Goal: Information Seeking & Learning: Learn about a topic

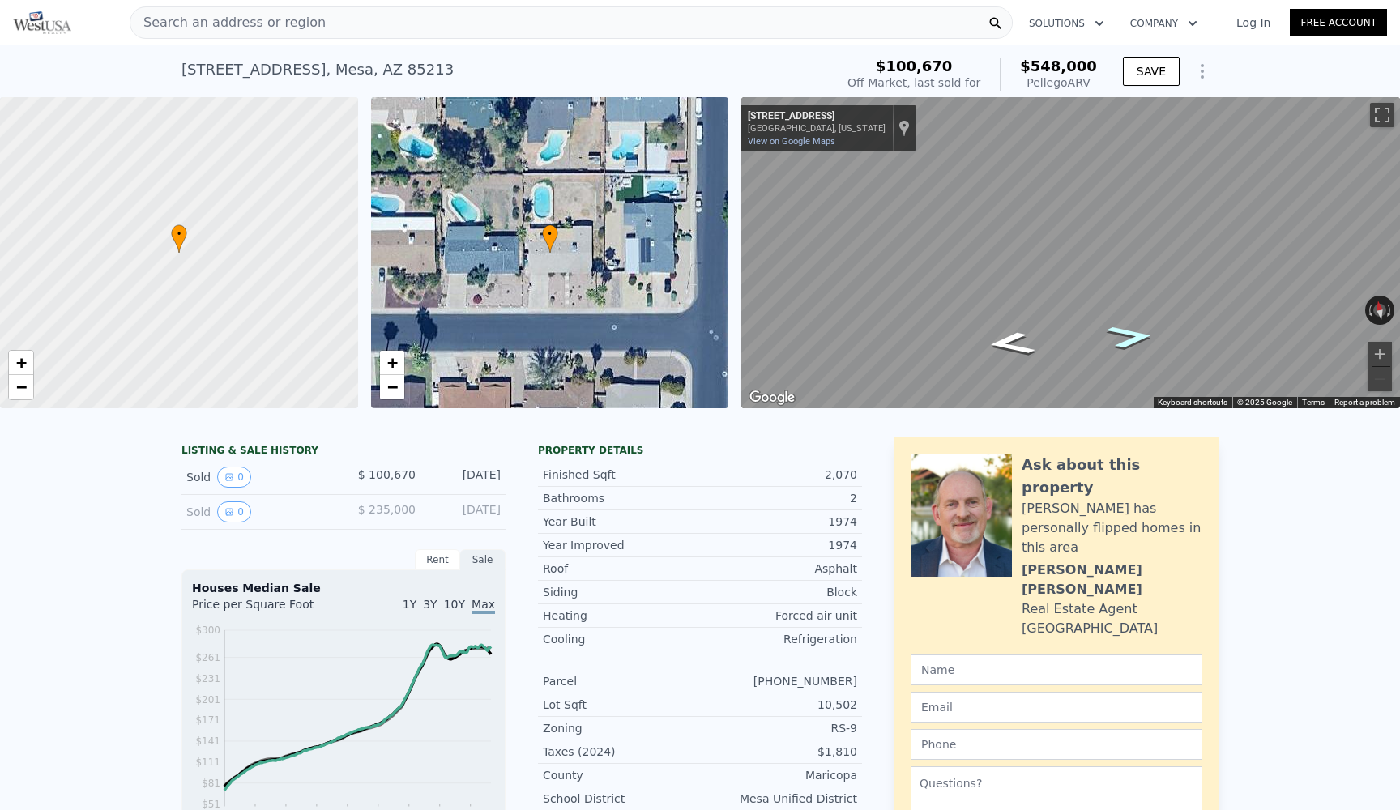
click at [1072, 347] on icon "Go East, E Encanto St" at bounding box center [1130, 336] width 89 height 35
click at [1072, 343] on icon "Go East, E Encanto St" at bounding box center [1130, 336] width 89 height 34
click at [1072, 333] on icon "Go East, E Encanto St" at bounding box center [1130, 336] width 89 height 34
click at [1072, 333] on icon "Go East, N 26th St" at bounding box center [1130, 343] width 89 height 35
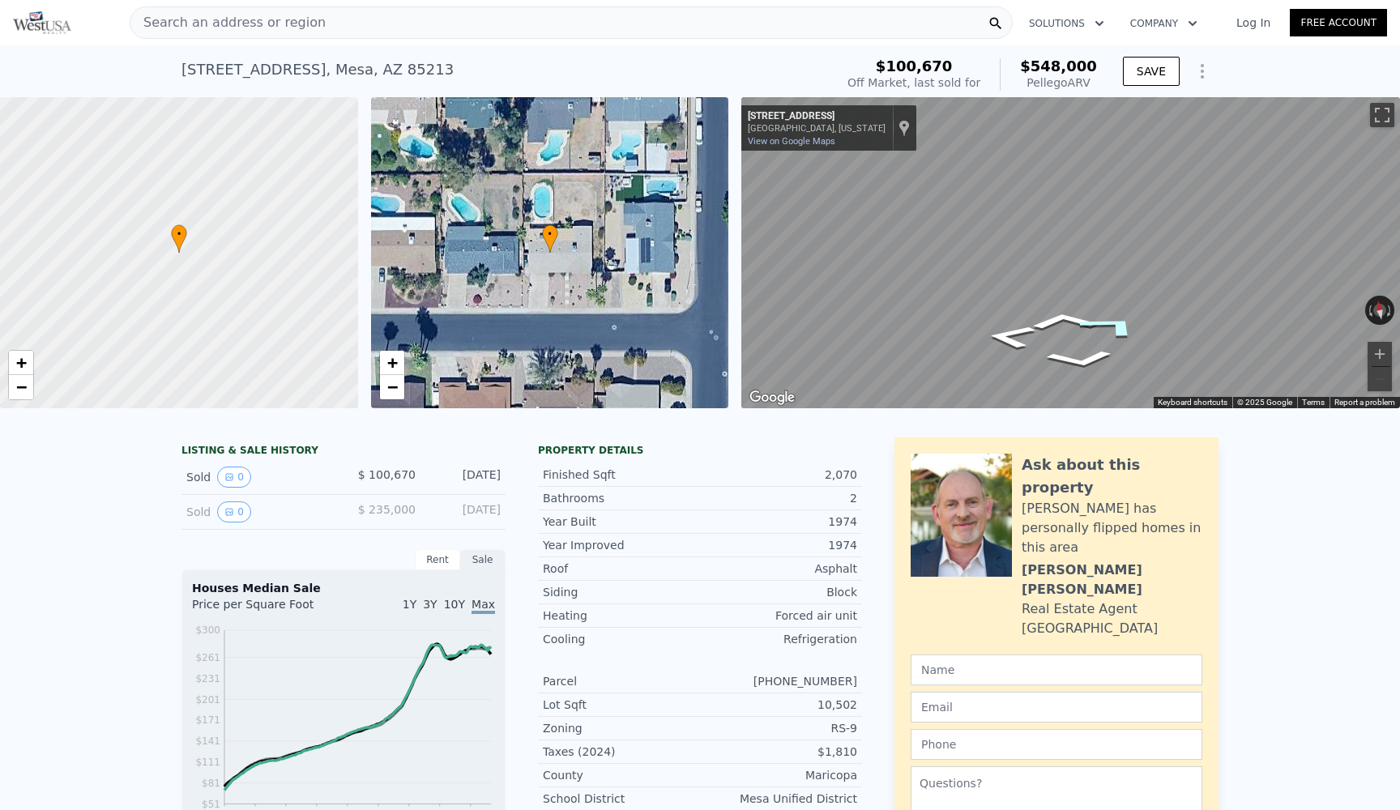
click at [1072, 333] on icon "Go Northeast, E Encanto St" at bounding box center [1112, 326] width 121 height 38
click at [1072, 333] on icon "Go East, E Encanto St" at bounding box center [1131, 335] width 92 height 35
click at [1072, 333] on icon "Go East, E Encanto St" at bounding box center [1129, 336] width 95 height 36
click at [1072, 333] on icon "Go East, E Encanto St" at bounding box center [1127, 333] width 103 height 37
click at [817, 143] on link "View on Google Maps" at bounding box center [791, 141] width 87 height 11
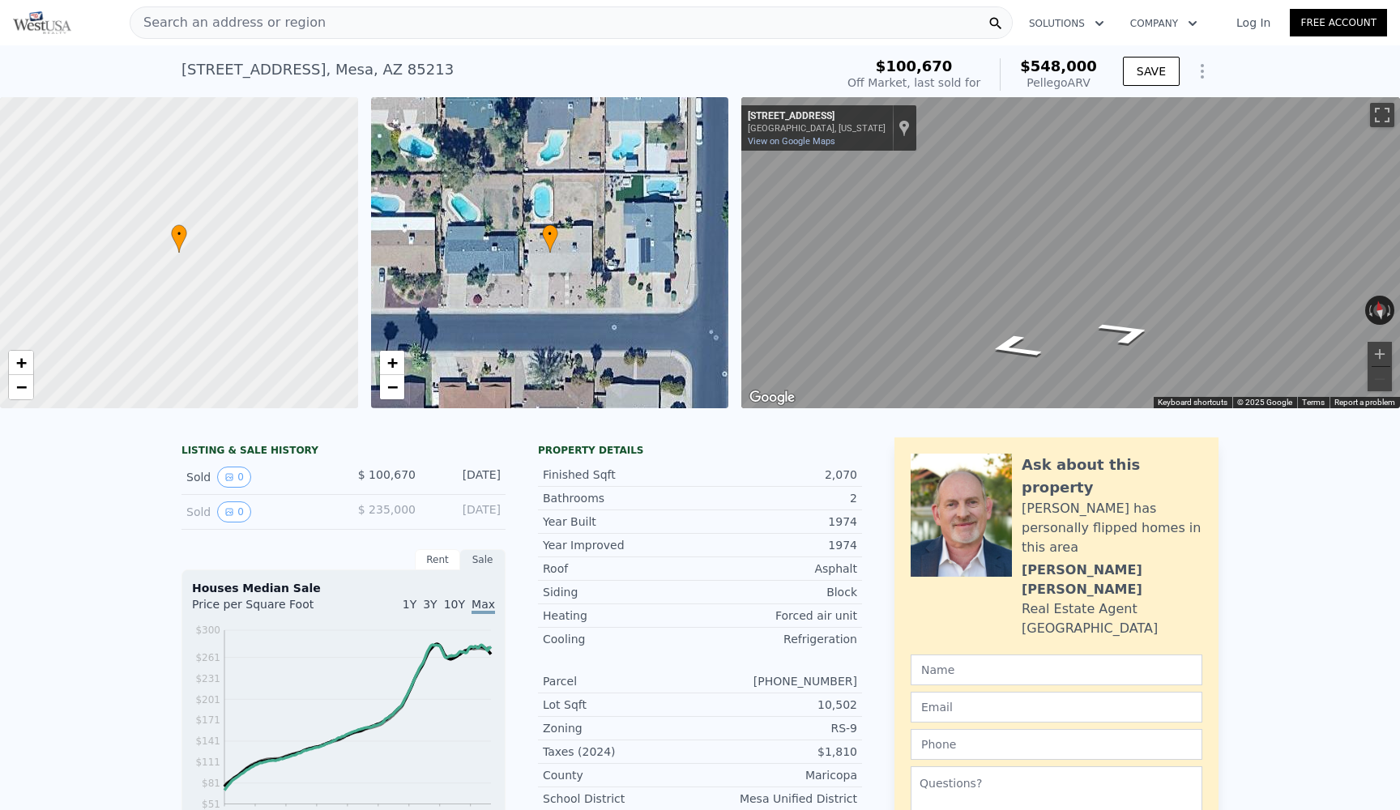
click at [1072, 20] on button "Solutions" at bounding box center [1066, 23] width 101 height 29
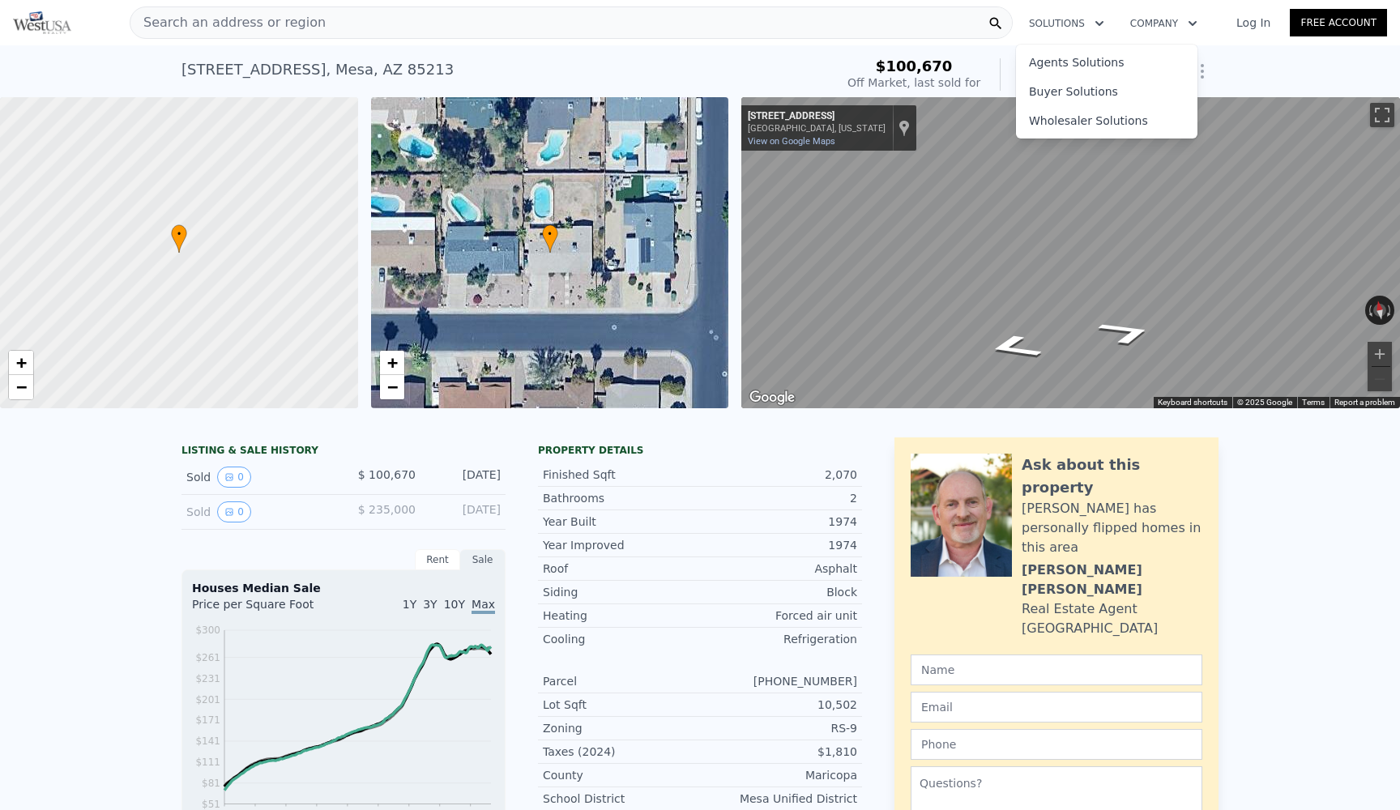
click at [1072, 22] on button "Company" at bounding box center [1163, 23] width 93 height 29
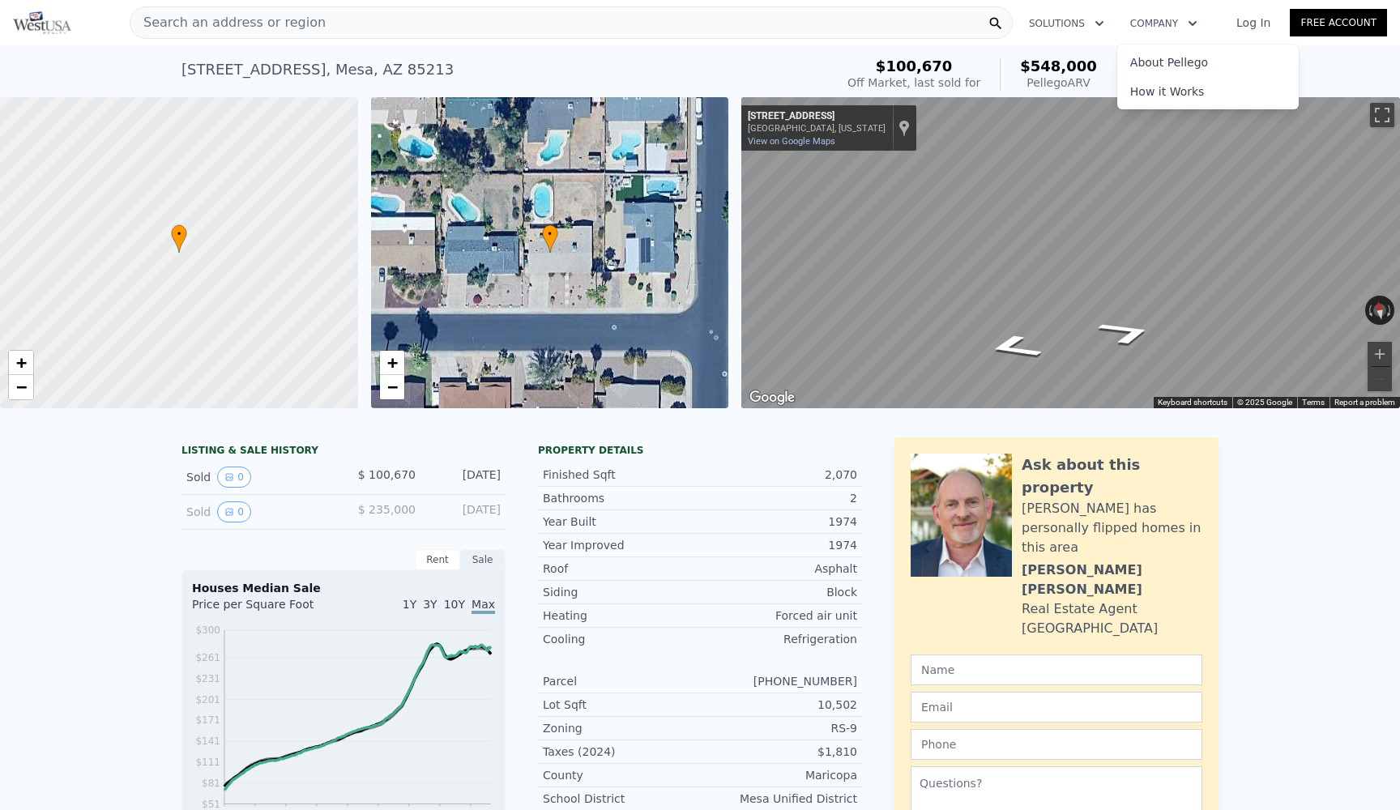
click at [1072, 70] on div "2548 E Encanto St , Mesa , AZ 85213 Sold Dec 2010 for $100,670 (~ARV $548k ) $1…" at bounding box center [700, 71] width 1400 height 52
click at [1072, 17] on link "Free Account" at bounding box center [1338, 23] width 97 height 28
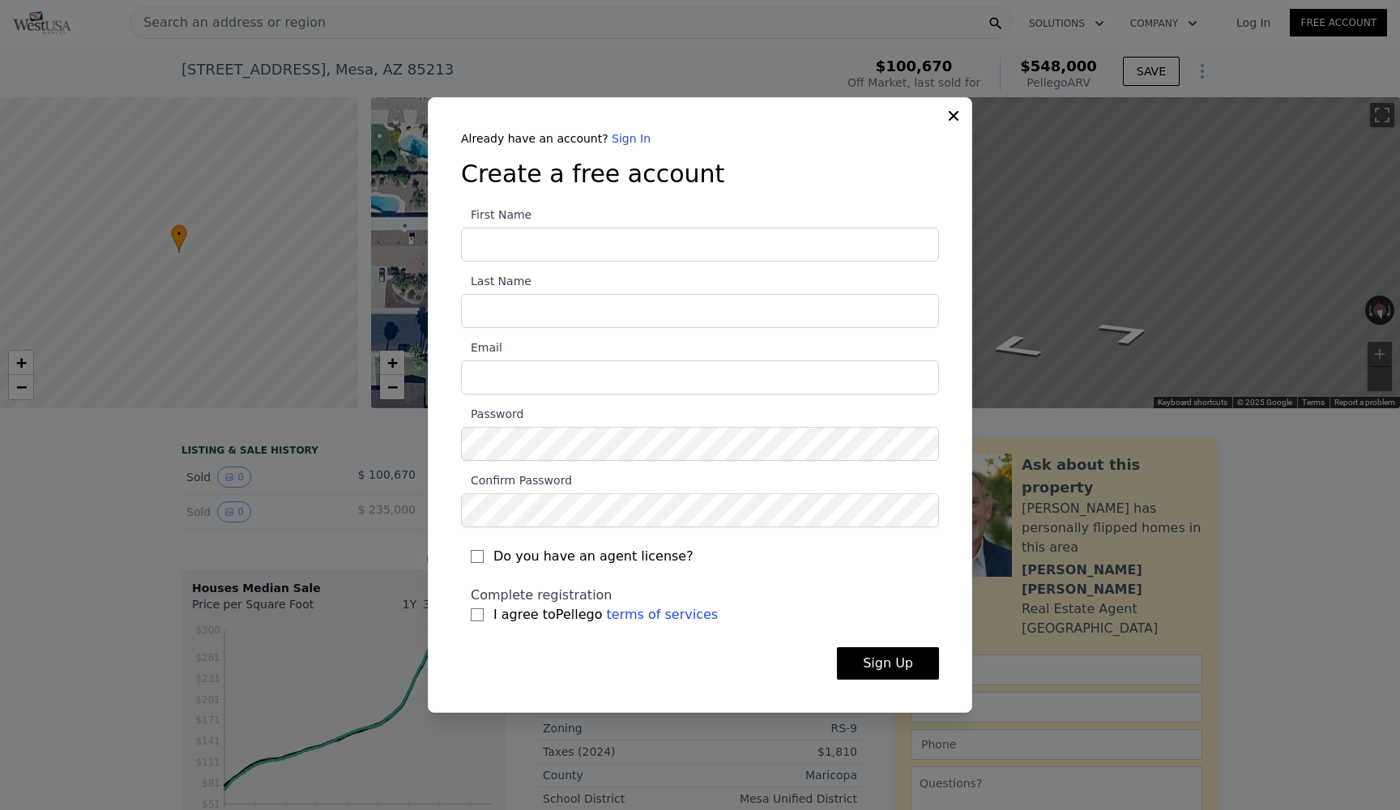
click at [660, 248] on input "First Name" at bounding box center [700, 245] width 478 height 34
type input "Michelle"
type input "Denton"
type input "[PERSON_NAME][EMAIL_ADDRESS][DOMAIN_NAME]"
click at [474, 558] on input "Do you have an agent license?" at bounding box center [477, 556] width 13 height 13
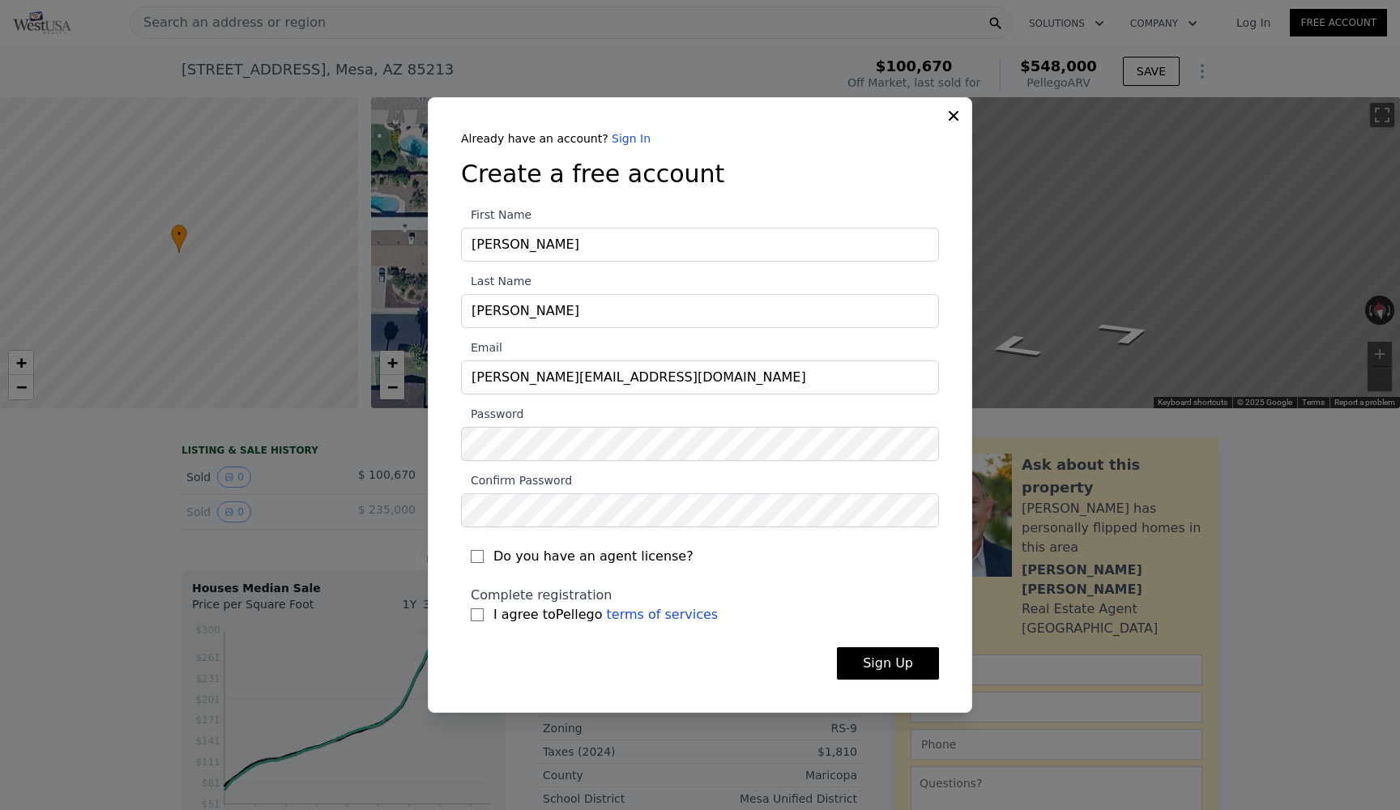
checkbox input "true"
click at [477, 612] on input "I agree to Pellego terms of services" at bounding box center [477, 614] width 13 height 13
checkbox input "true"
click at [872, 664] on button "Sign Up" at bounding box center [888, 663] width 102 height 32
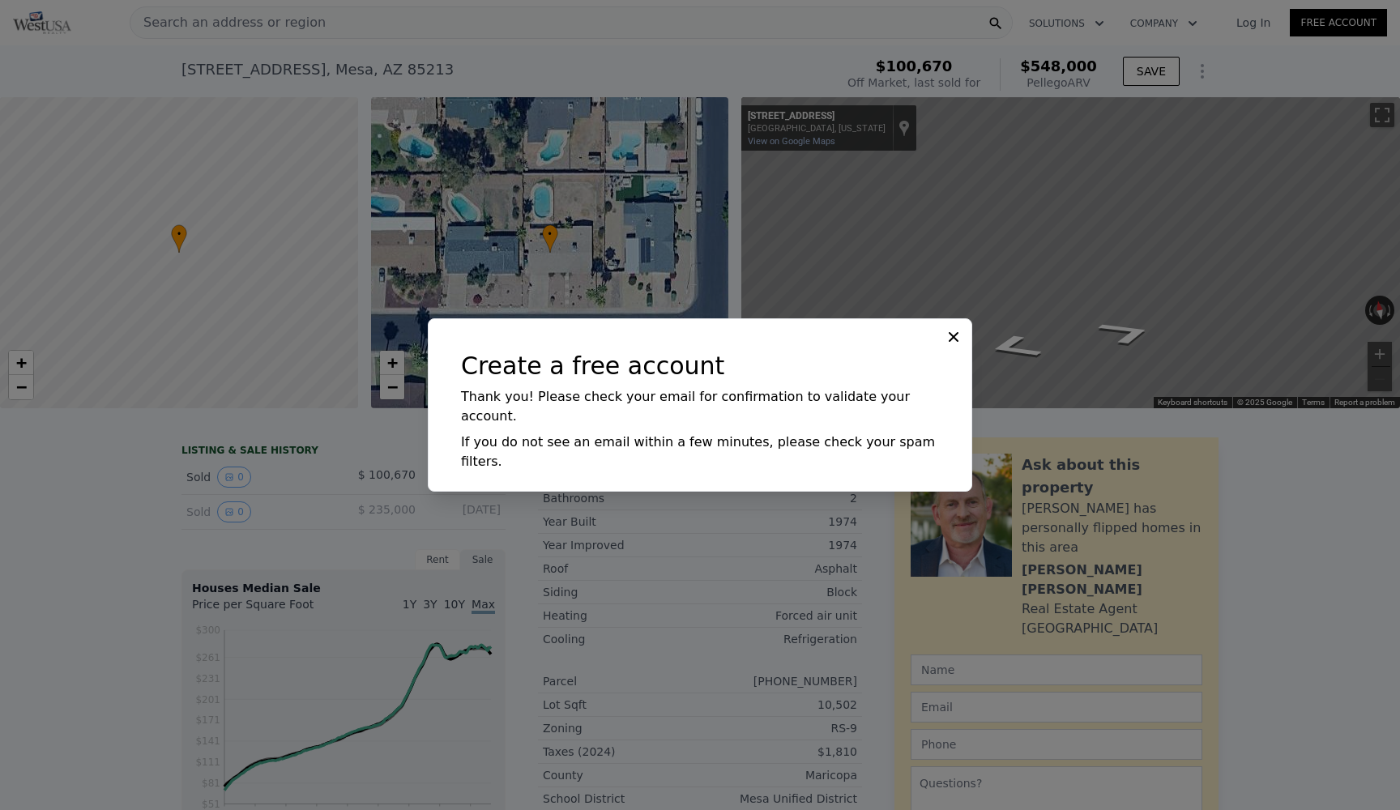
click at [953, 342] on icon at bounding box center [954, 337] width 10 height 10
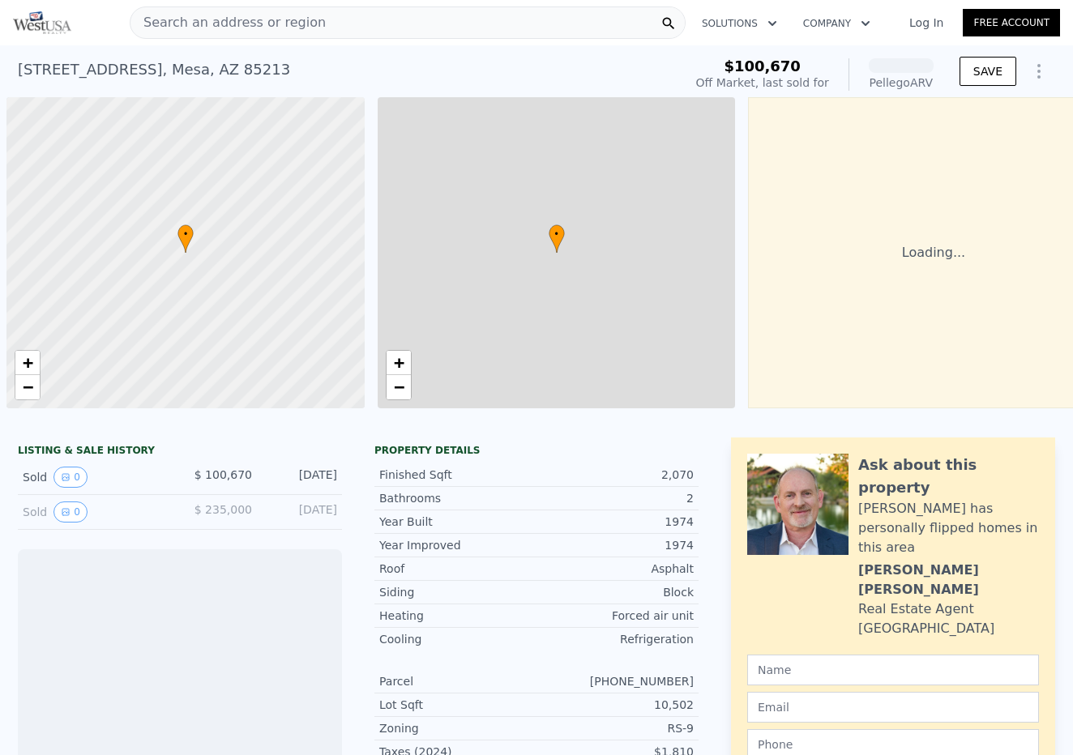
scroll to position [0, 46]
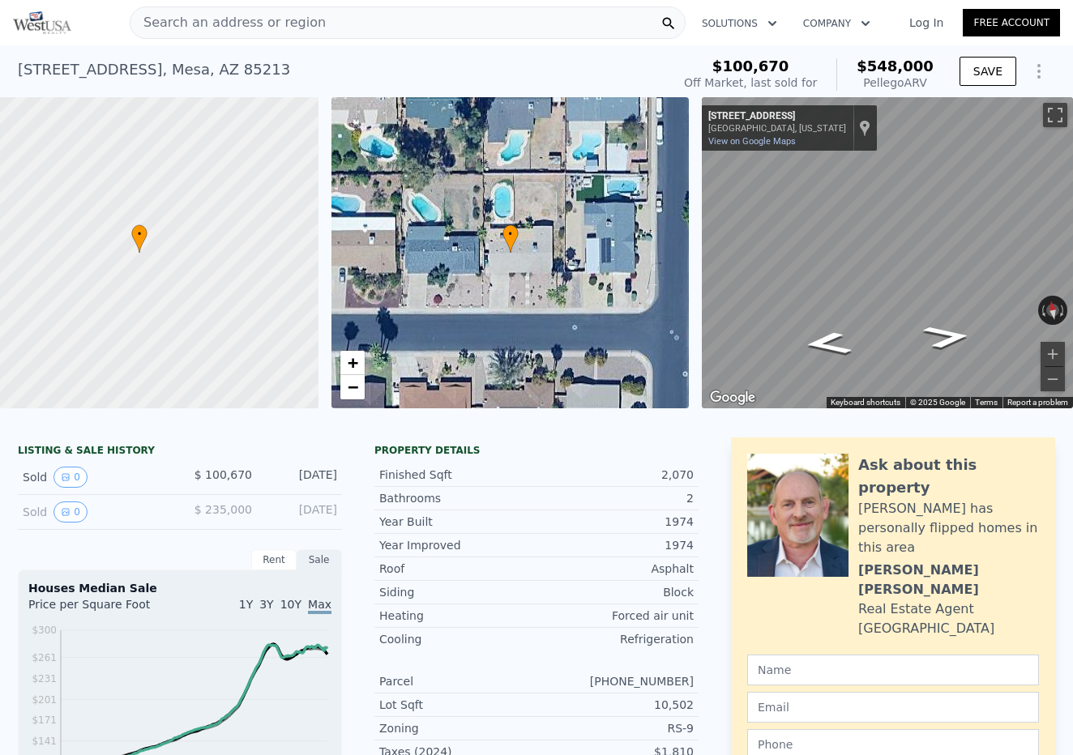
click at [774, 18] on icon "button" at bounding box center [772, 23] width 16 height 19
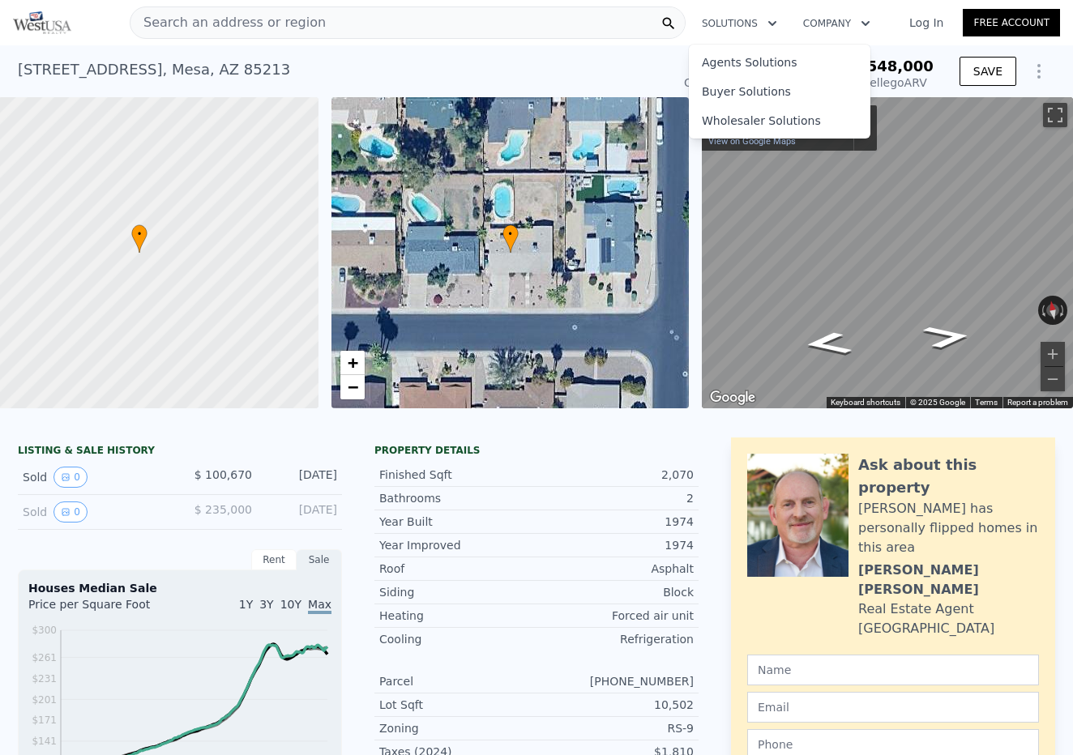
click at [838, 19] on button "Company" at bounding box center [836, 23] width 93 height 29
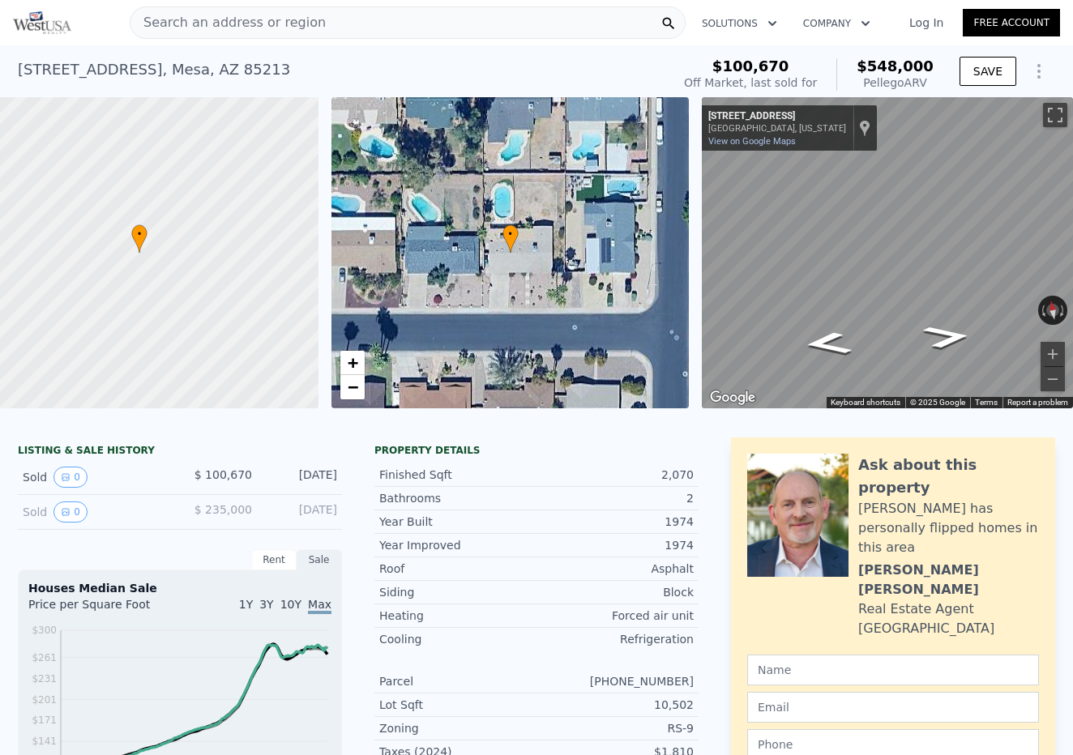
click at [931, 19] on link "Log In" at bounding box center [926, 23] width 73 height 16
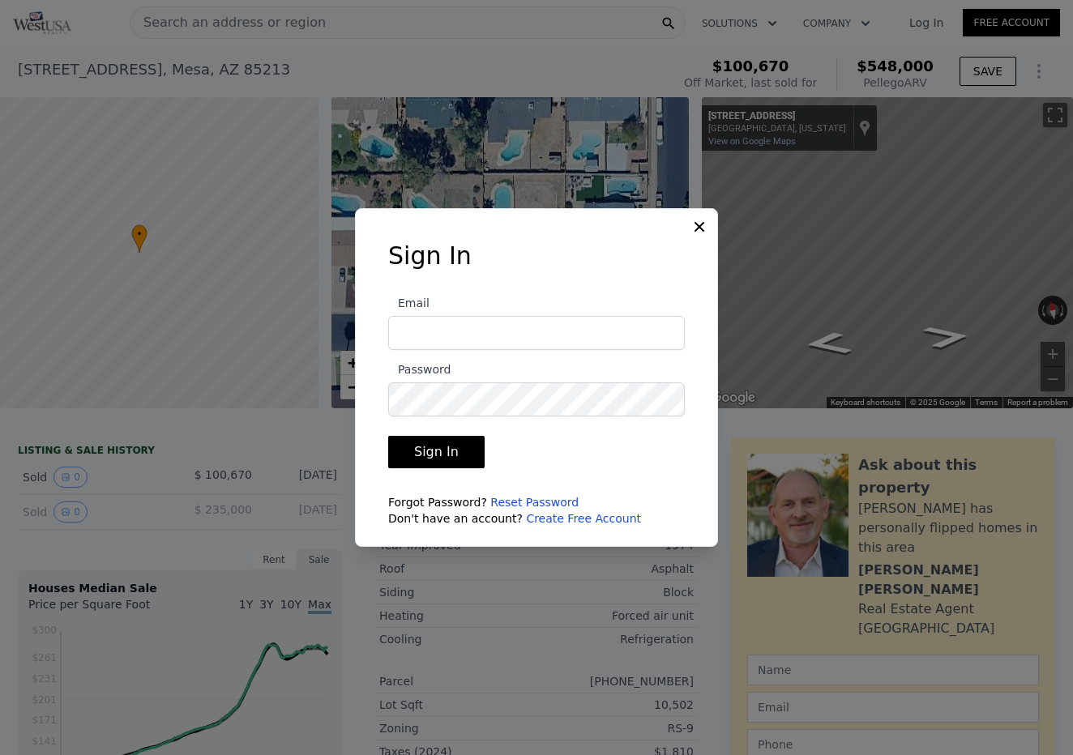
click at [700, 224] on icon at bounding box center [699, 227] width 16 height 16
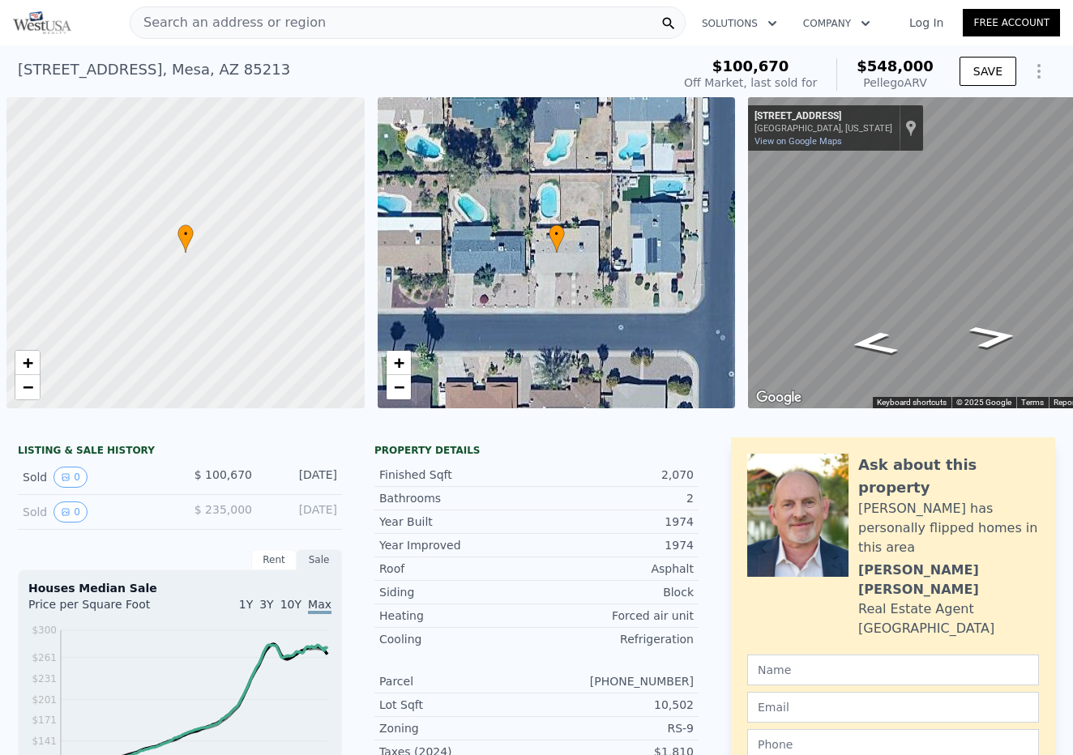
scroll to position [0, 0]
click at [920, 19] on link "Log In" at bounding box center [926, 23] width 73 height 16
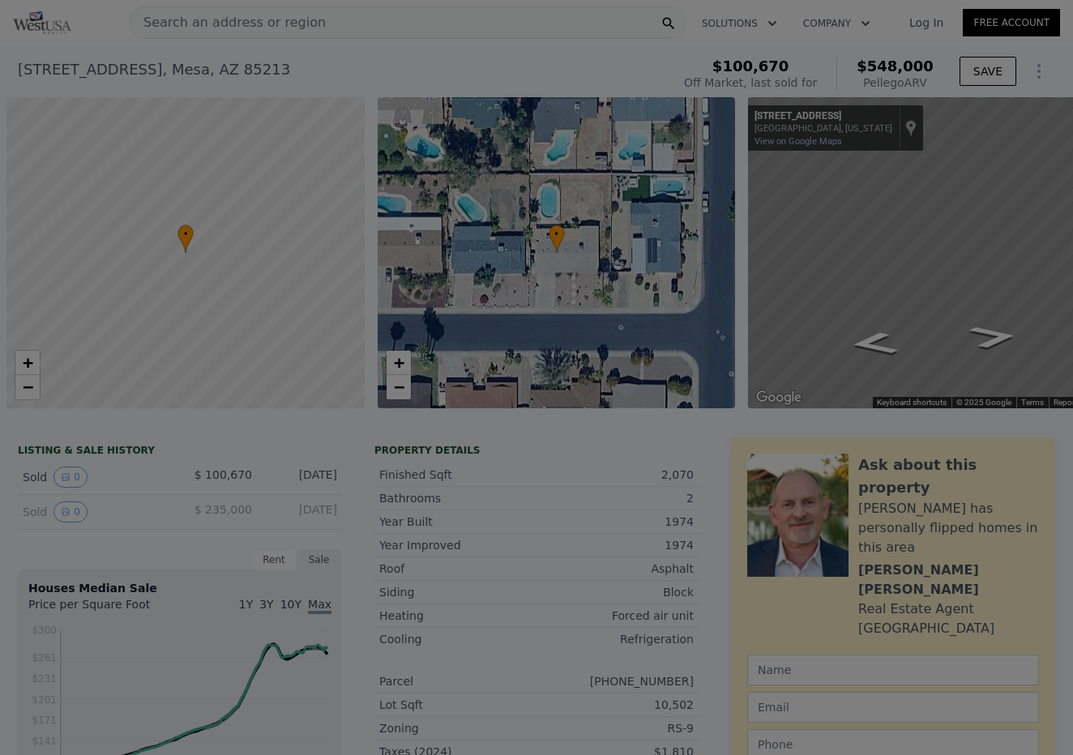
scroll to position [0, 6]
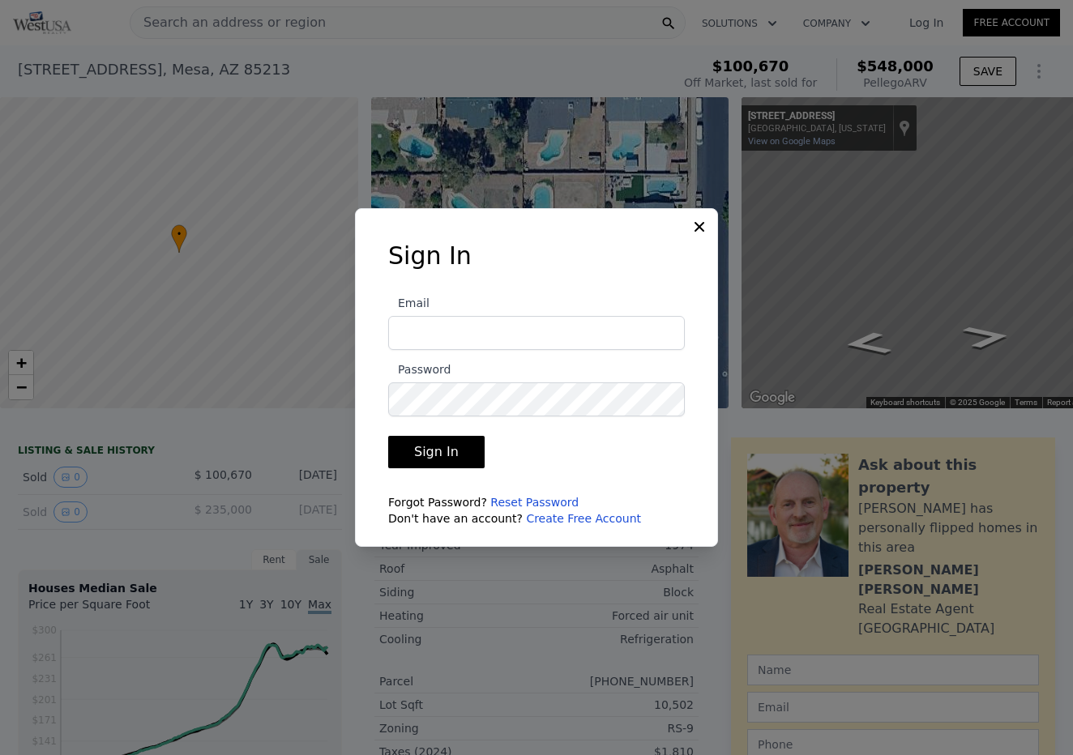
click at [441, 331] on input "Email" at bounding box center [536, 333] width 297 height 34
type input "[PERSON_NAME][EMAIL_ADDRESS][DOMAIN_NAME]"
click at [598, 284] on form "Email [PERSON_NAME][EMAIL_ADDRESS][DOMAIN_NAME] Password Sign In Forgot Passwor…" at bounding box center [536, 405] width 297 height 243
click at [698, 224] on icon at bounding box center [699, 227] width 16 height 16
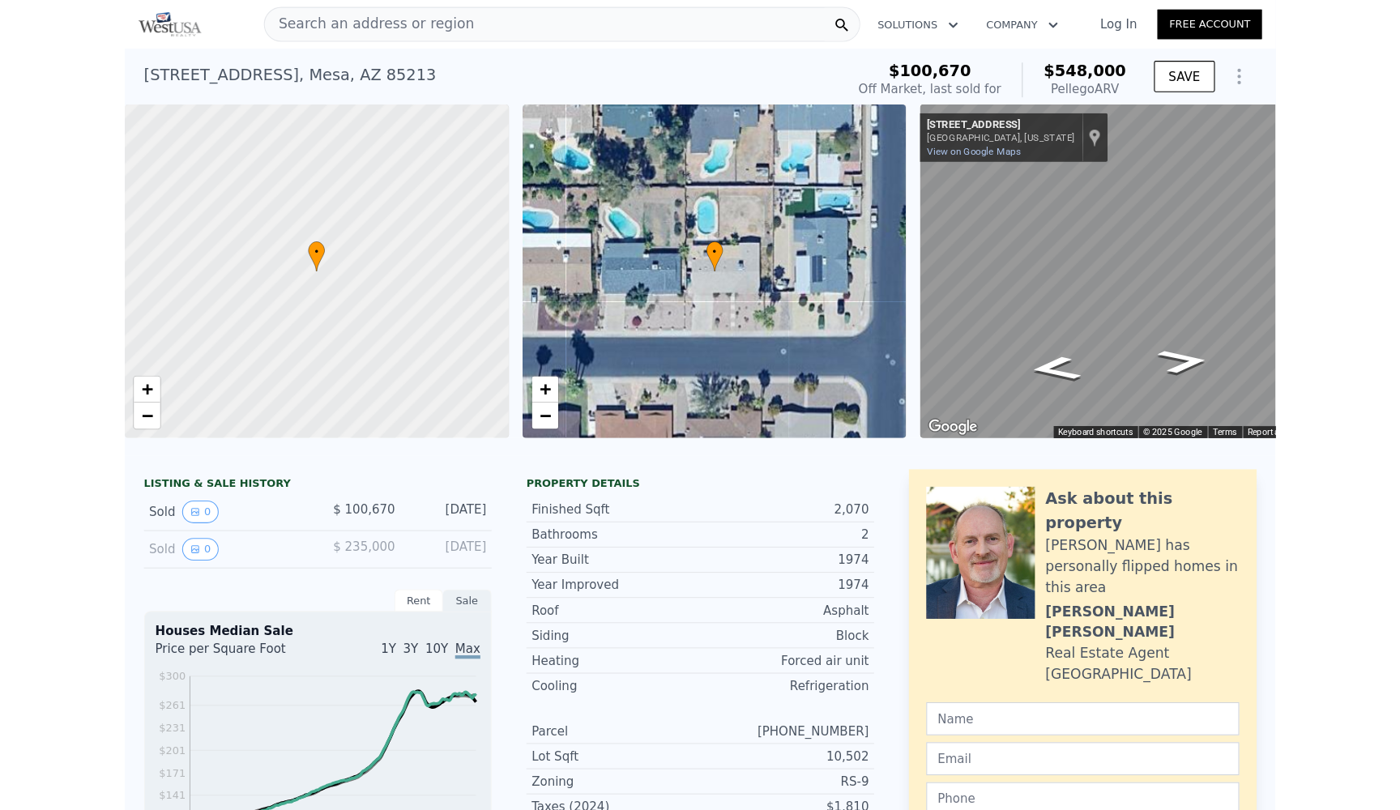
scroll to position [0, 0]
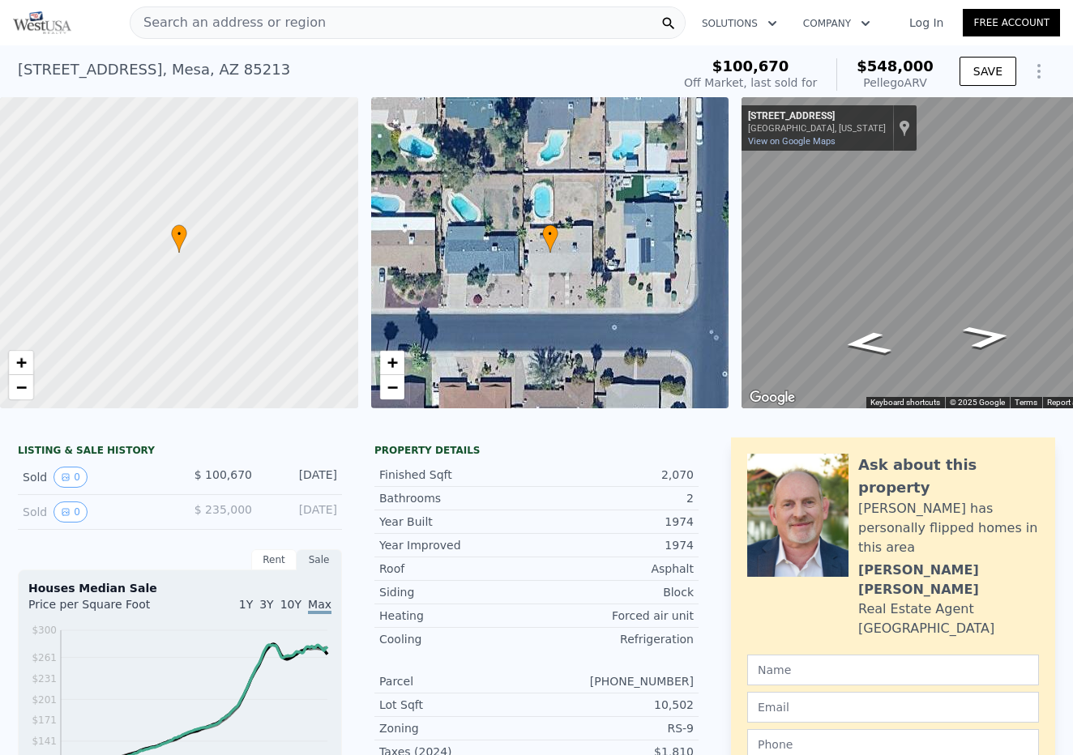
click at [895, 76] on div "Pellego ARV" at bounding box center [894, 83] width 77 height 16
click at [920, 65] on span "$548,000" at bounding box center [894, 66] width 77 height 17
click at [1041, 70] on icon "Show Options" at bounding box center [1038, 71] width 19 height 19
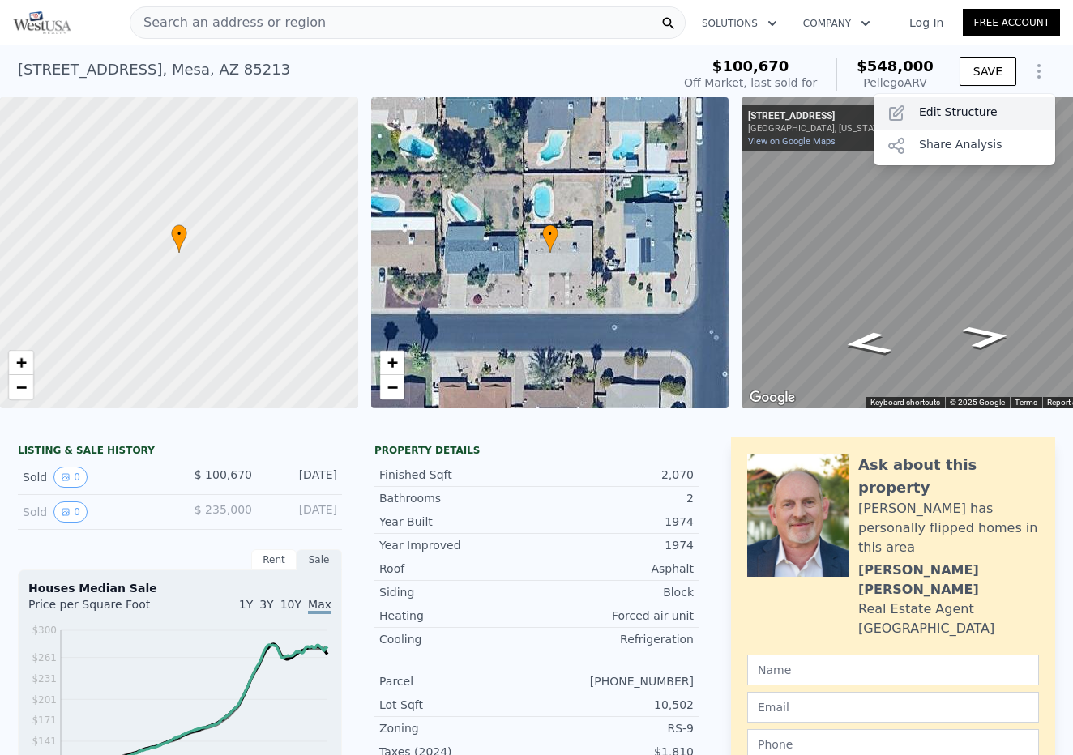
click at [955, 113] on div "Edit Structure" at bounding box center [963, 113] width 181 height 32
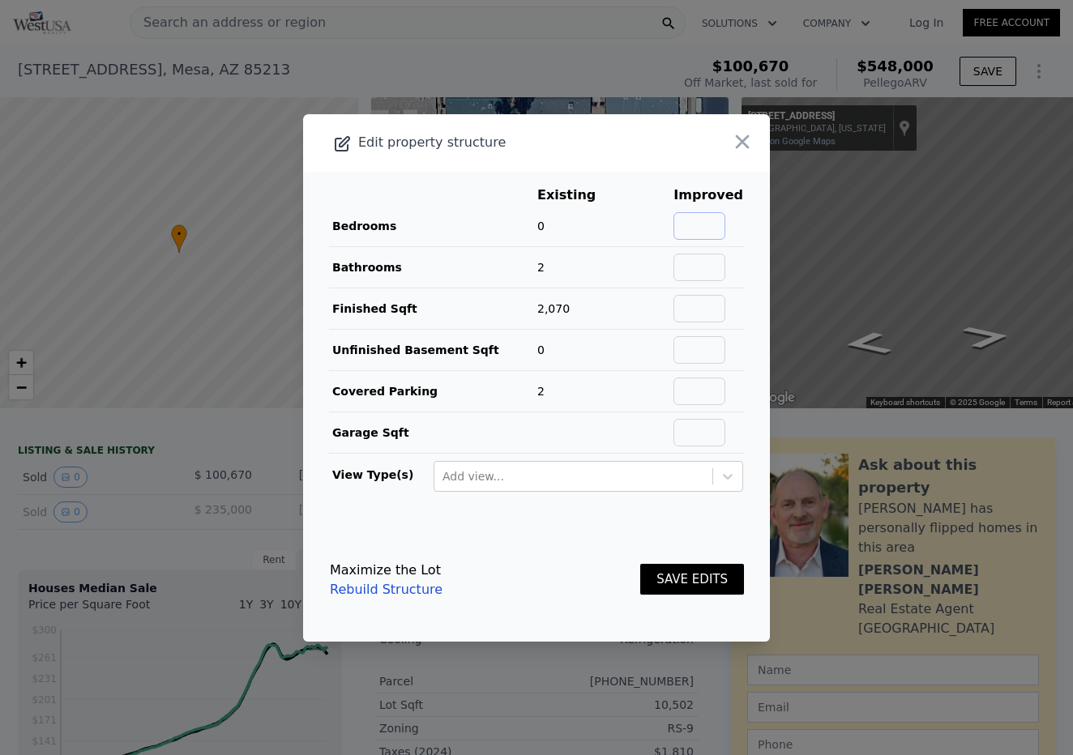
click at [717, 227] on input "text" at bounding box center [699, 226] width 52 height 28
type input "5"
click at [721, 260] on input "text" at bounding box center [699, 268] width 52 height 28
type input "3"
click at [713, 309] on input "text" at bounding box center [699, 309] width 52 height 28
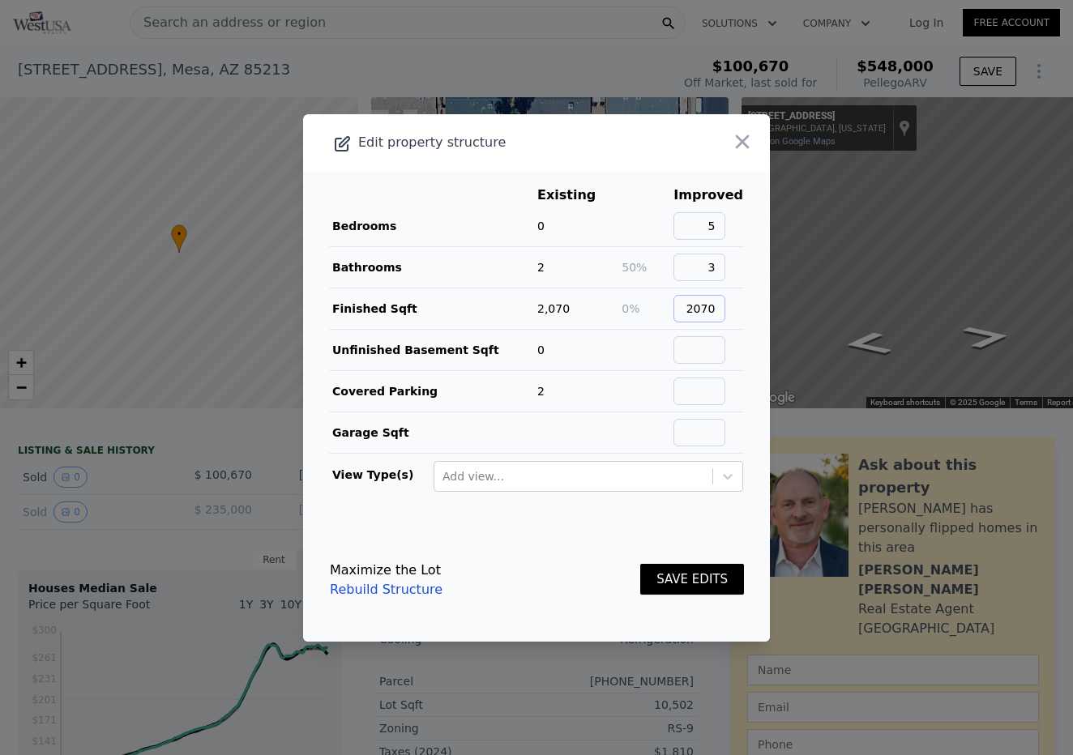
type input "2070"
click at [708, 344] on input "text" at bounding box center [699, 350] width 52 height 28
type input "0"
click at [723, 378] on input "text" at bounding box center [699, 392] width 52 height 28
type input "2"
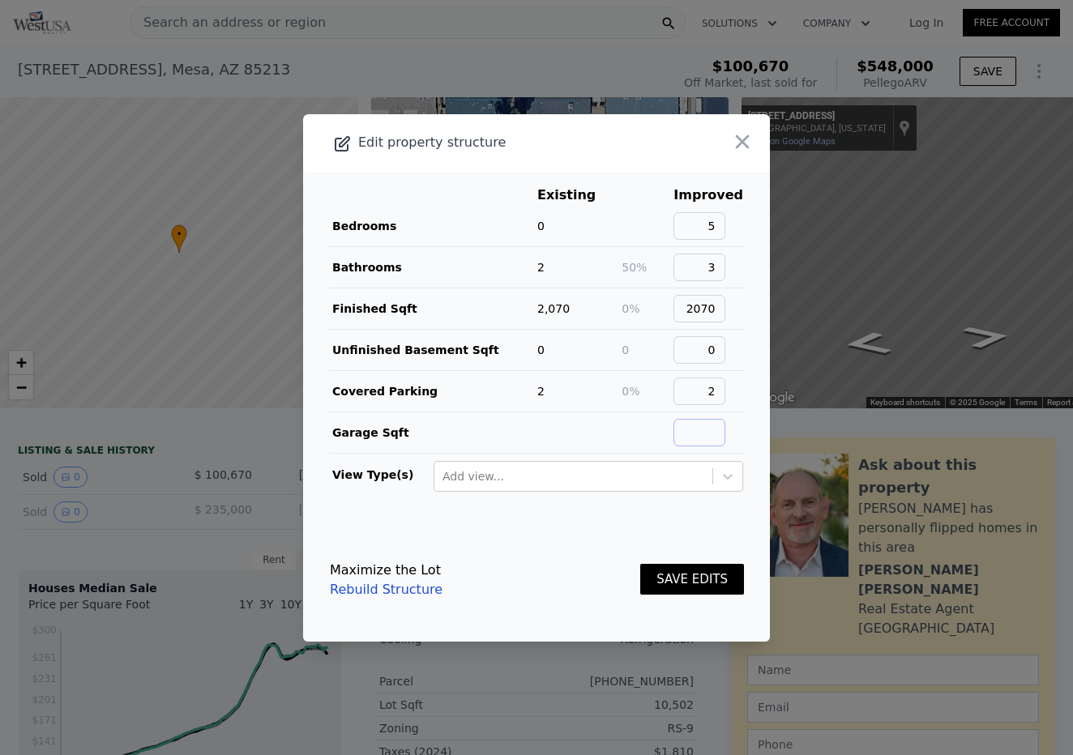
click at [715, 433] on input "text" at bounding box center [699, 433] width 52 height 28
type input "0"
click at [685, 579] on button "SAVE EDITS" at bounding box center [692, 580] width 104 height 32
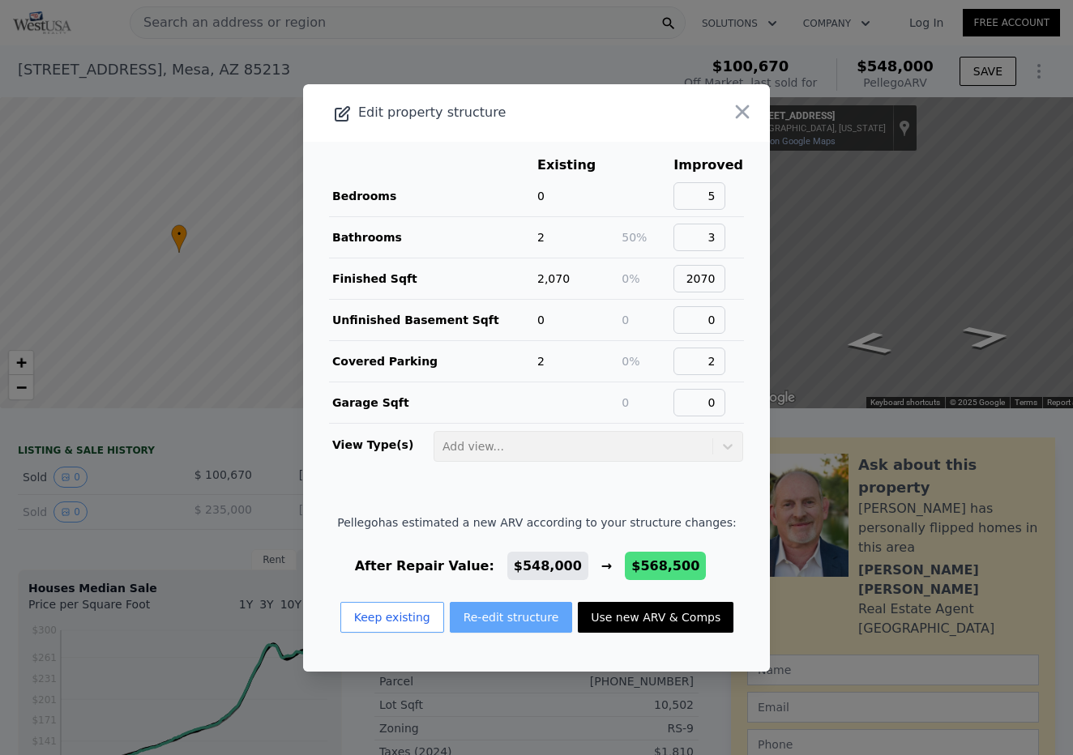
click at [506, 617] on button "Re-edit structure" at bounding box center [511, 617] width 123 height 31
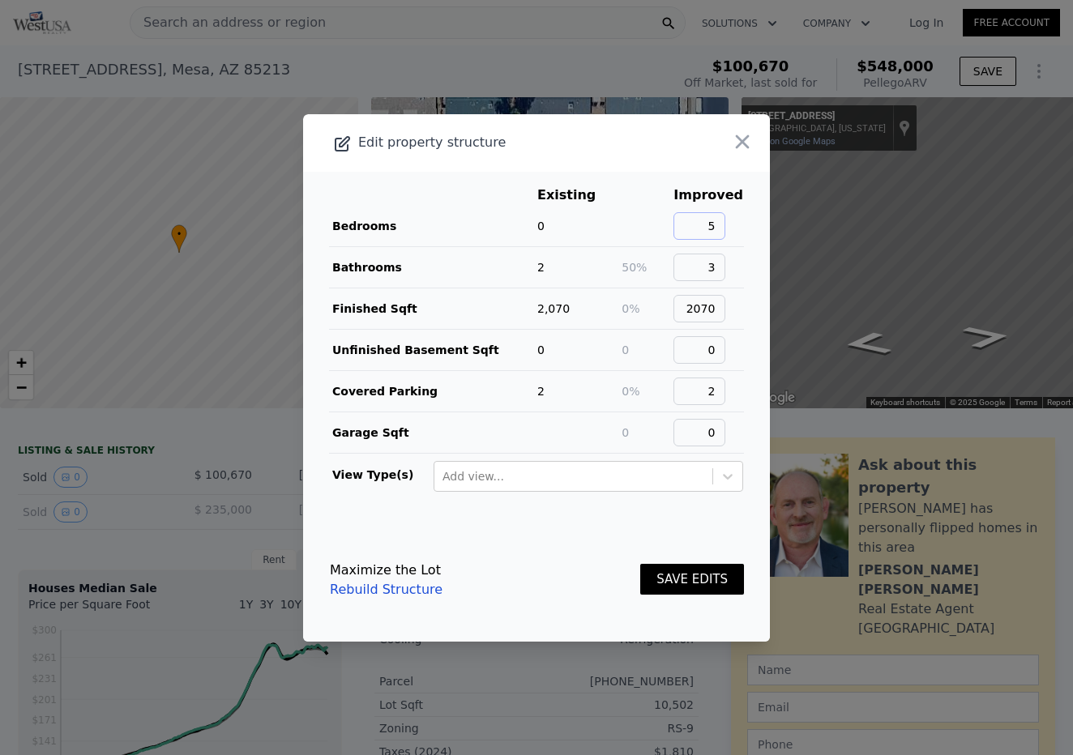
drag, startPoint x: 723, startPoint y: 228, endPoint x: 706, endPoint y: 227, distance: 17.0
click at [706, 227] on input "5" at bounding box center [699, 226] width 52 height 28
click at [685, 583] on button "SAVE EDITS" at bounding box center [692, 580] width 104 height 32
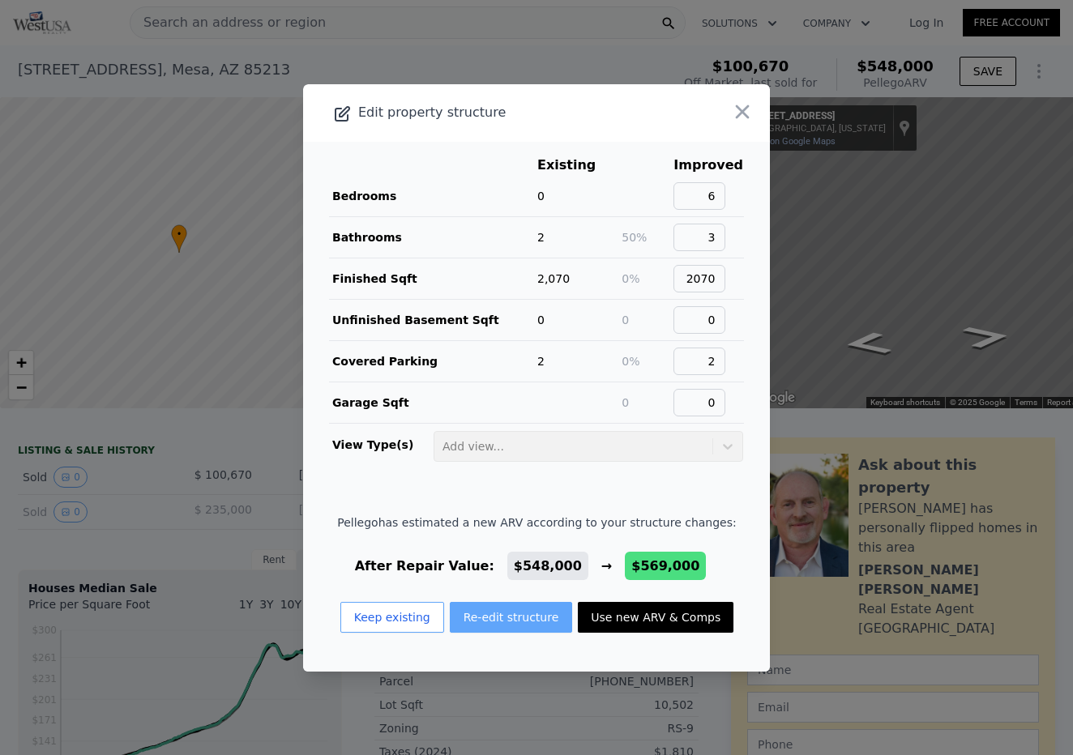
click at [522, 621] on button "Re-edit structure" at bounding box center [511, 617] width 123 height 31
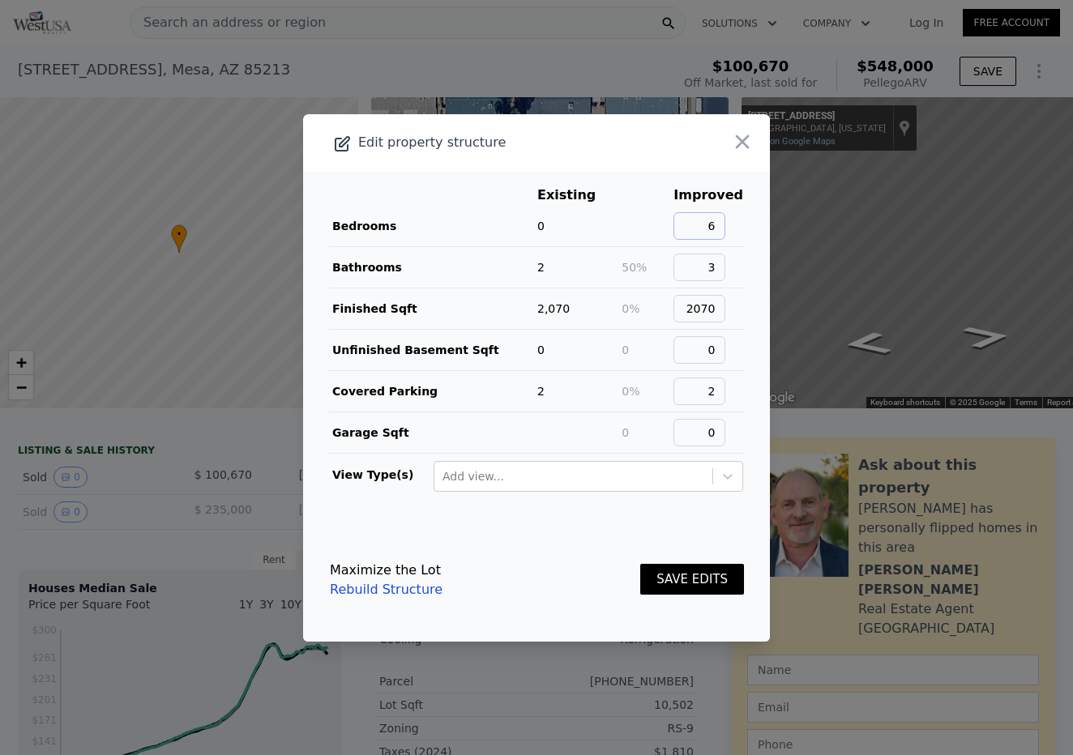
drag, startPoint x: 728, startPoint y: 222, endPoint x: 702, endPoint y: 222, distance: 25.1
click at [702, 222] on input "6" at bounding box center [699, 226] width 52 height 28
type input "4"
click at [686, 582] on button "SAVE EDITS" at bounding box center [692, 580] width 104 height 32
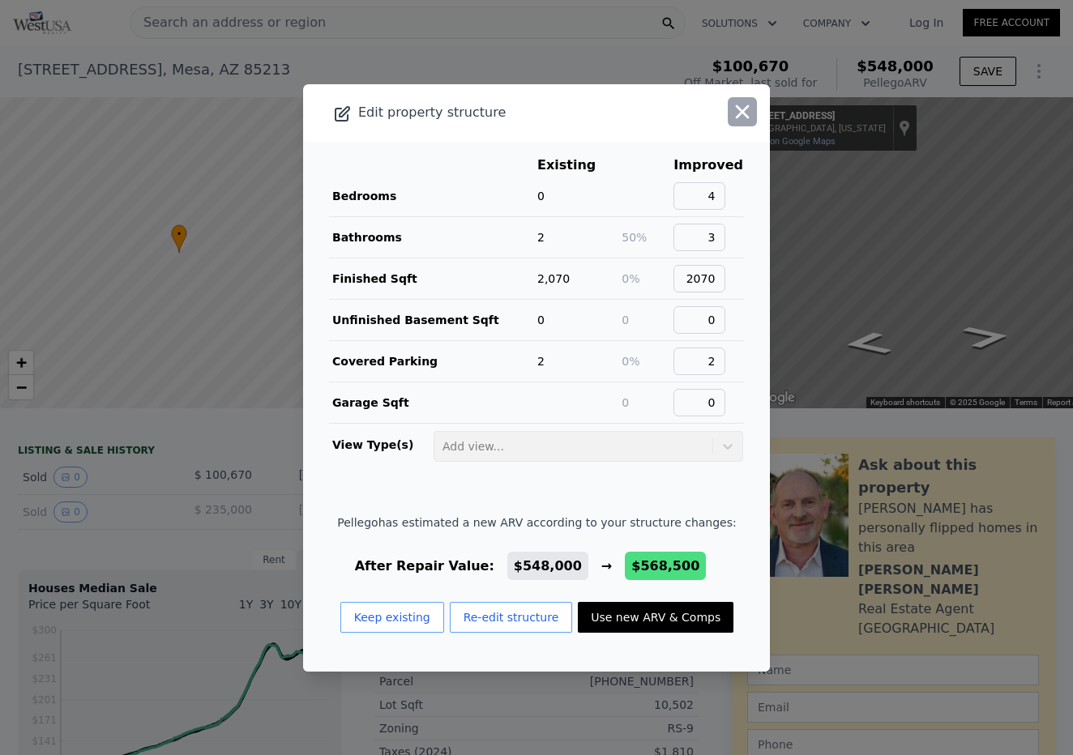
click at [741, 114] on icon "button" at bounding box center [742, 111] width 23 height 23
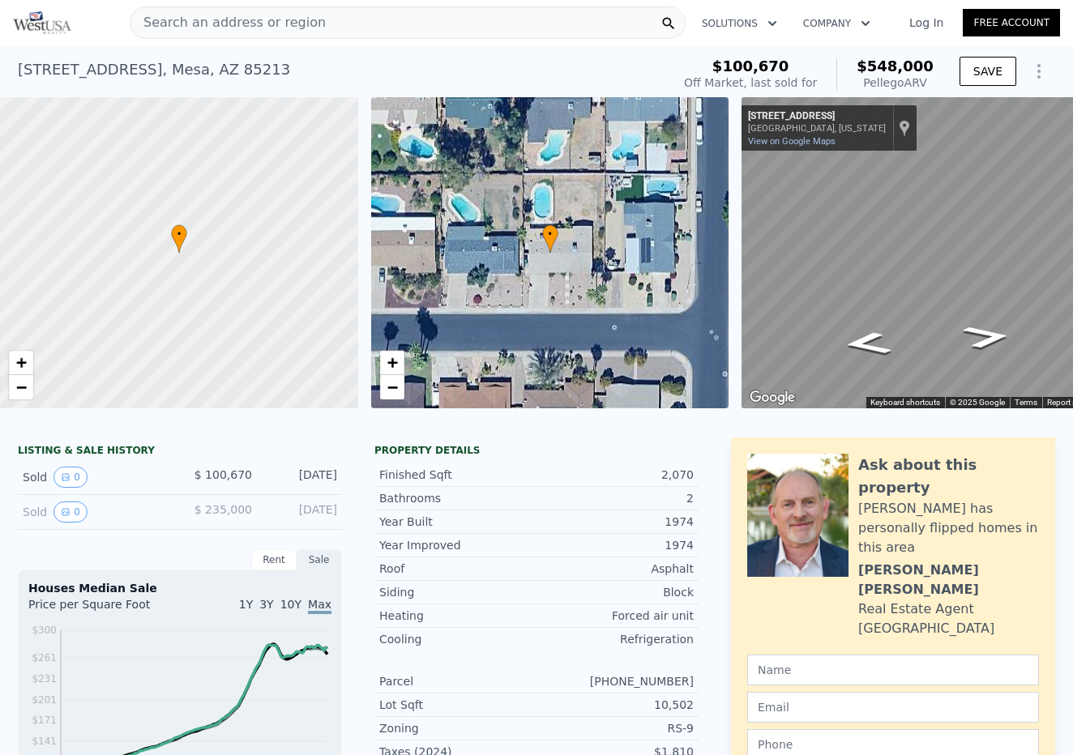
click at [344, 15] on div "Search an address or region" at bounding box center [408, 22] width 556 height 32
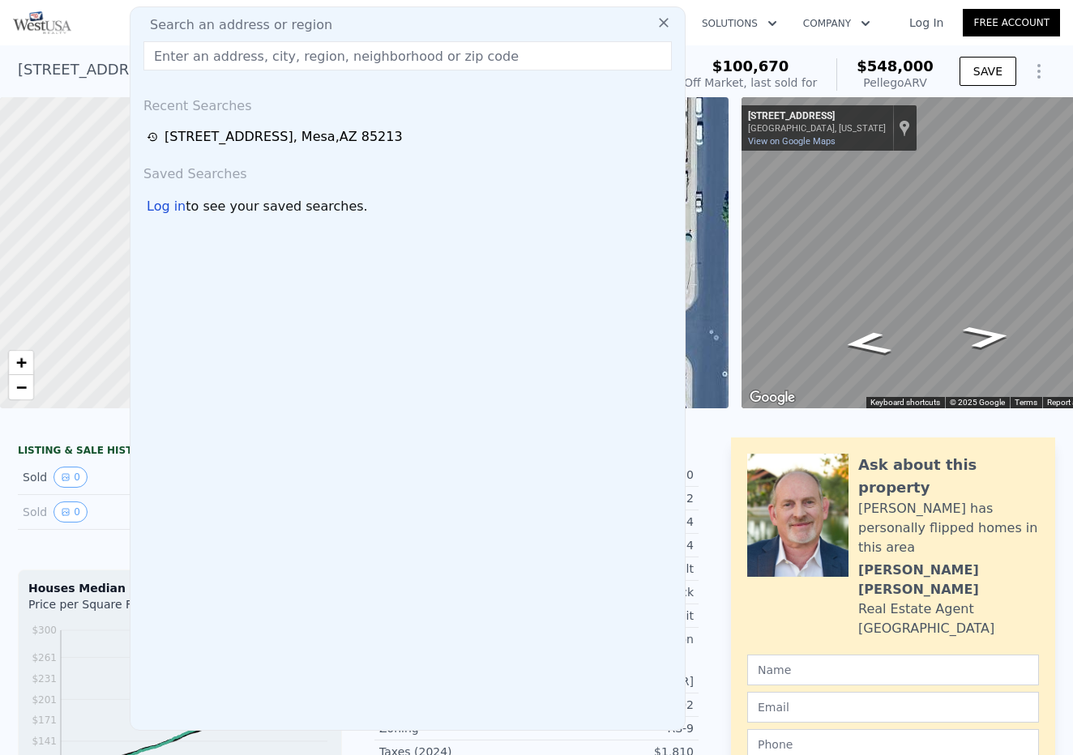
click at [472, 61] on input "text" at bounding box center [407, 55] width 528 height 29
drag, startPoint x: 338, startPoint y: 1, endPoint x: 475, endPoint y: 58, distance: 148.5
click at [475, 58] on input "8" at bounding box center [407, 55] width 528 height 29
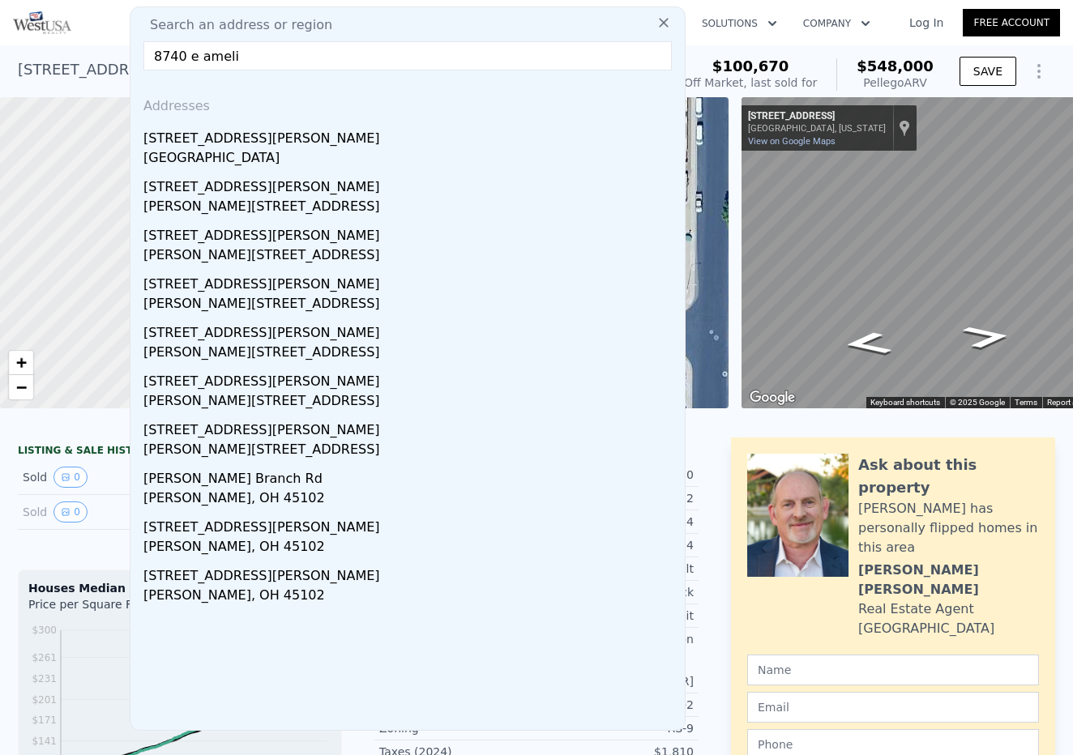
type input "8740 e [PERSON_NAME]"
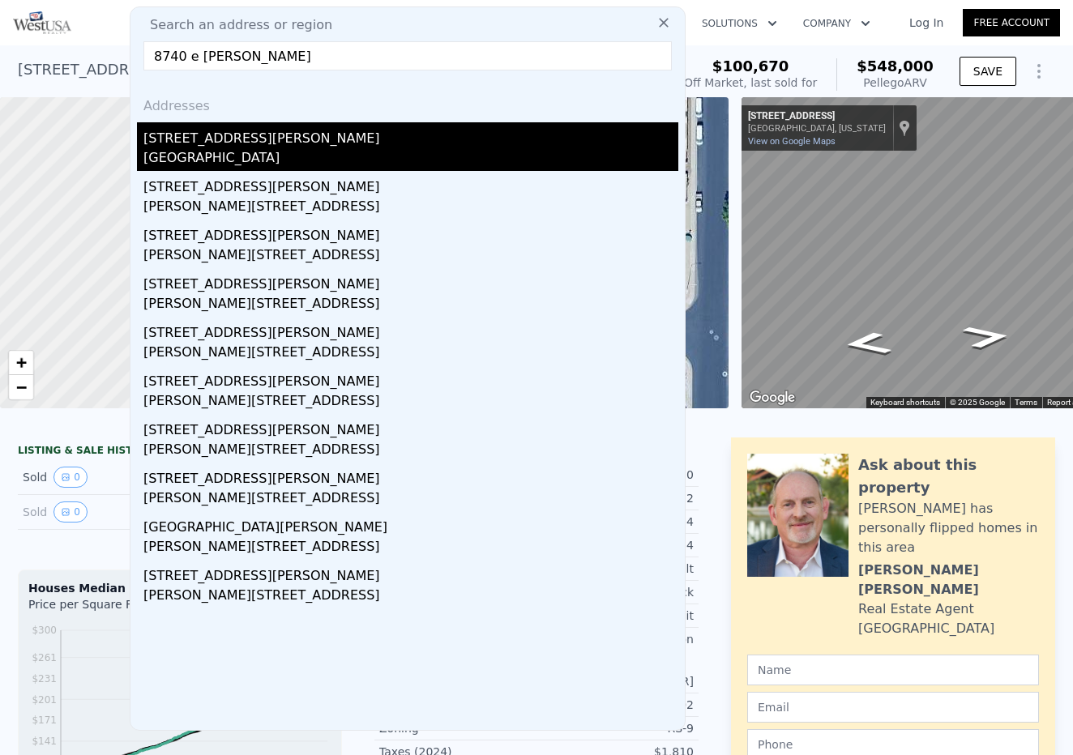
click at [262, 153] on div "[GEOGRAPHIC_DATA]" at bounding box center [410, 159] width 535 height 23
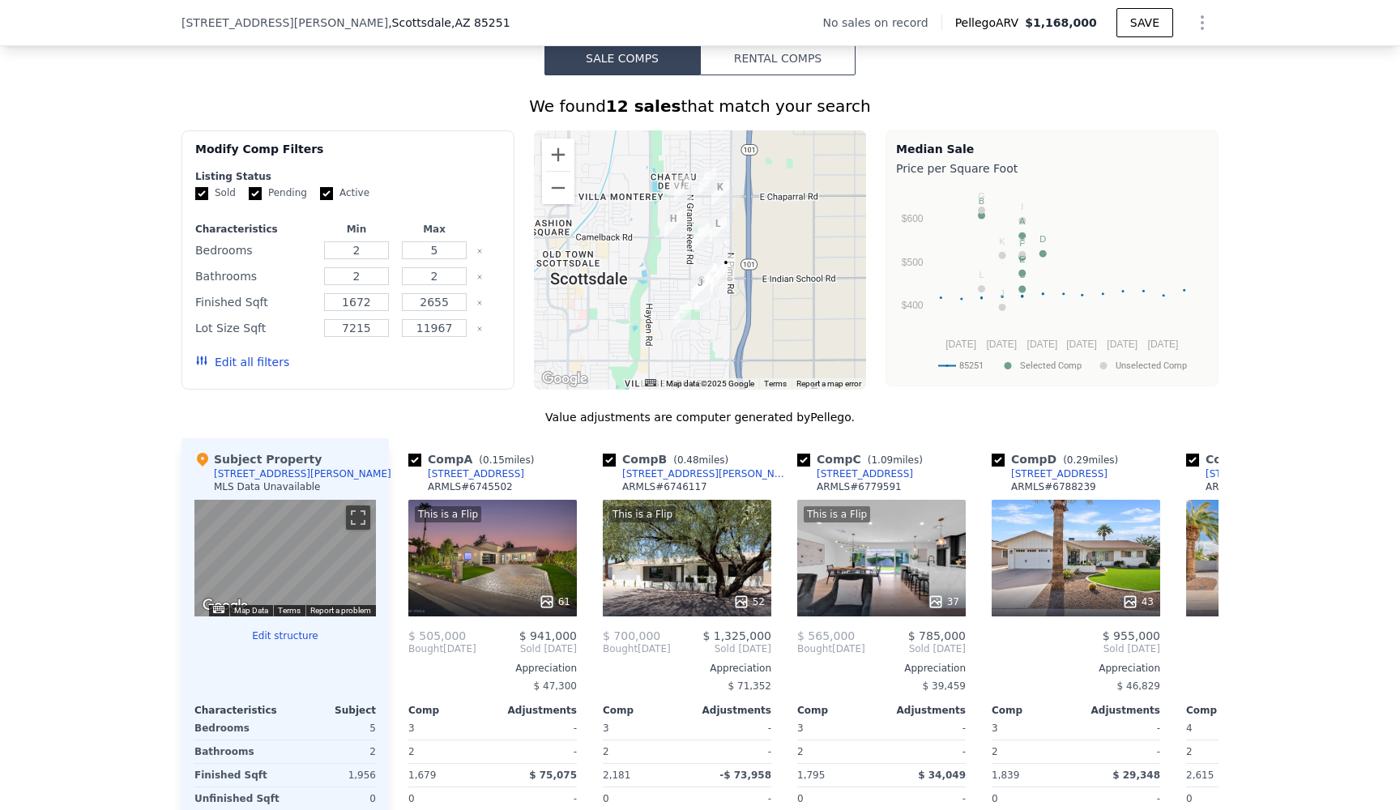
scroll to position [1266, 0]
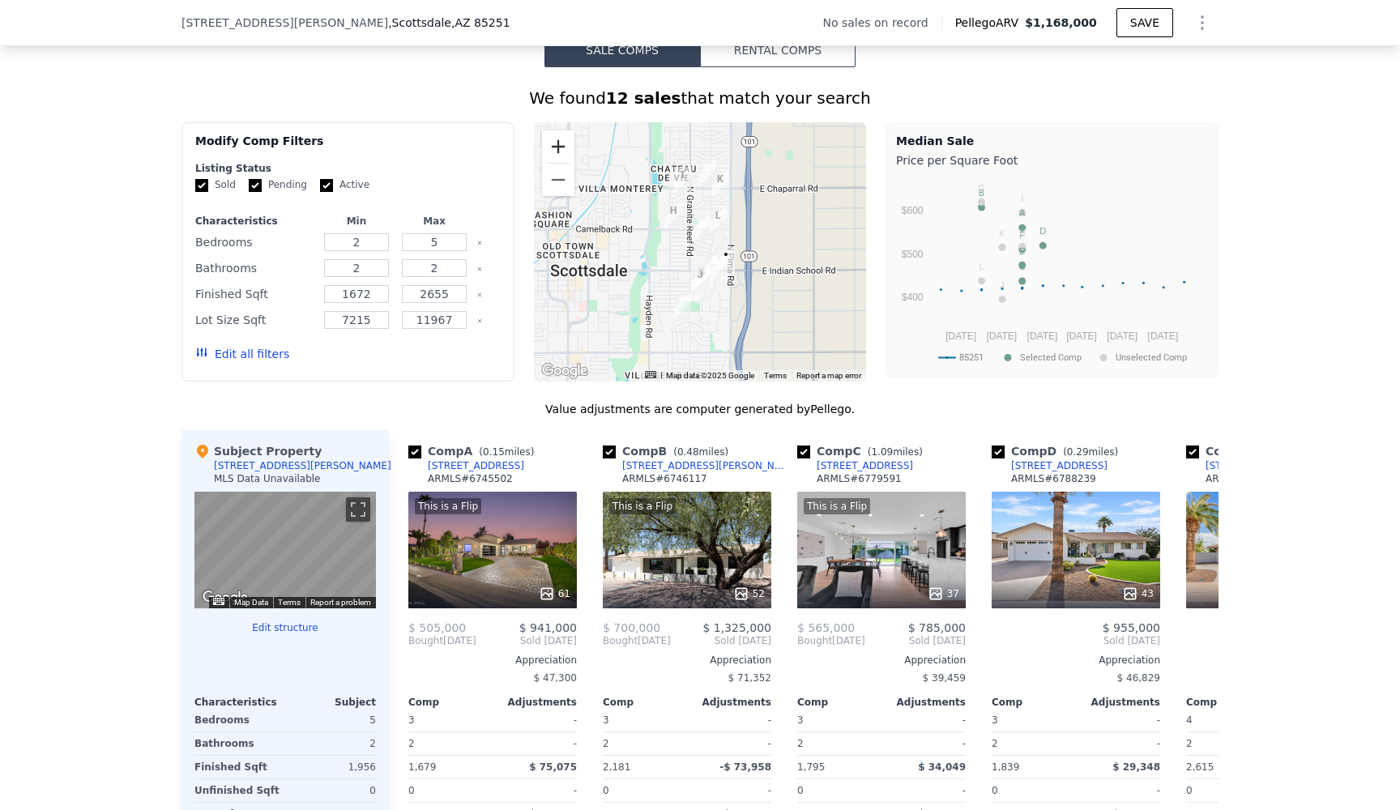
click at [562, 153] on button "Zoom in" at bounding box center [558, 146] width 32 height 32
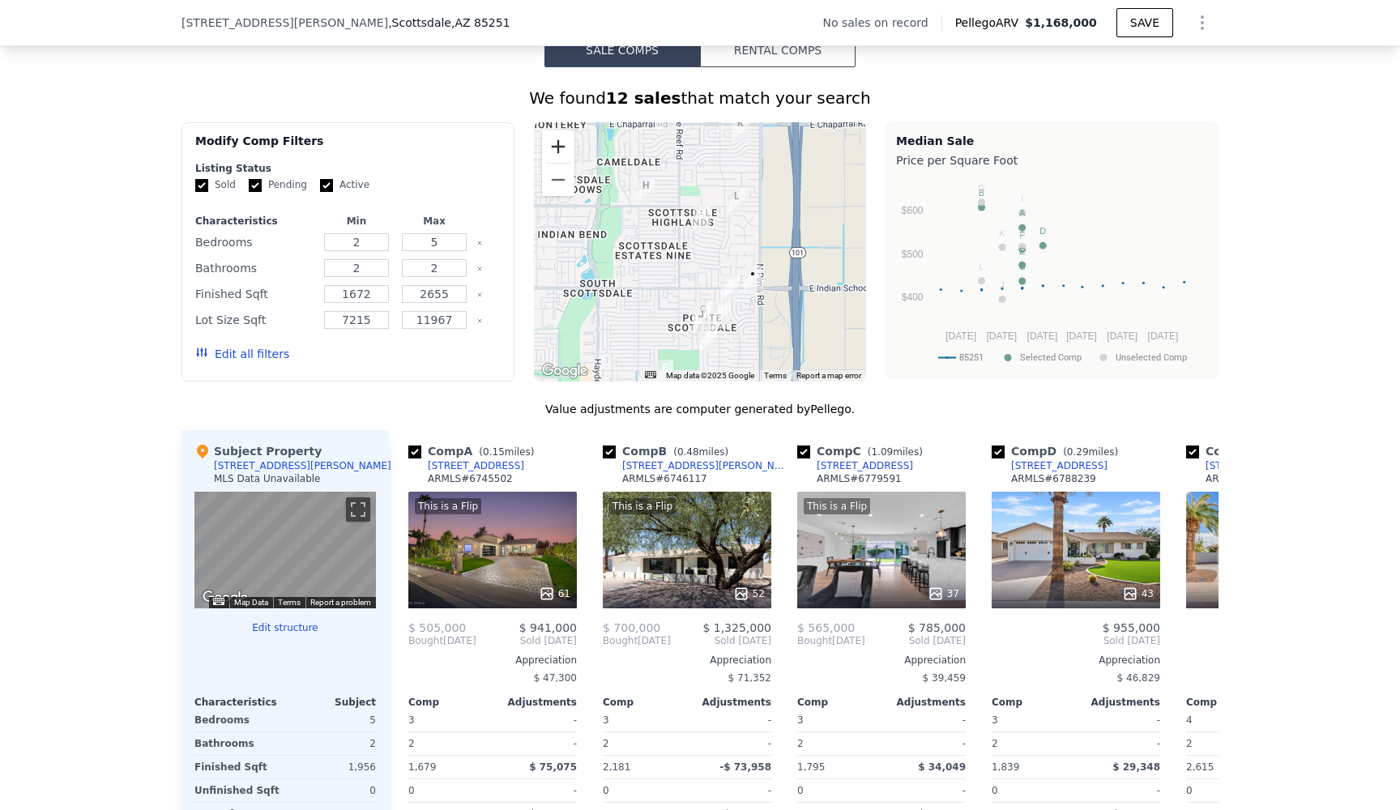
click at [562, 153] on button "Zoom in" at bounding box center [558, 146] width 32 height 32
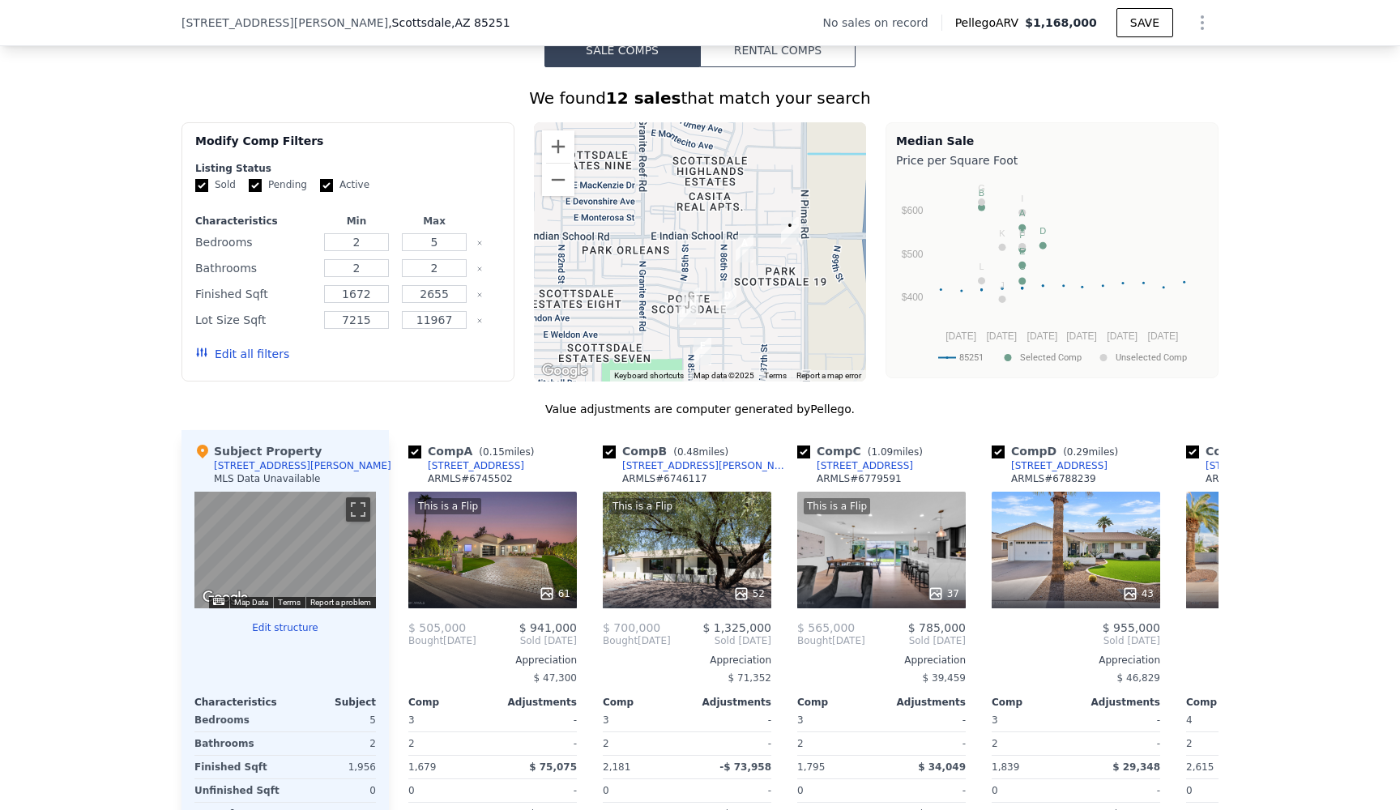
drag, startPoint x: 689, startPoint y: 302, endPoint x: 673, endPoint y: 211, distance: 92.8
click at [673, 211] on div at bounding box center [700, 251] width 333 height 259
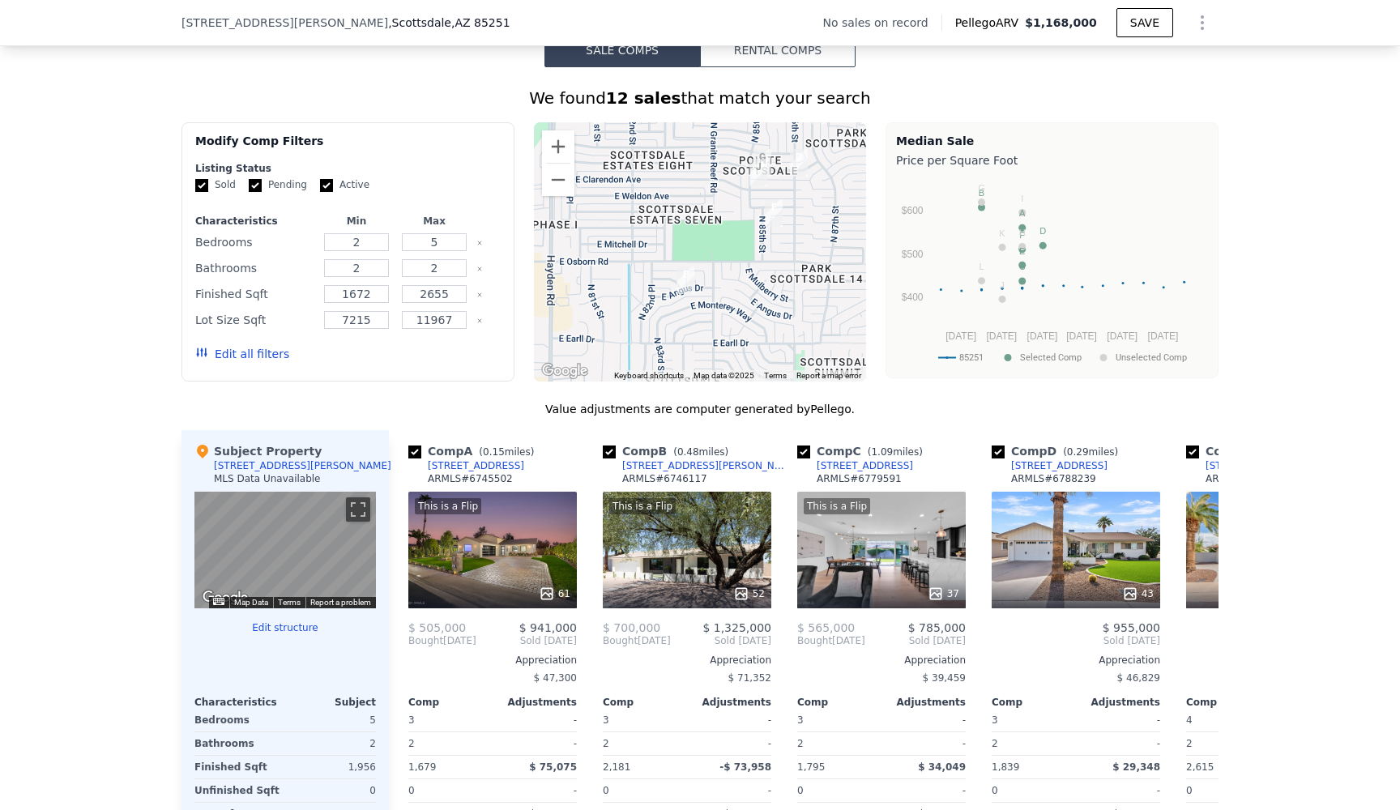
drag, startPoint x: 673, startPoint y: 211, endPoint x: 745, endPoint y: 70, distance: 157.2
click at [745, 70] on div "We found 12 sales that match your search Filters Map Prices Modify Comp Filters…" at bounding box center [699, 512] width 1037 height 890
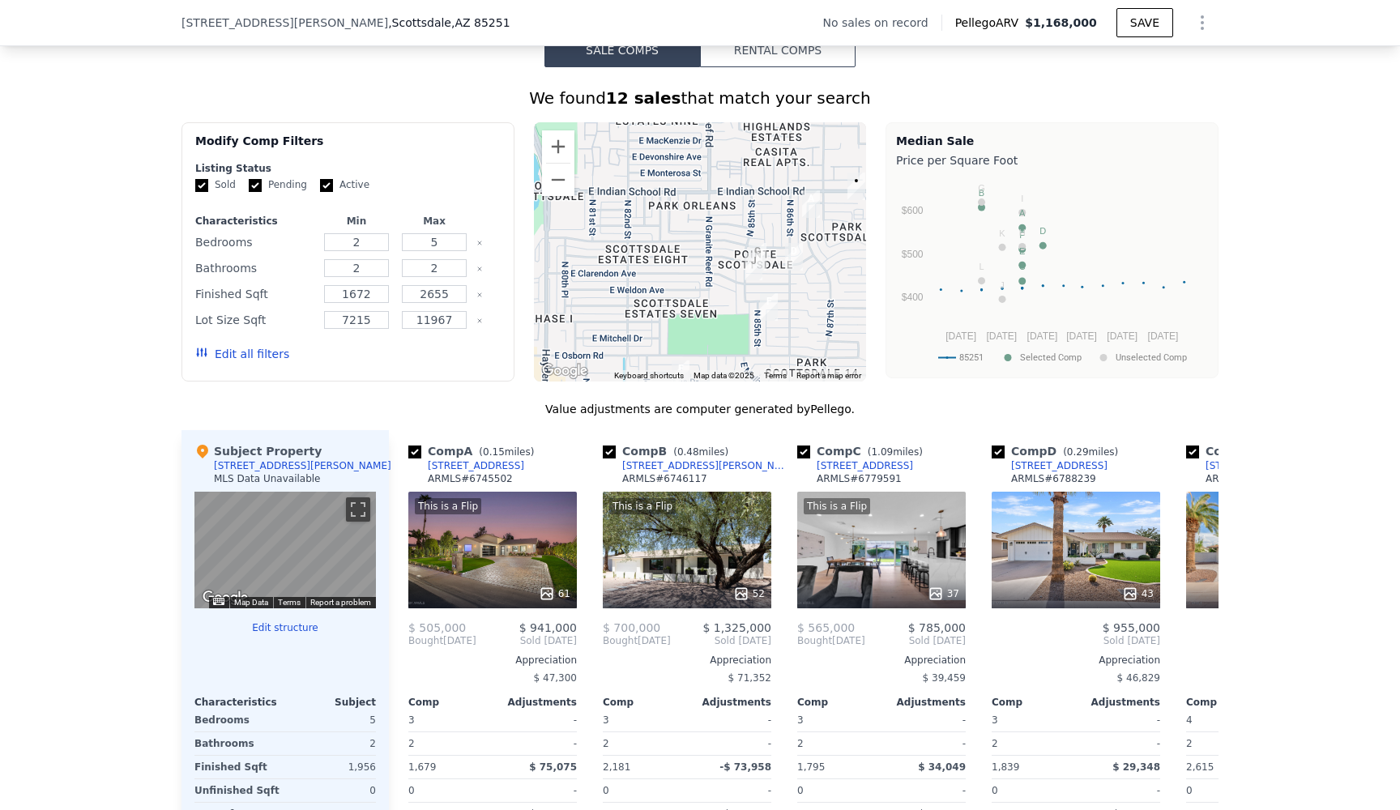
drag, startPoint x: 761, startPoint y: 307, endPoint x: 756, endPoint y: 403, distance: 96.5
click at [756, 403] on div "We found 12 sales that match your search Filters Map Prices Modify Comp Filters…" at bounding box center [699, 522] width 1037 height 870
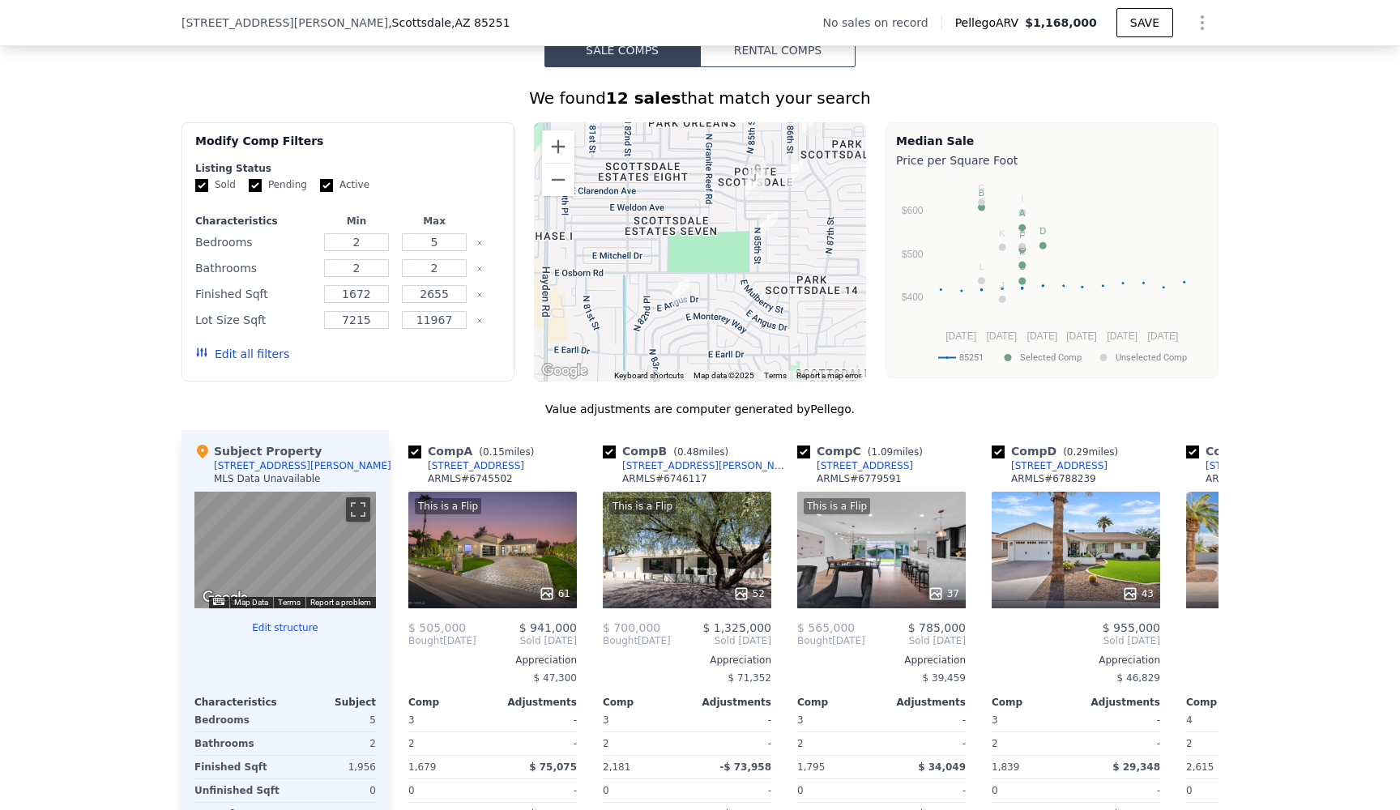
drag, startPoint x: 789, startPoint y: 265, endPoint x: 790, endPoint y: 182, distance: 82.6
click at [790, 182] on img "8601 E Indianola Ave" at bounding box center [794, 174] width 18 height 28
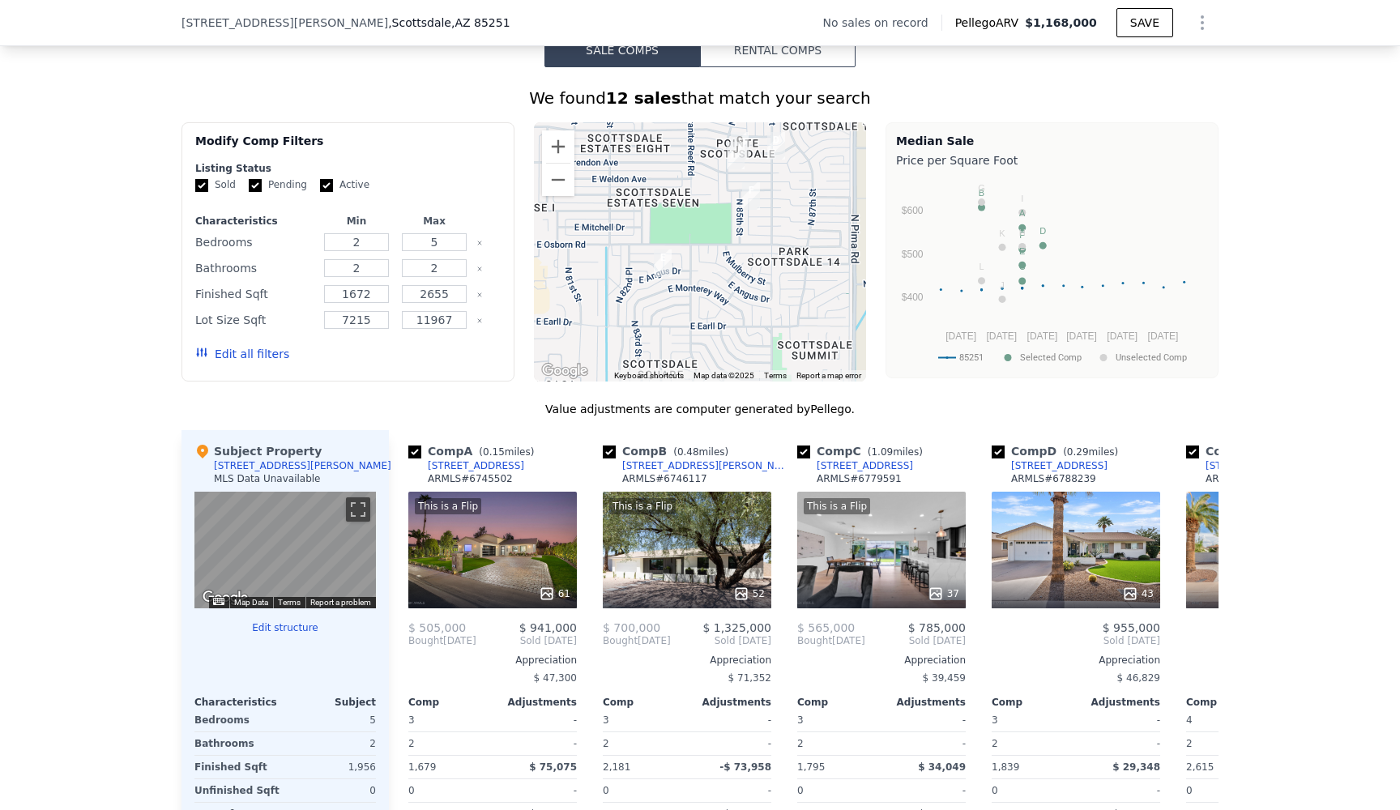
drag, startPoint x: 743, startPoint y: 251, endPoint x: 715, endPoint y: 214, distance: 46.8
click at [715, 214] on div at bounding box center [700, 251] width 333 height 259
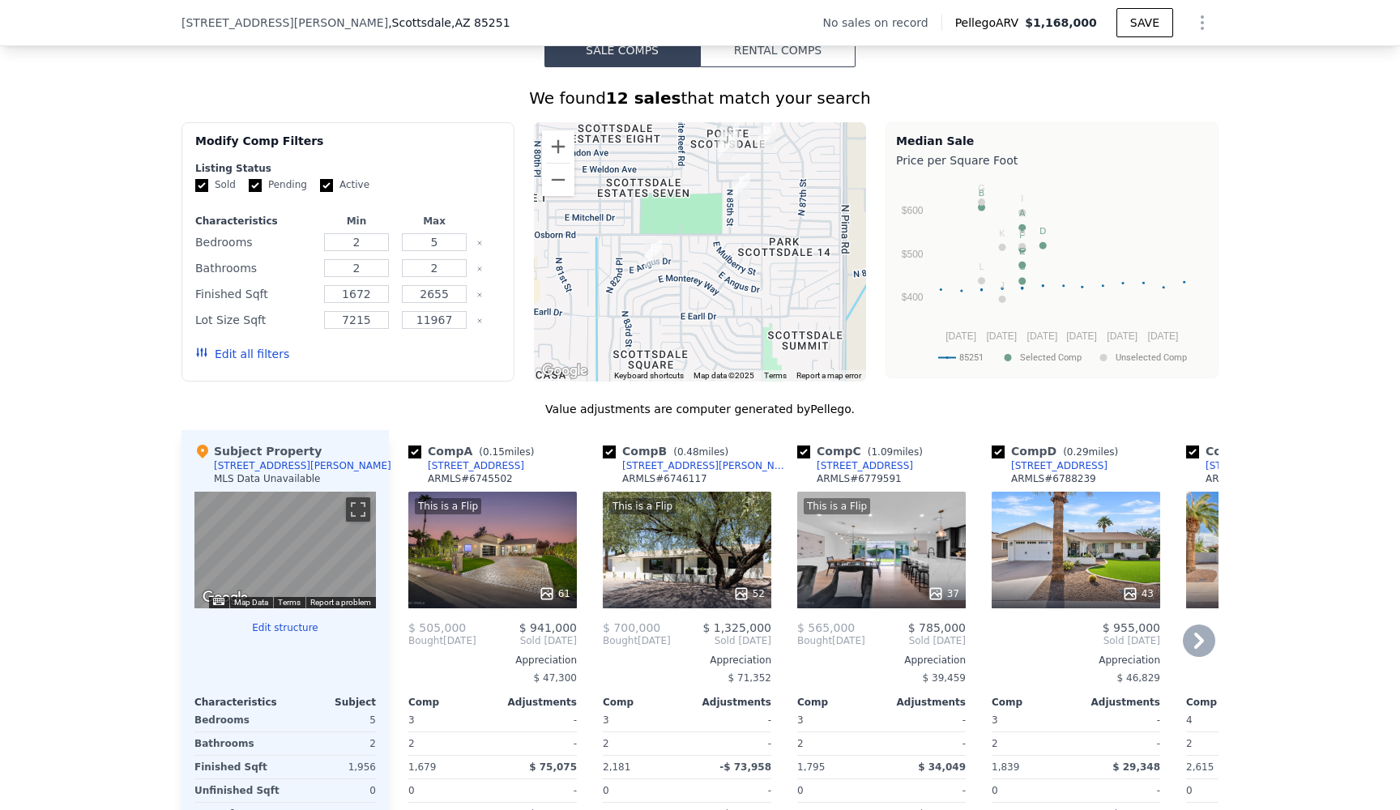
click at [607, 451] on input "checkbox" at bounding box center [609, 452] width 13 height 13
checkbox input "false"
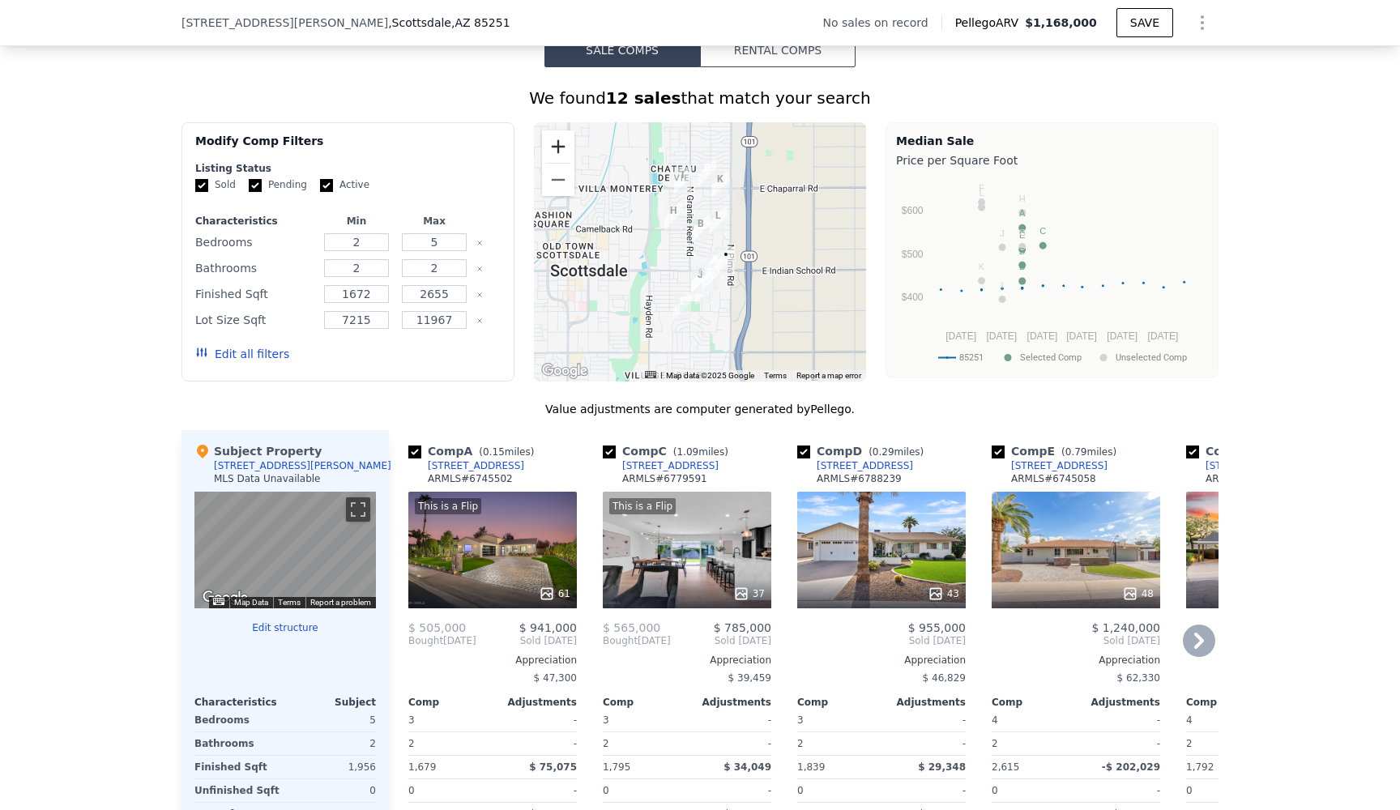
click at [561, 154] on button "Zoom in" at bounding box center [558, 146] width 32 height 32
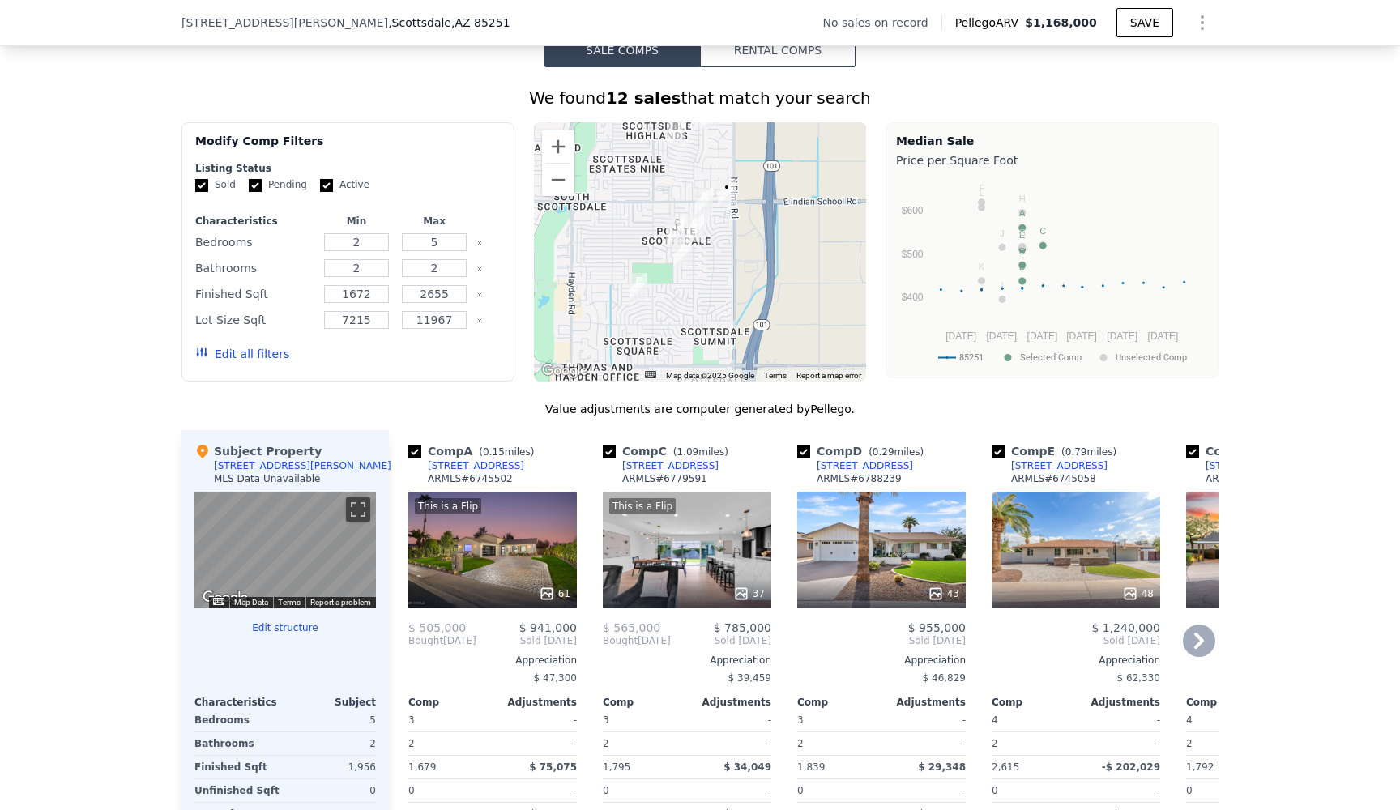
drag, startPoint x: 689, startPoint y: 218, endPoint x: 663, endPoint y: 133, distance: 88.9
click at [663, 133] on div at bounding box center [700, 251] width 333 height 259
click at [558, 176] on button "Zoom out" at bounding box center [558, 180] width 32 height 32
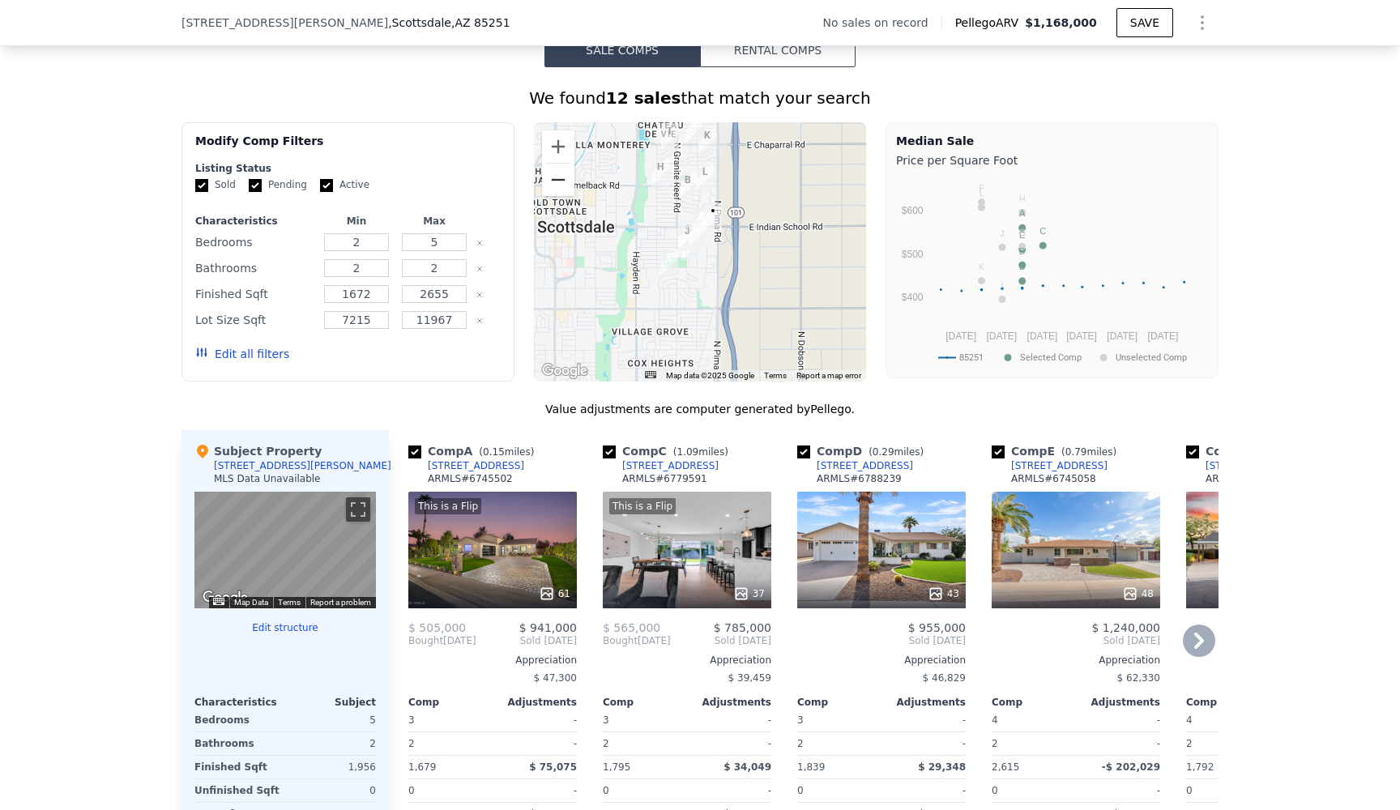
click at [558, 176] on button "Zoom out" at bounding box center [558, 180] width 32 height 32
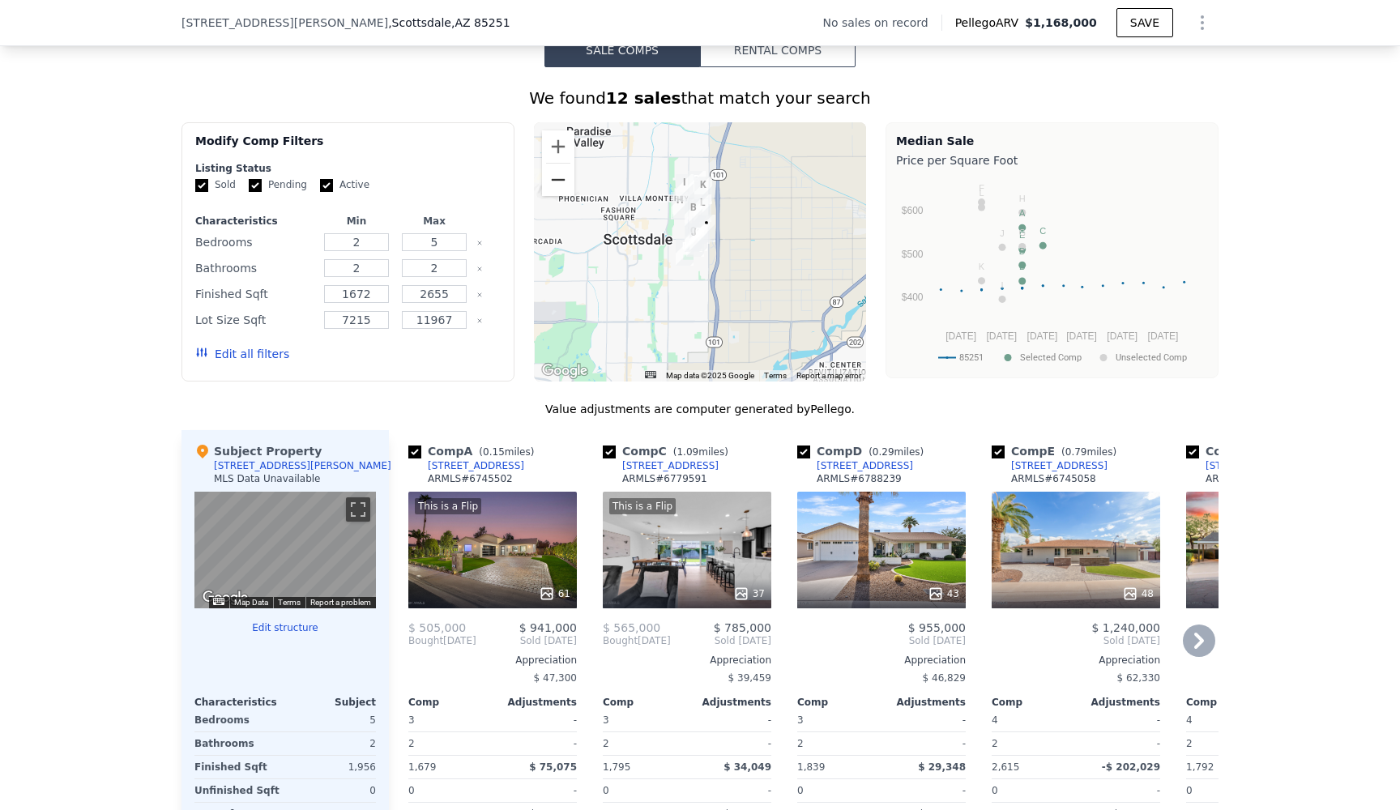
click at [558, 176] on button "Zoom out" at bounding box center [558, 180] width 32 height 32
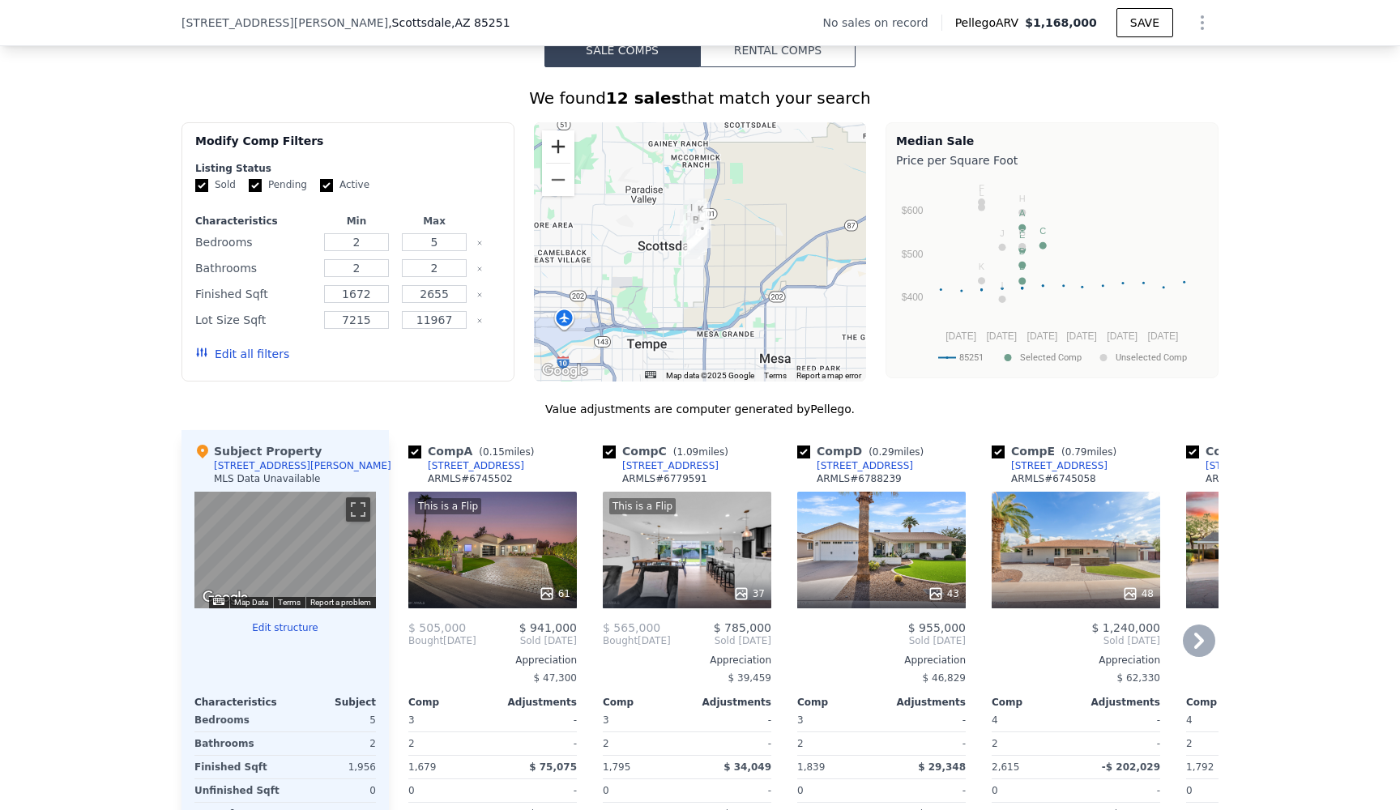
click at [561, 151] on button "Zoom in" at bounding box center [558, 146] width 32 height 32
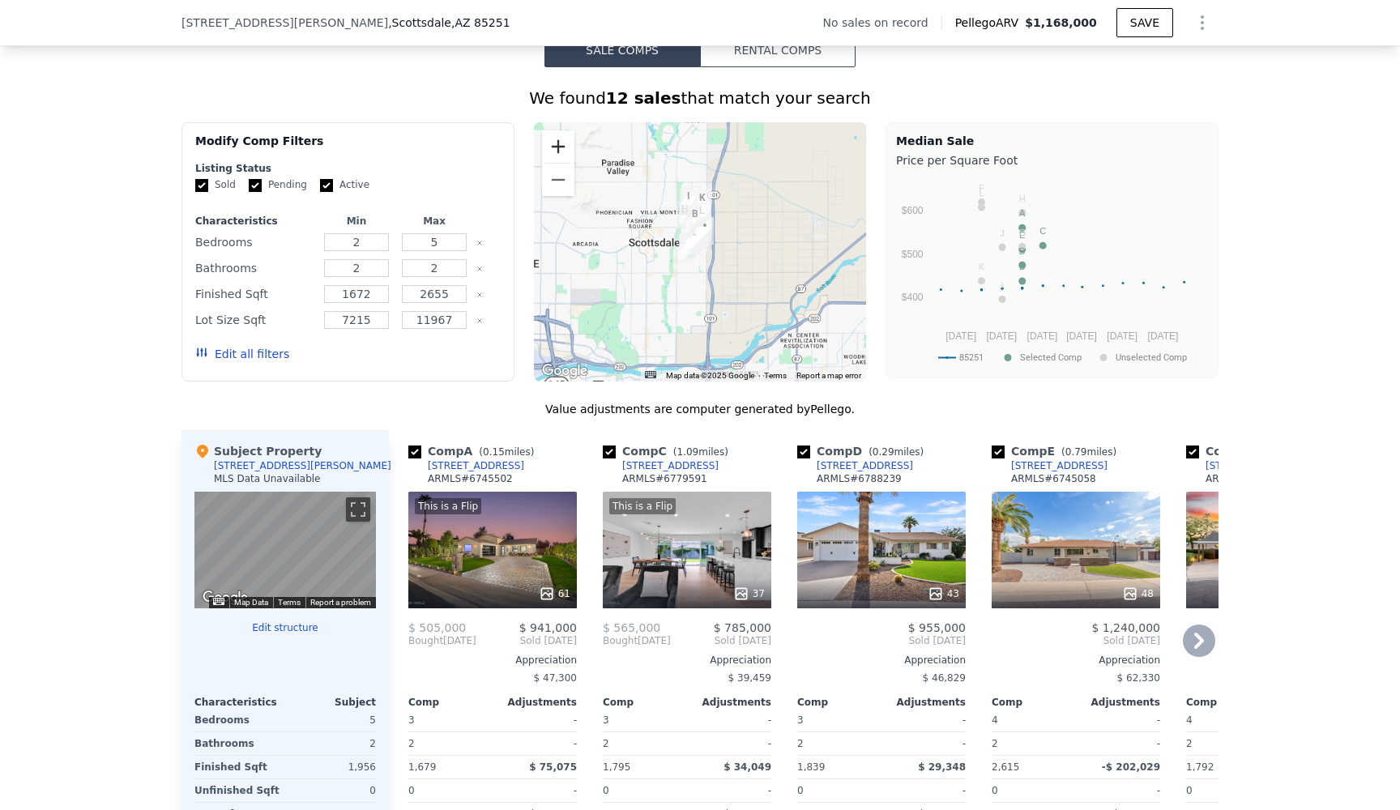
click at [561, 151] on button "Zoom in" at bounding box center [558, 146] width 32 height 32
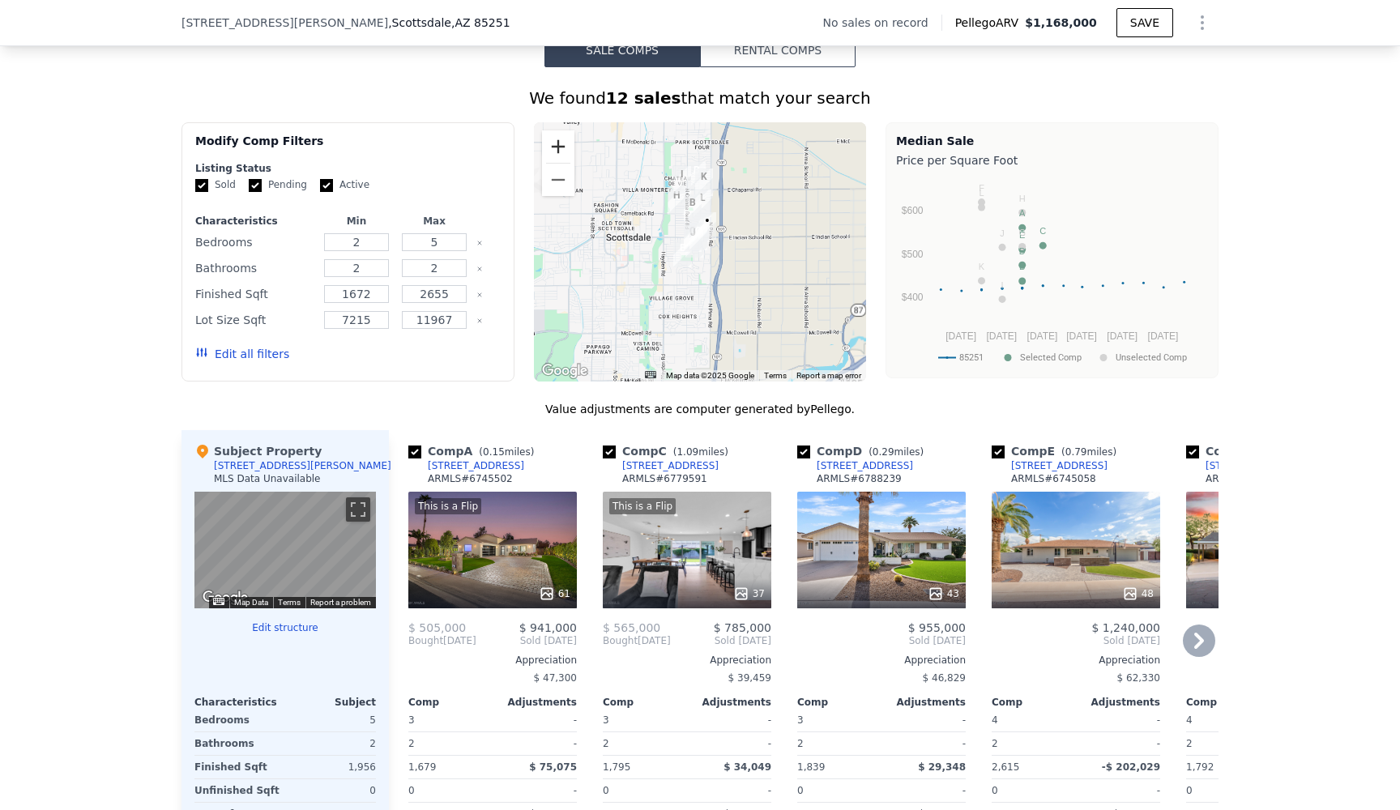
click at [561, 151] on button "Zoom in" at bounding box center [558, 146] width 32 height 32
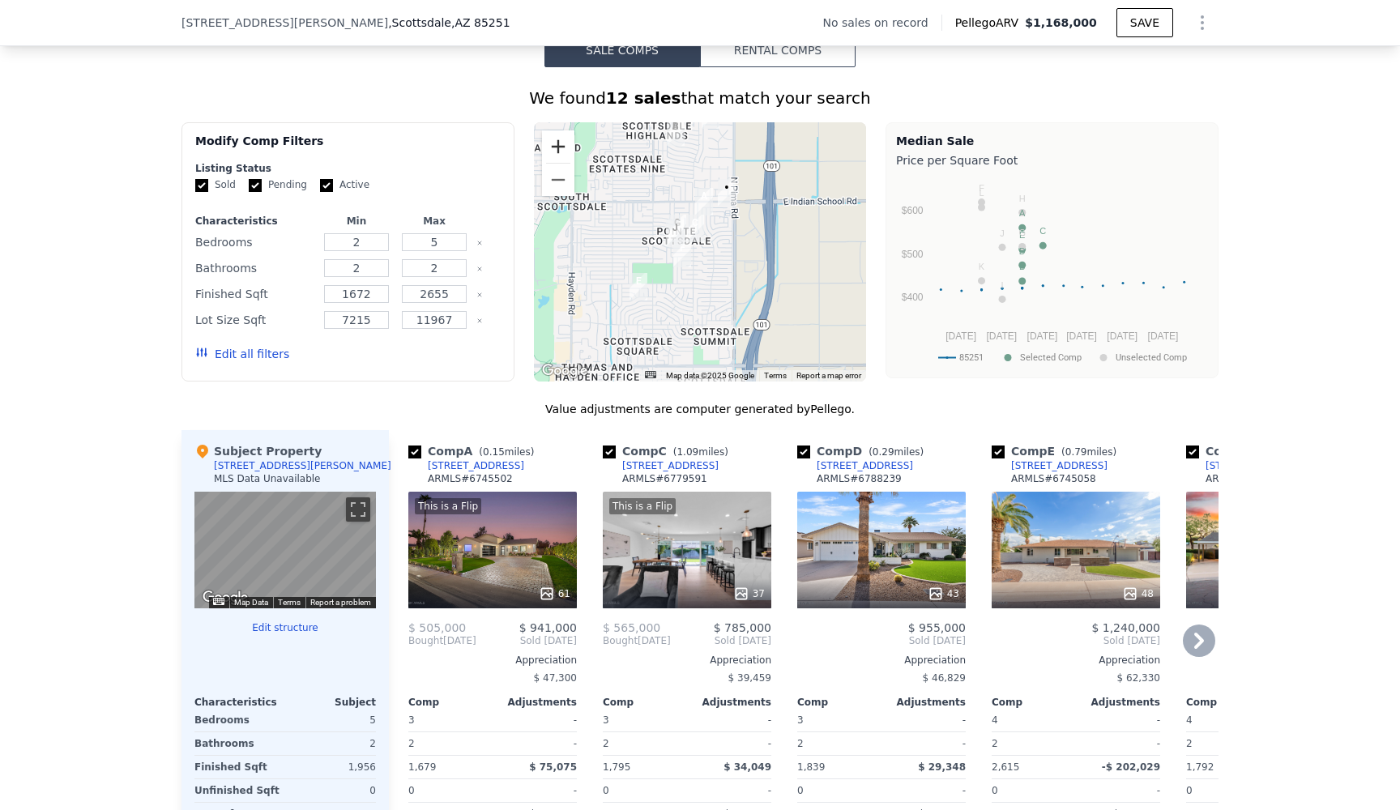
click at [561, 151] on button "Zoom in" at bounding box center [558, 146] width 32 height 32
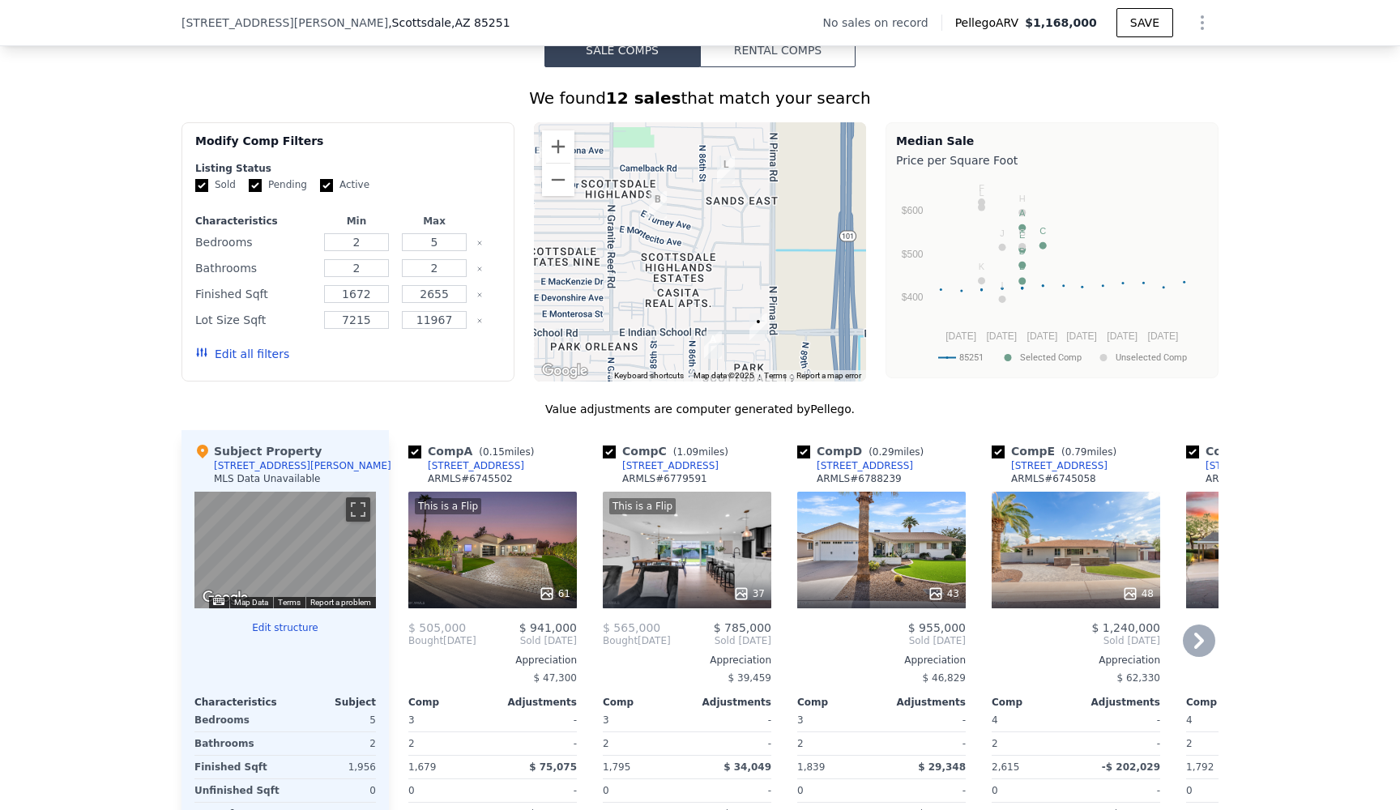
drag, startPoint x: 587, startPoint y: 220, endPoint x: 591, endPoint y: 407, distance: 186.4
click at [591, 407] on div "We found 12 sales that match your search Filters Map Prices Modify Comp Filters…" at bounding box center [699, 522] width 1037 height 870
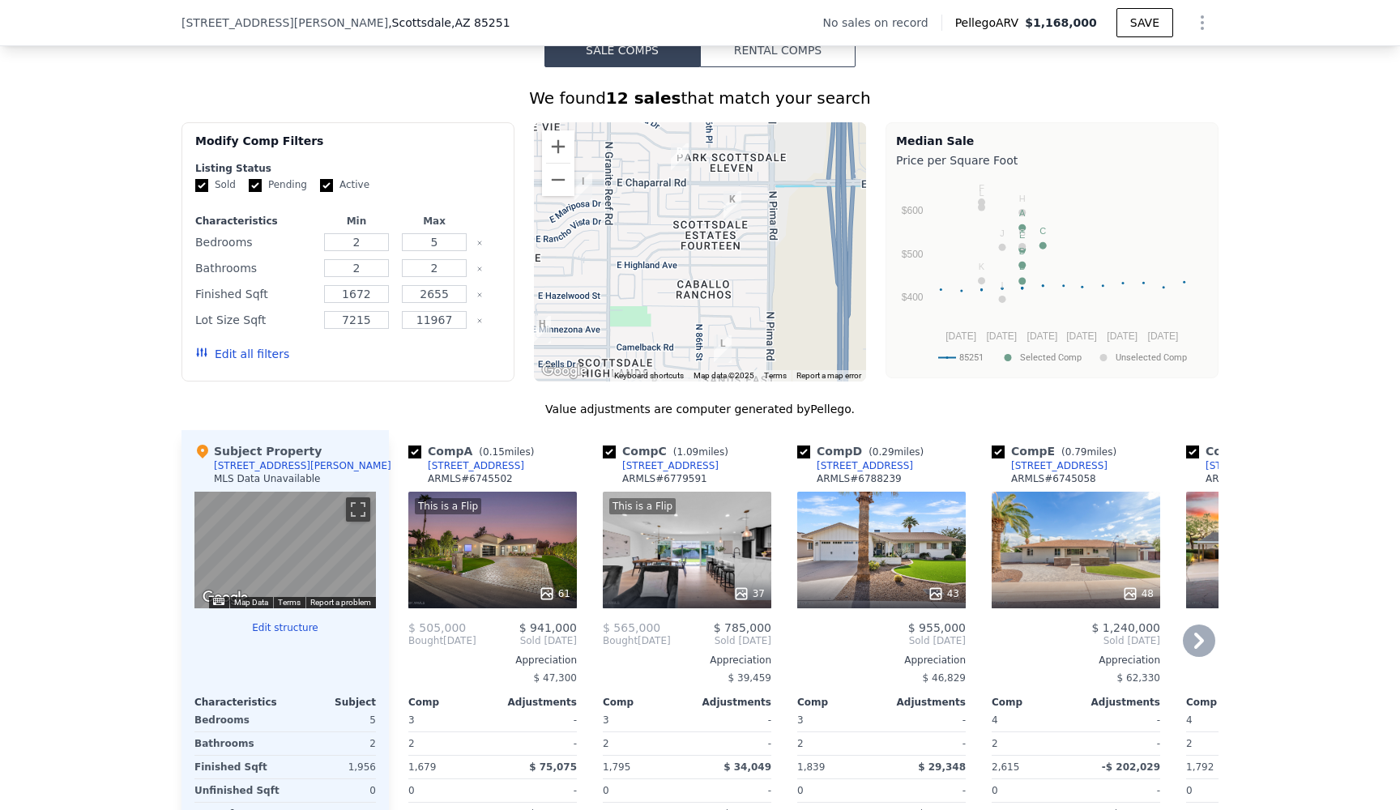
drag, startPoint x: 664, startPoint y: 254, endPoint x: 663, endPoint y: 432, distance: 178.2
click at [663, 432] on div "We found 12 sales that match your search Filters Map Prices Modify Comp Filters…" at bounding box center [699, 522] width 1037 height 870
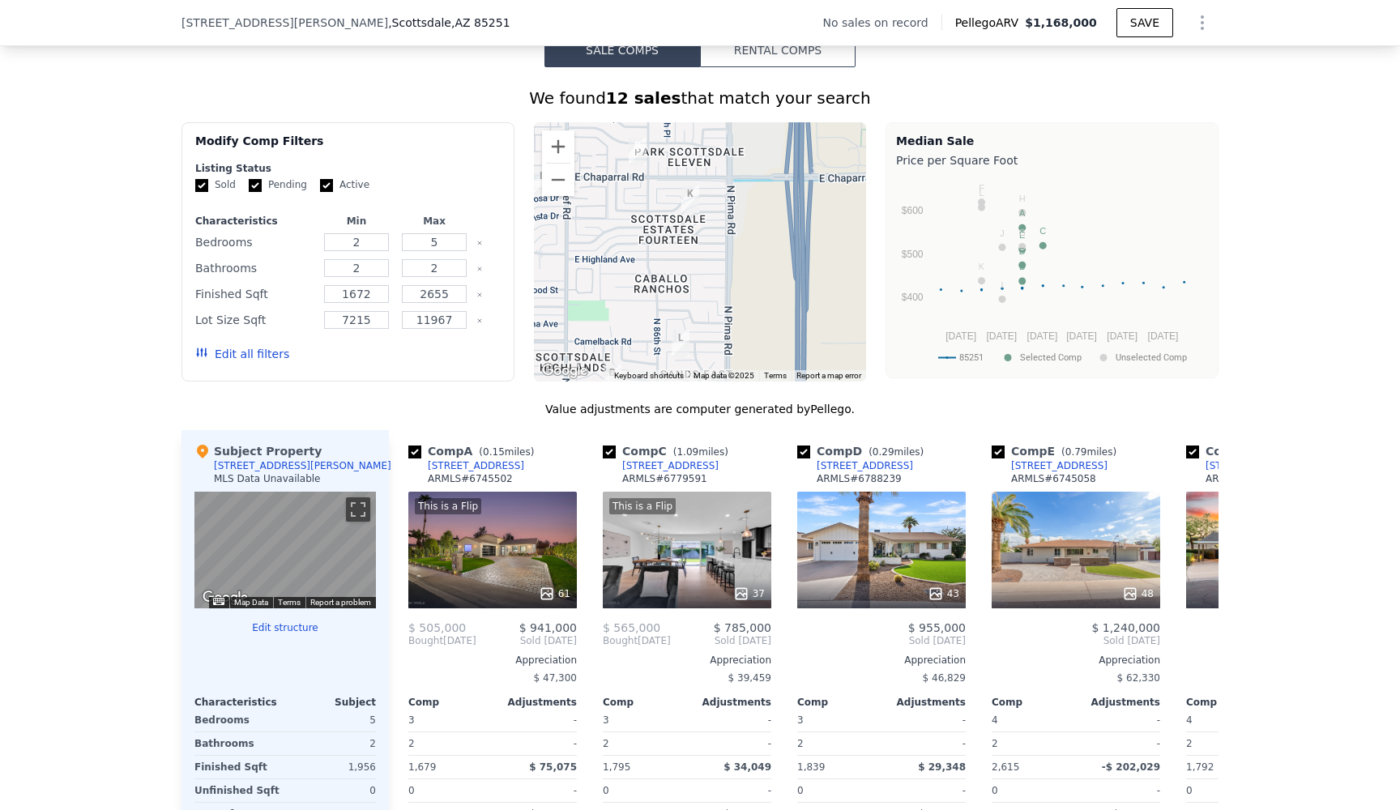
drag, startPoint x: 676, startPoint y: 243, endPoint x: 638, endPoint y: 237, distance: 39.3
click at [638, 237] on div at bounding box center [700, 251] width 333 height 259
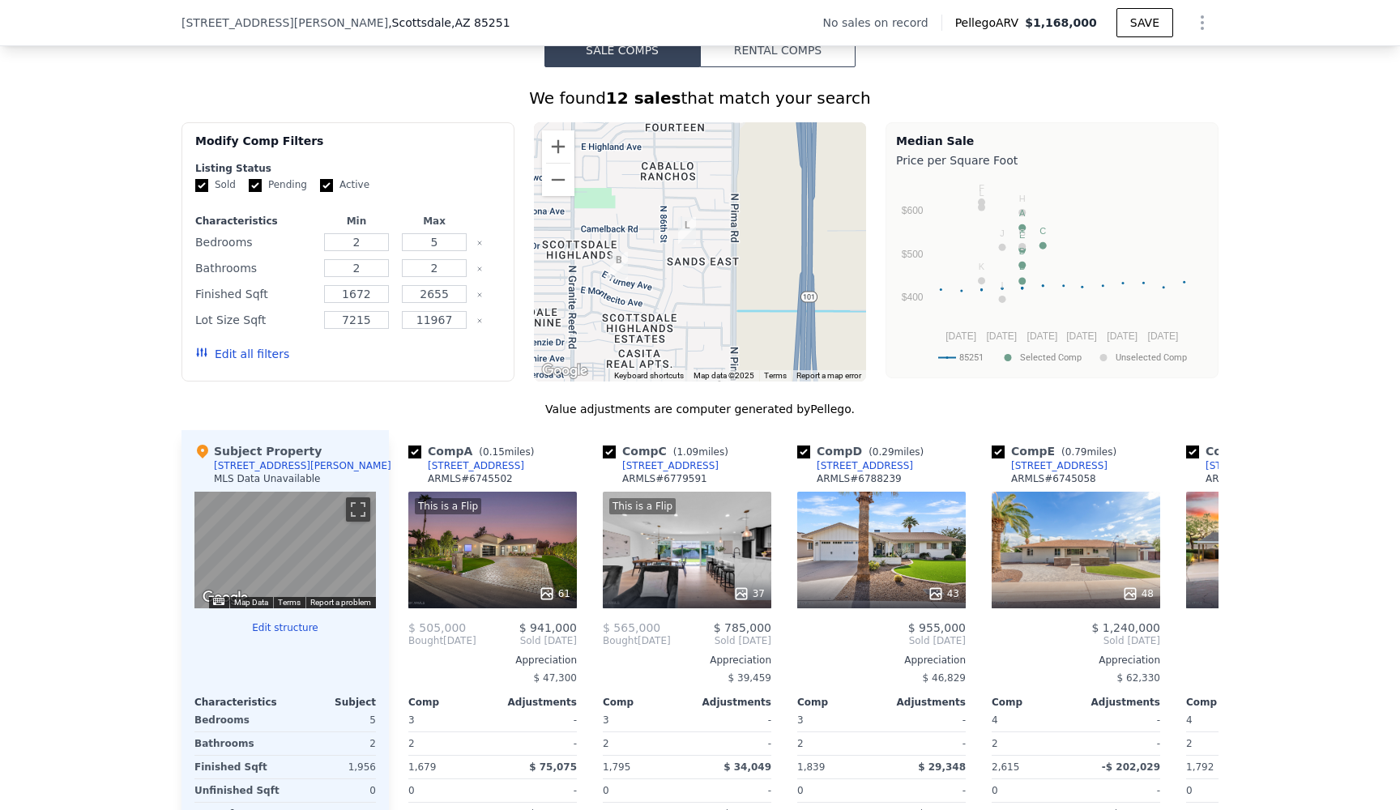
drag, startPoint x: 655, startPoint y: 299, endPoint x: 661, endPoint y: 185, distance: 114.4
click at [661, 185] on div at bounding box center [700, 251] width 333 height 259
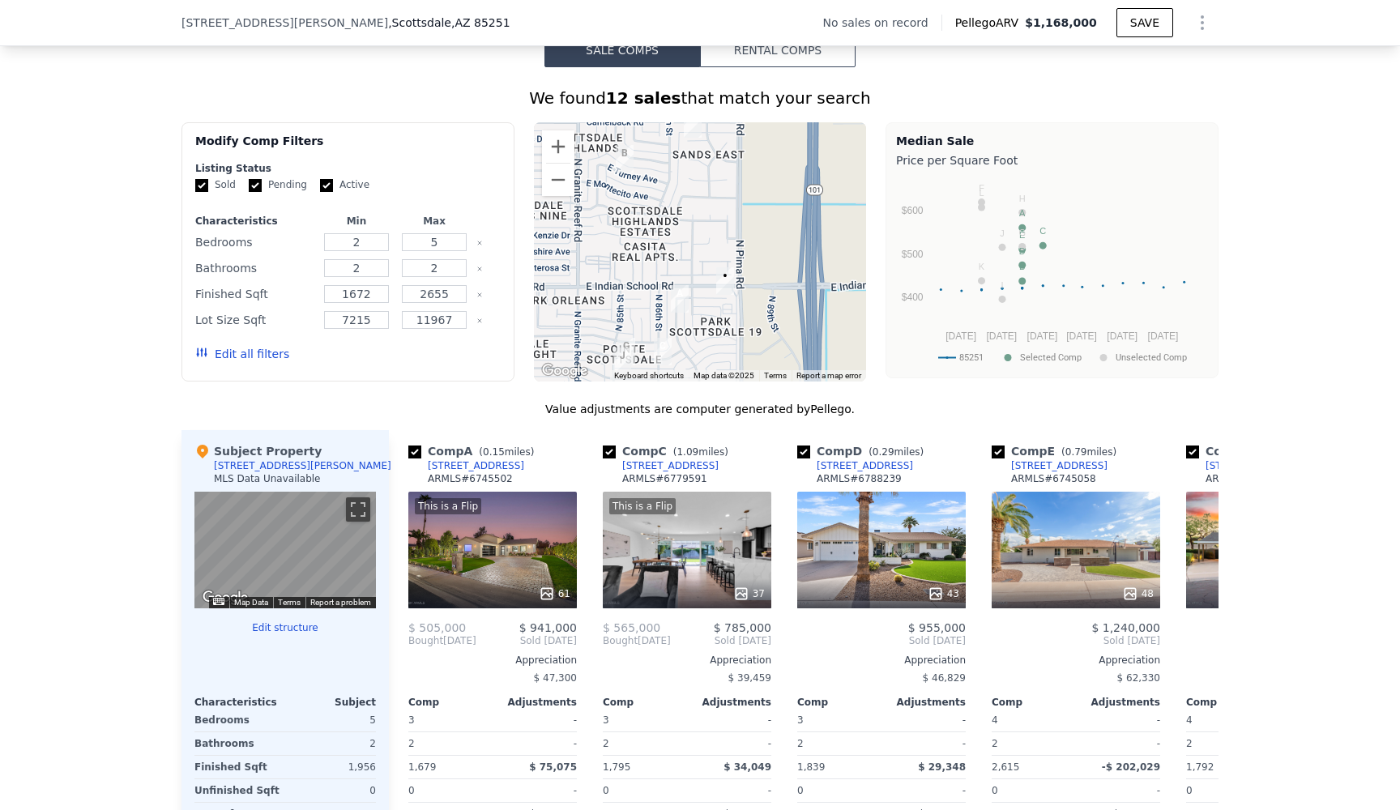
drag, startPoint x: 650, startPoint y: 308, endPoint x: 655, endPoint y: 198, distance: 109.5
click at [655, 198] on div at bounding box center [700, 251] width 333 height 259
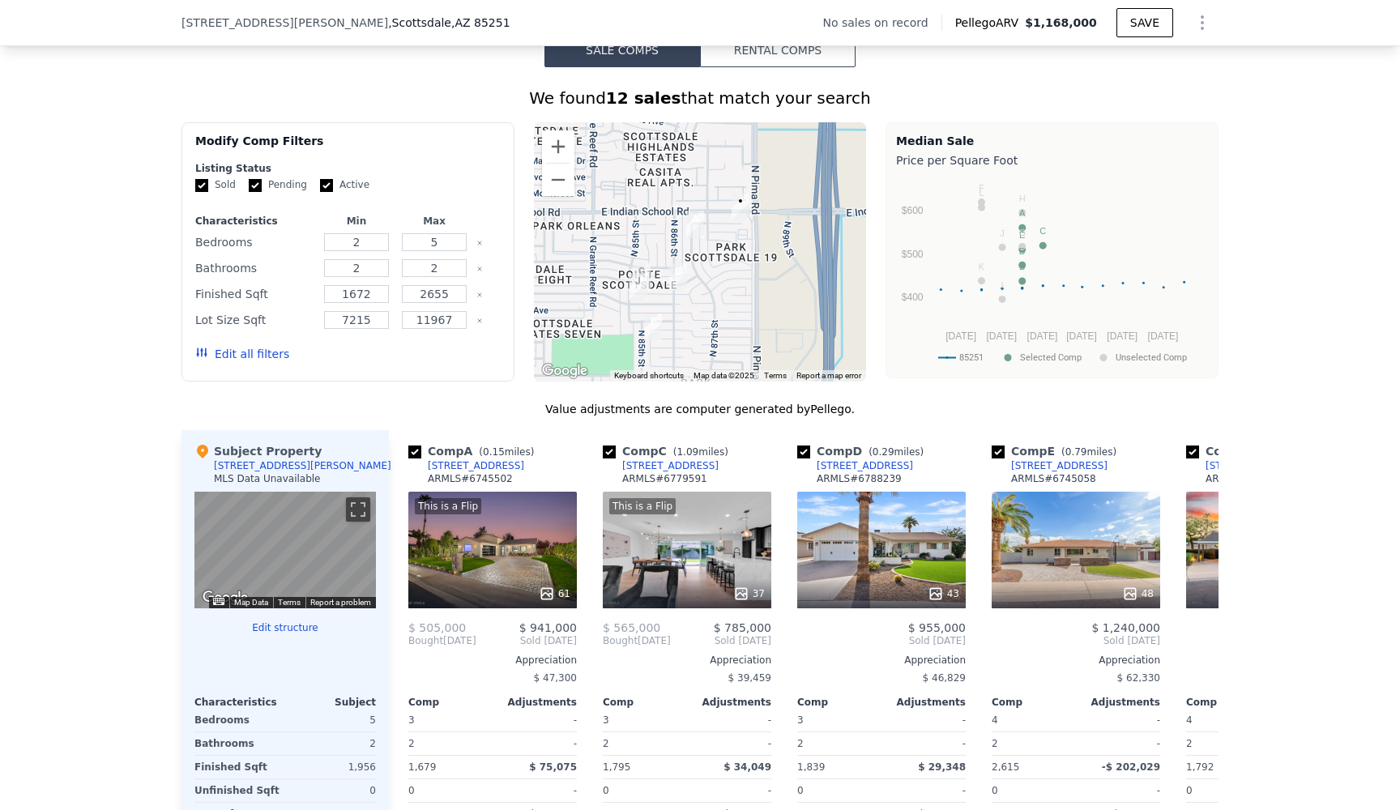
drag, startPoint x: 617, startPoint y: 294, endPoint x: 633, endPoint y: 218, distance: 77.7
click at [633, 218] on div at bounding box center [700, 251] width 333 height 259
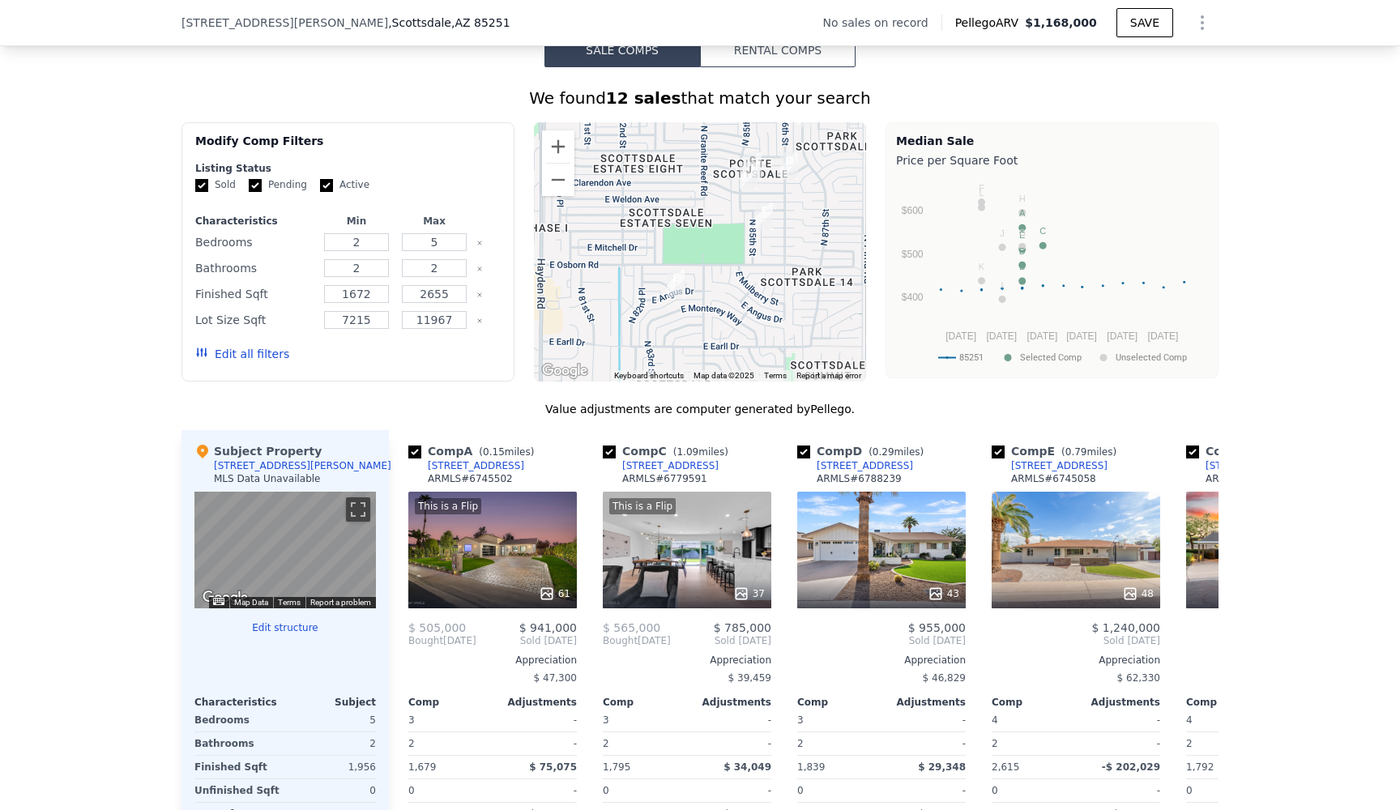
drag, startPoint x: 633, startPoint y: 282, endPoint x: 744, endPoint y: 169, distance: 158.1
click at [744, 169] on img "8508 E Clarendon Ave" at bounding box center [749, 176] width 18 height 28
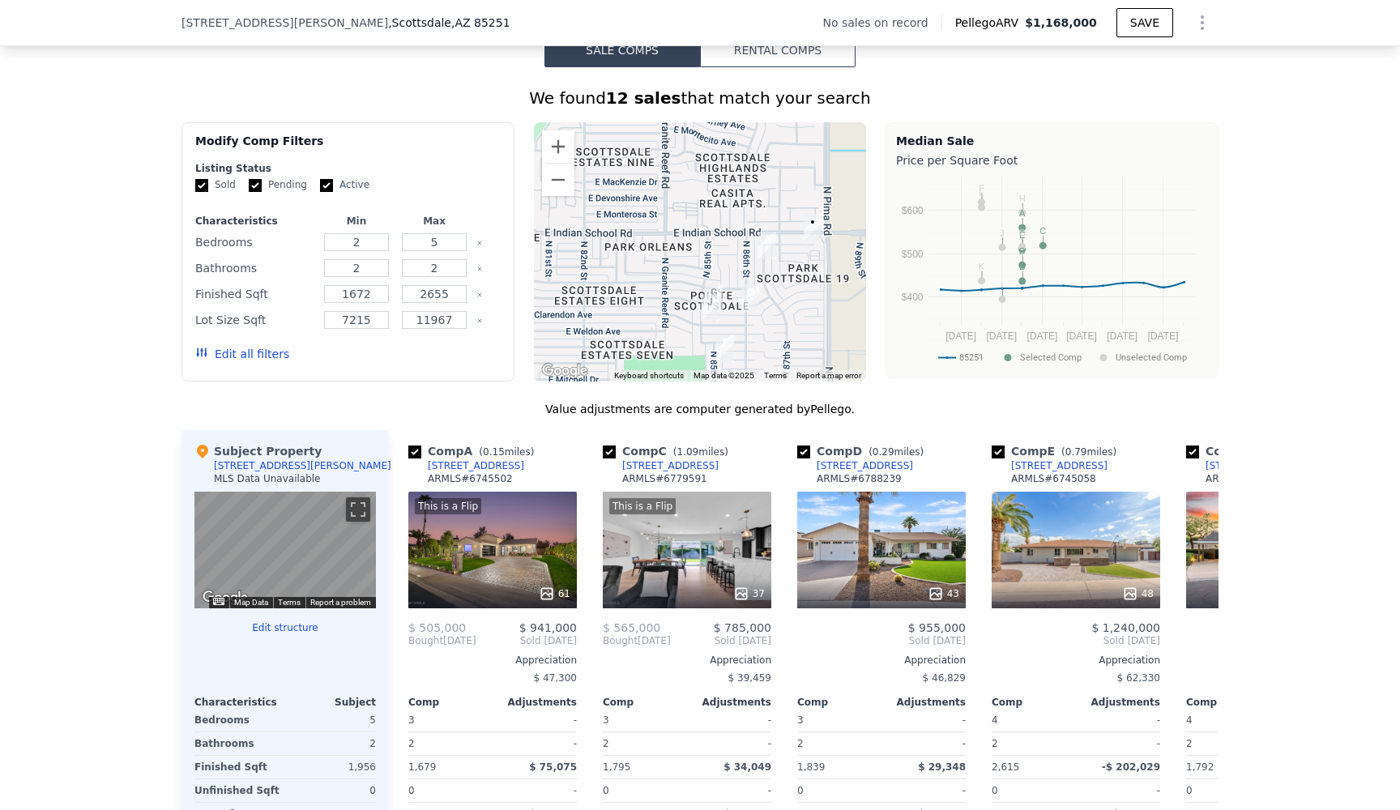
drag, startPoint x: 676, startPoint y: 289, endPoint x: 638, endPoint y: 420, distance: 135.9
click at [638, 420] on div "We found 12 sales that match your search Filters Map Prices Modify Comp Filters…" at bounding box center [699, 522] width 1037 height 870
click at [804, 450] on input "checkbox" at bounding box center [803, 452] width 13 height 13
checkbox input "false"
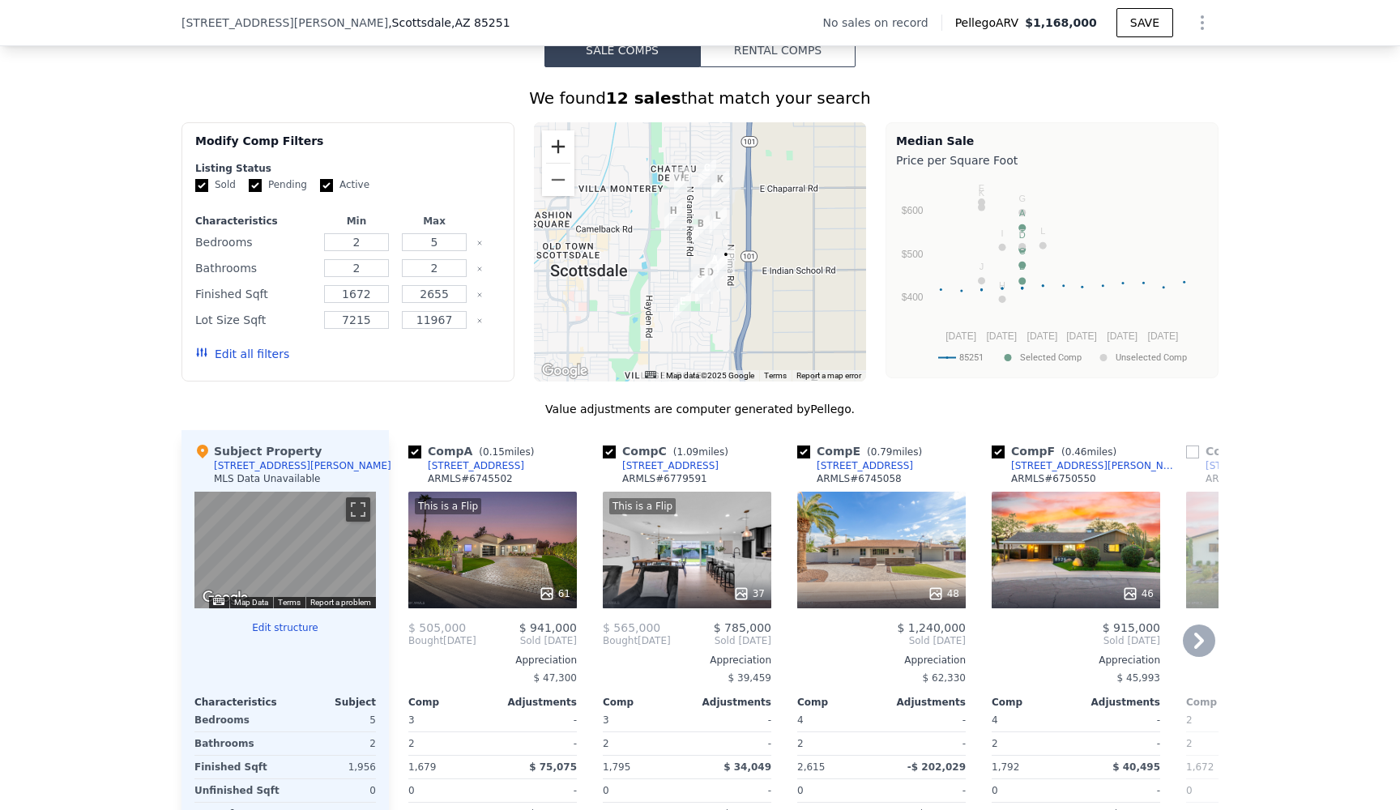
click at [559, 147] on button "Zoom in" at bounding box center [558, 146] width 32 height 32
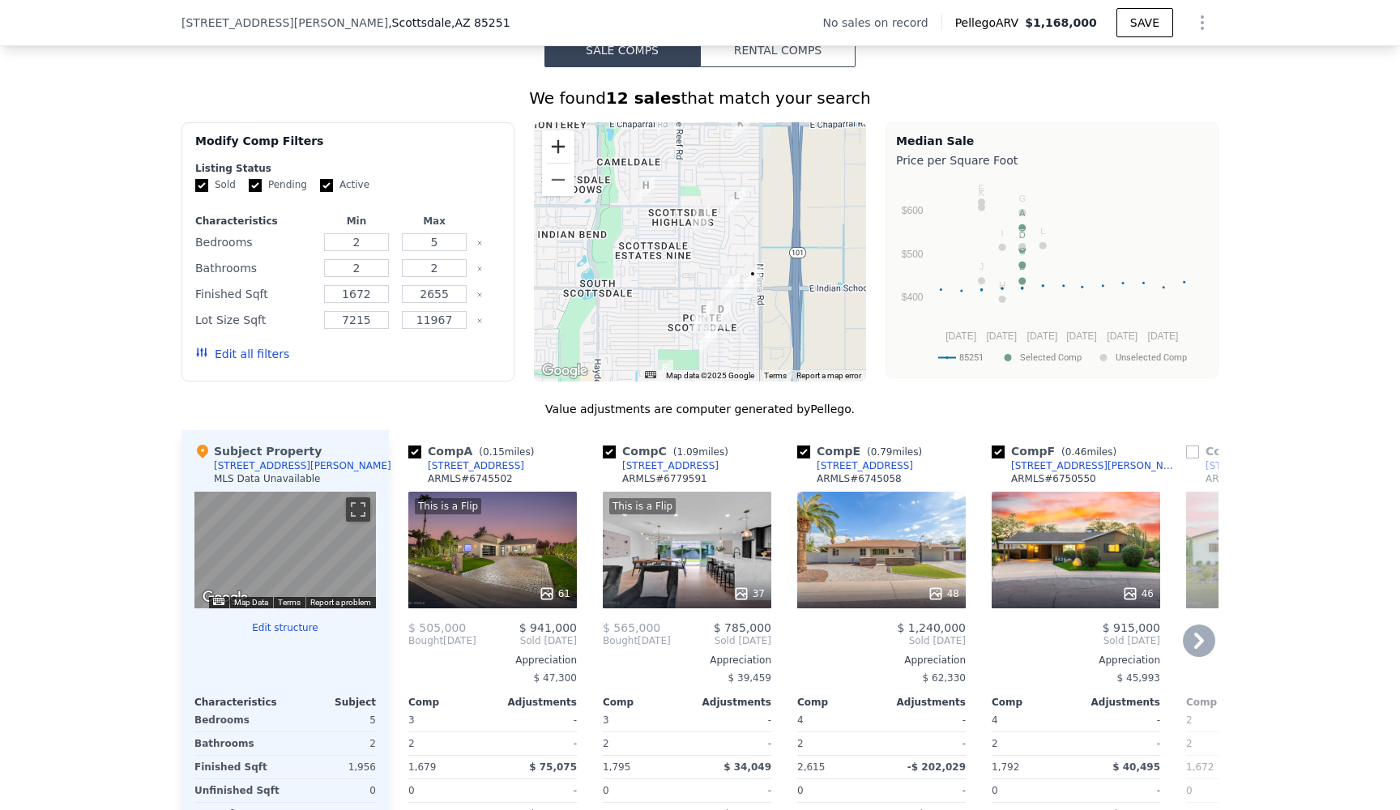
click at [559, 147] on button "Zoom in" at bounding box center [558, 146] width 32 height 32
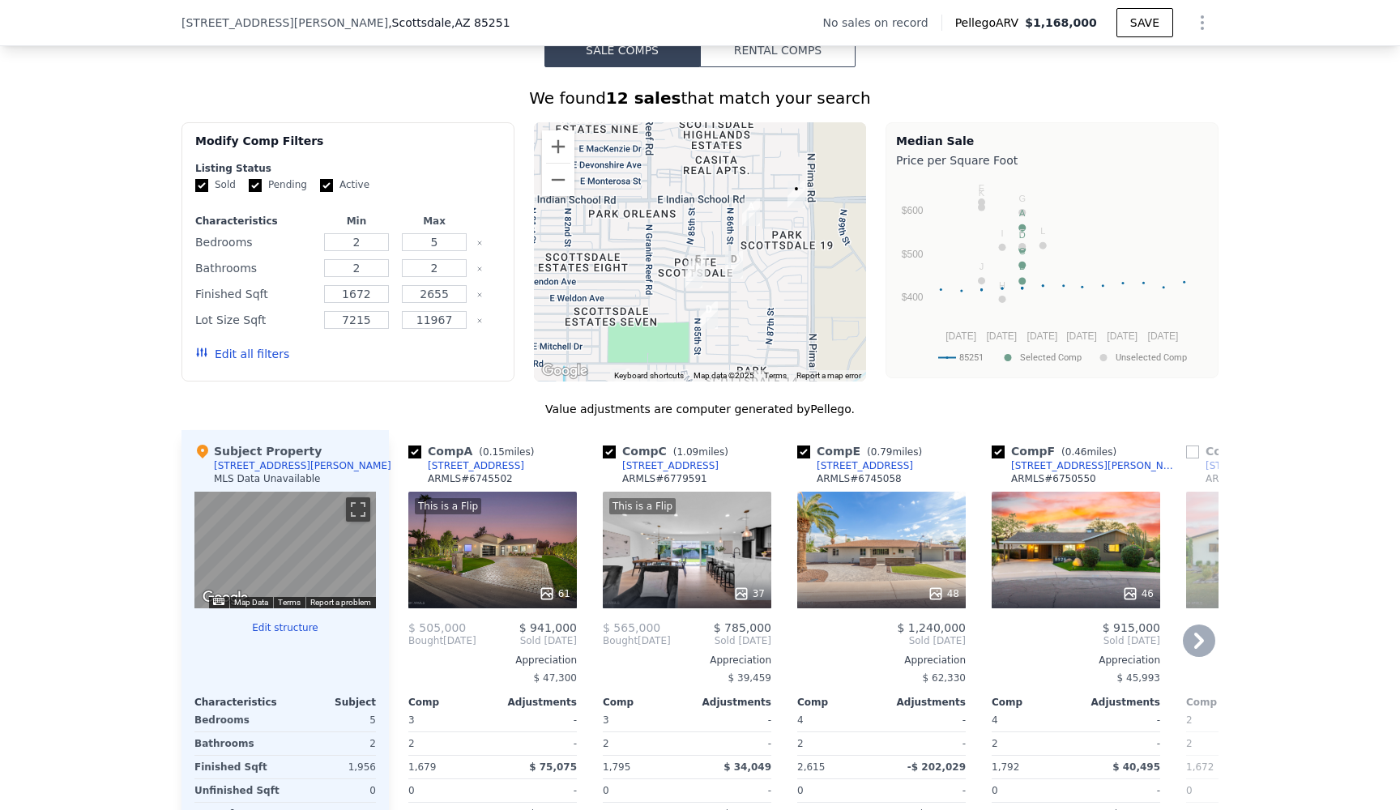
drag, startPoint x: 637, startPoint y: 260, endPoint x: 626, endPoint y: 132, distance: 128.4
click at [626, 132] on div at bounding box center [700, 251] width 333 height 259
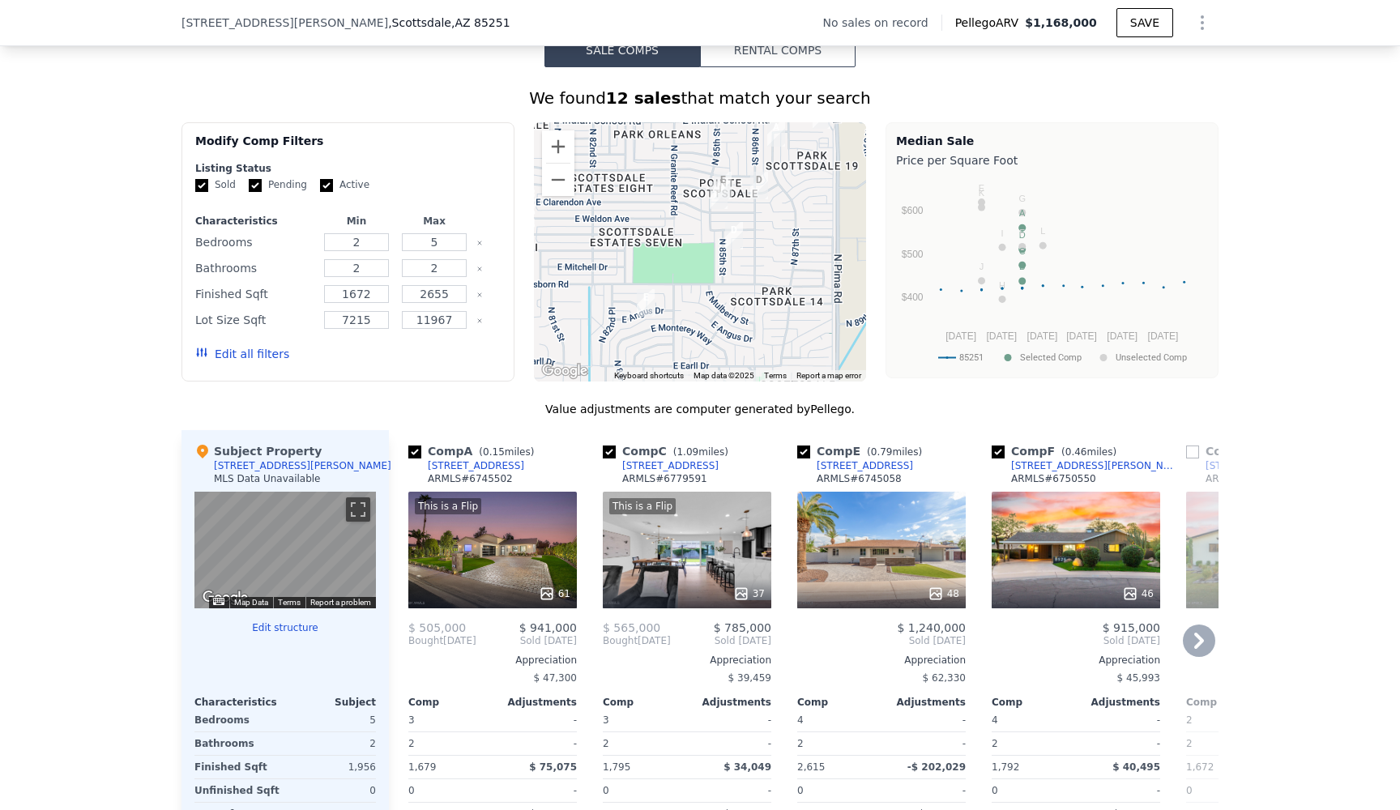
drag, startPoint x: 603, startPoint y: 225, endPoint x: 629, endPoint y: 144, distance: 85.1
click at [629, 143] on div at bounding box center [700, 251] width 333 height 259
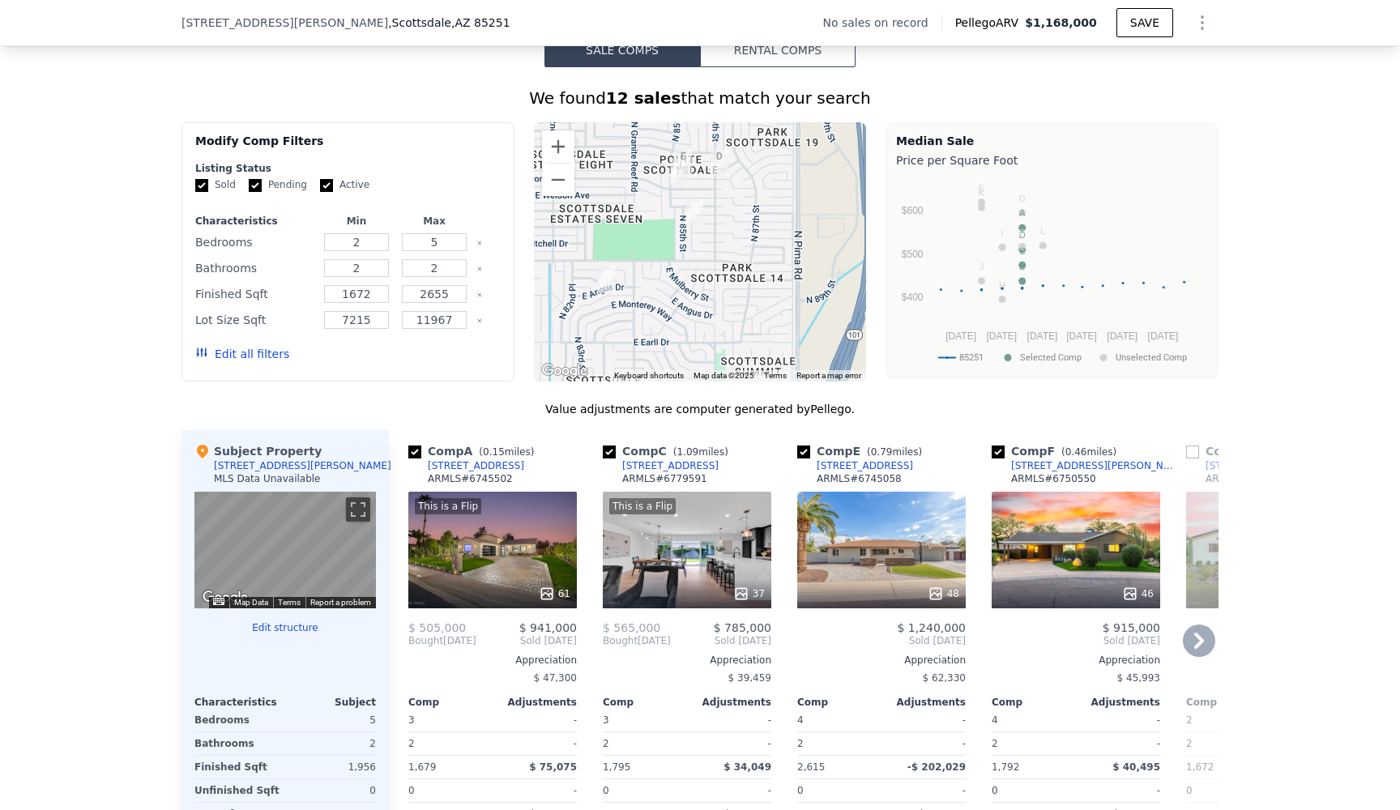
drag, startPoint x: 682, startPoint y: 166, endPoint x: 641, endPoint y: 145, distance: 46.4
click at [641, 145] on div at bounding box center [700, 251] width 333 height 259
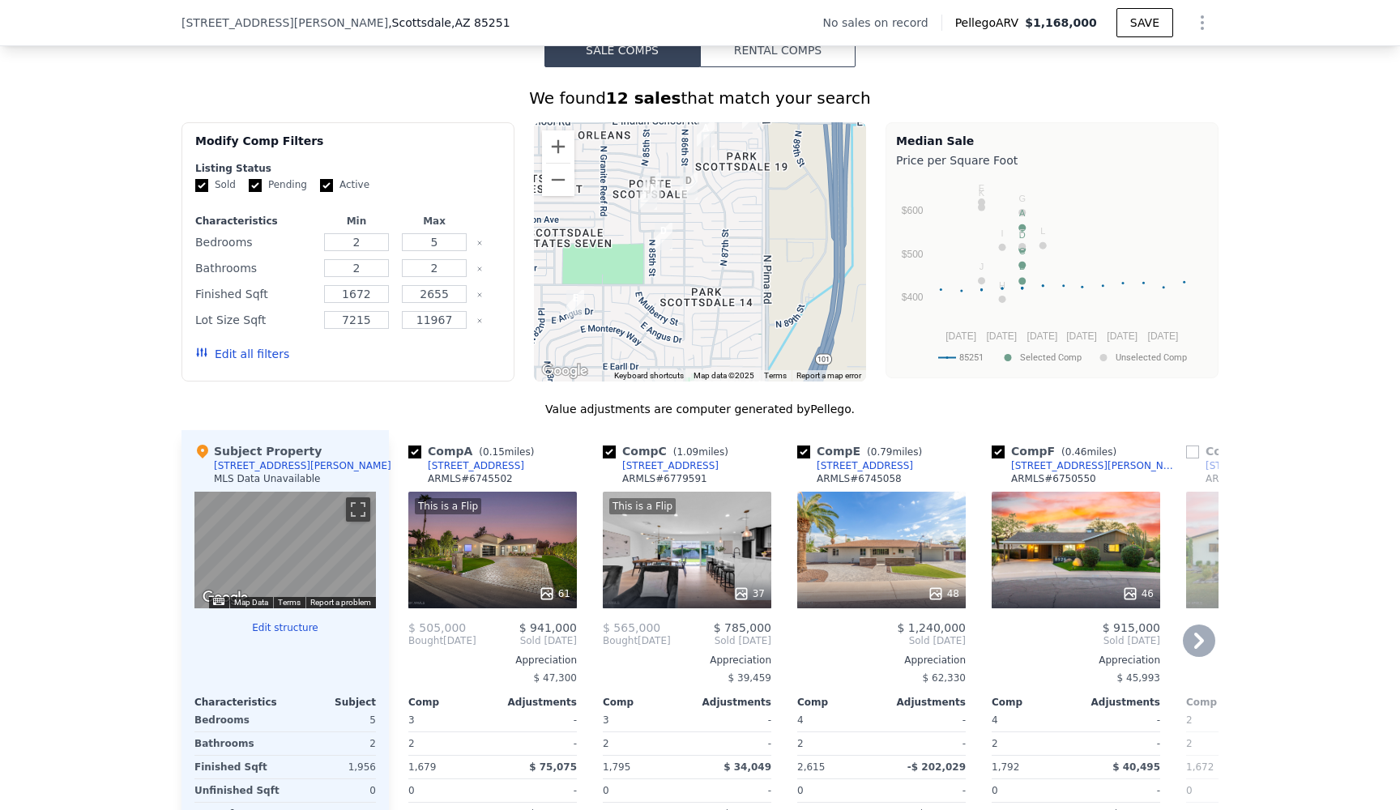
drag, startPoint x: 641, startPoint y: 145, endPoint x: 609, endPoint y: 169, distance: 39.9
click at [609, 169] on div at bounding box center [700, 251] width 333 height 259
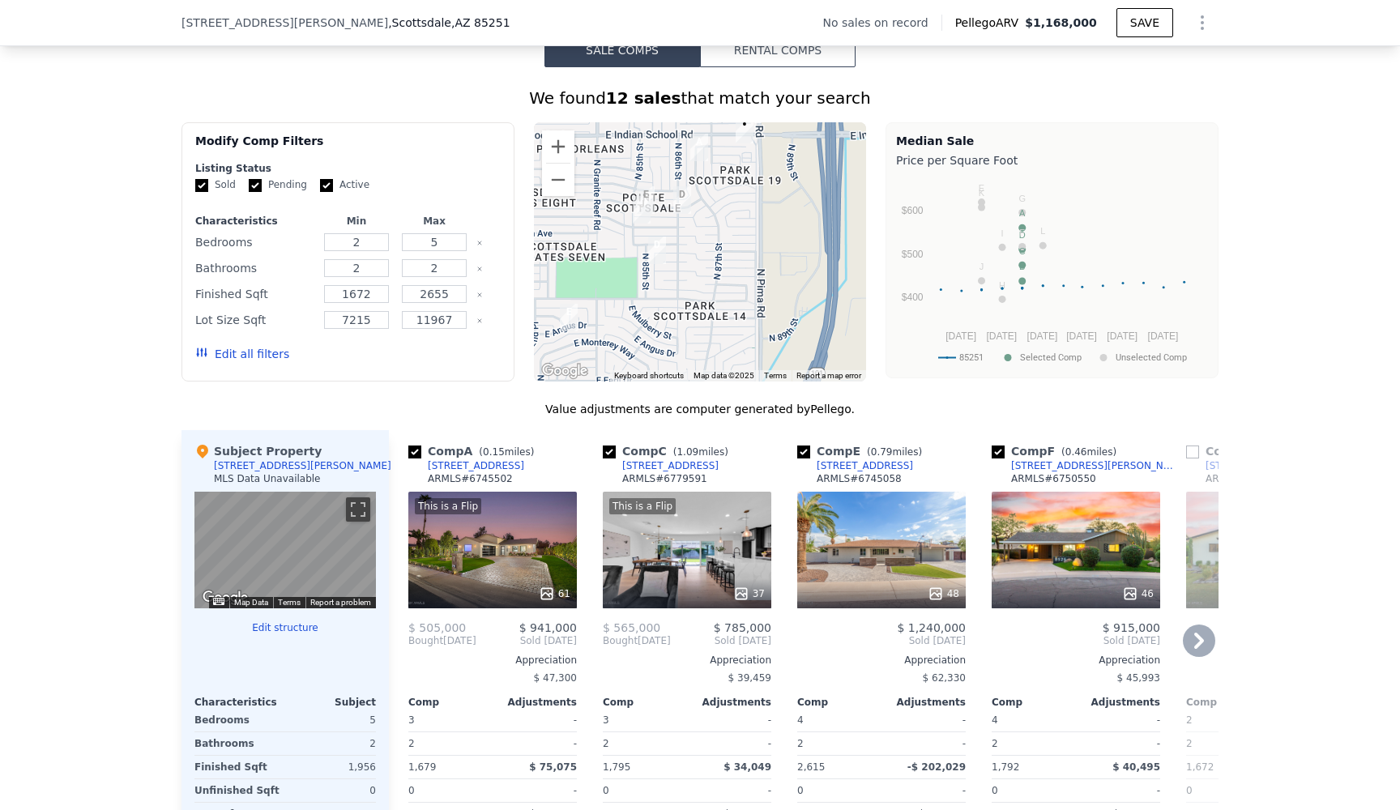
drag, startPoint x: 610, startPoint y: 220, endPoint x: 606, endPoint y: 234, distance: 14.4
click at [606, 234] on div at bounding box center [700, 251] width 333 height 259
click at [560, 174] on button "Zoom out" at bounding box center [558, 180] width 32 height 32
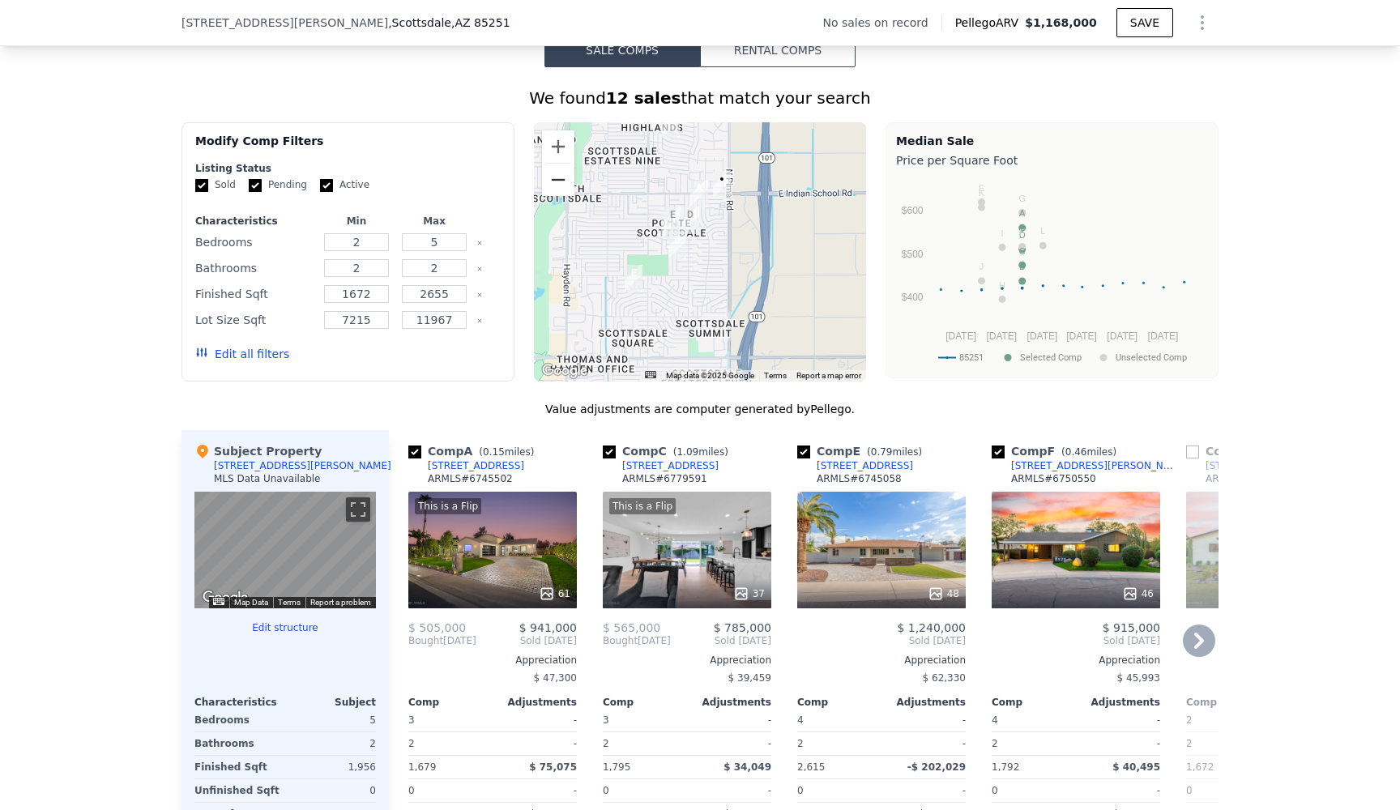
click at [560, 174] on button "Zoom out" at bounding box center [558, 180] width 32 height 32
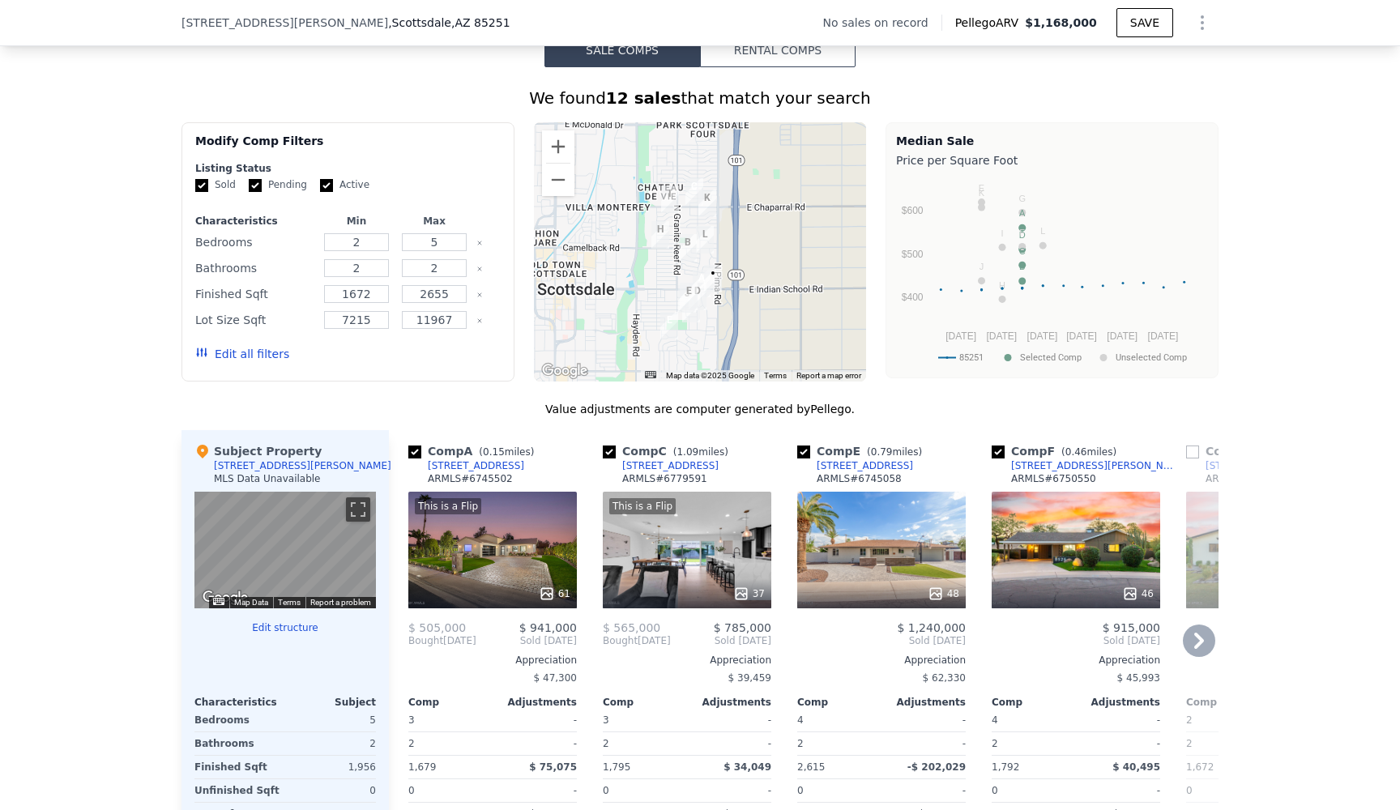
drag, startPoint x: 608, startPoint y: 172, endPoint x: 610, endPoint y: 241, distance: 68.9
click at [610, 241] on div at bounding box center [700, 251] width 333 height 259
click at [608, 450] on input "checkbox" at bounding box center [609, 452] width 13 height 13
checkbox input "false"
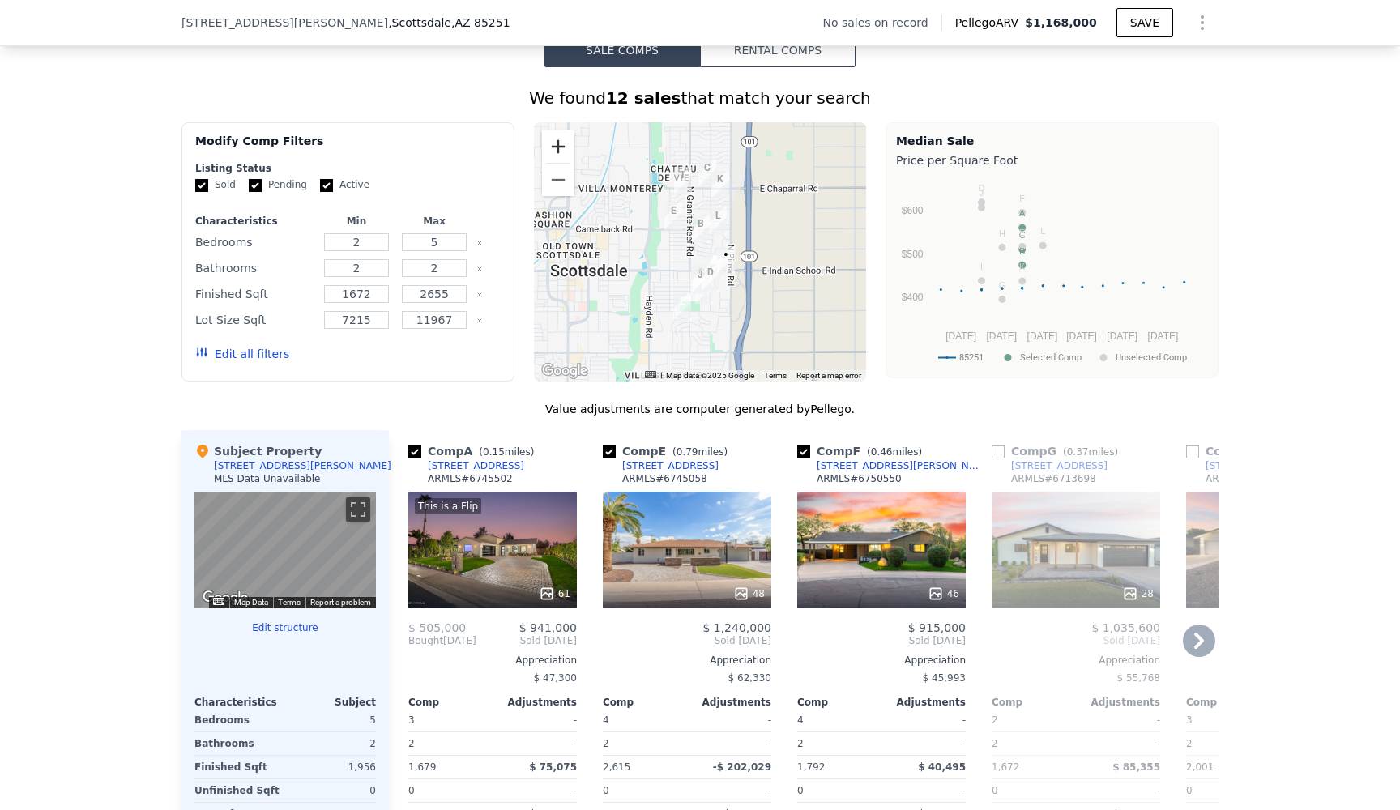
click at [561, 145] on button "Zoom in" at bounding box center [558, 146] width 32 height 32
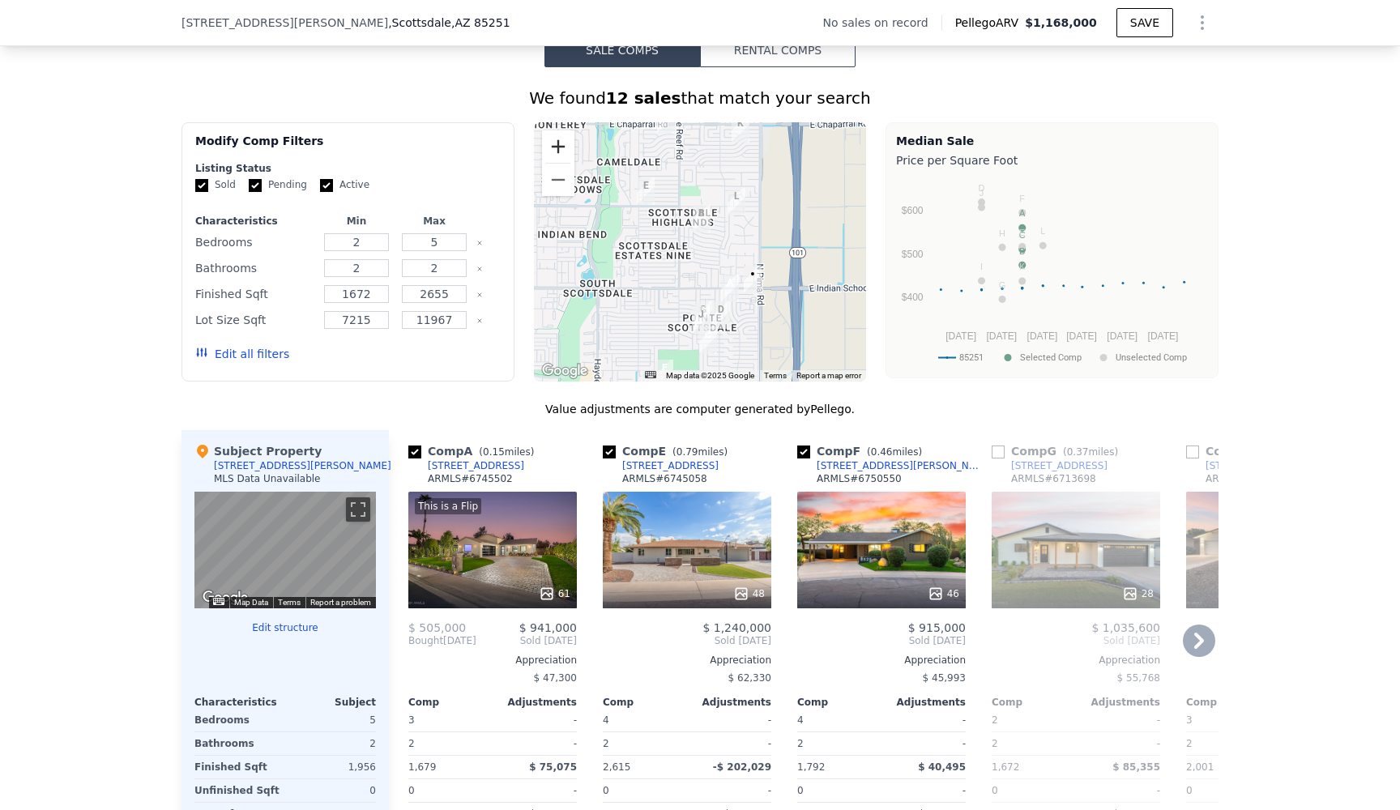
click at [561, 145] on button "Zoom in" at bounding box center [558, 146] width 32 height 32
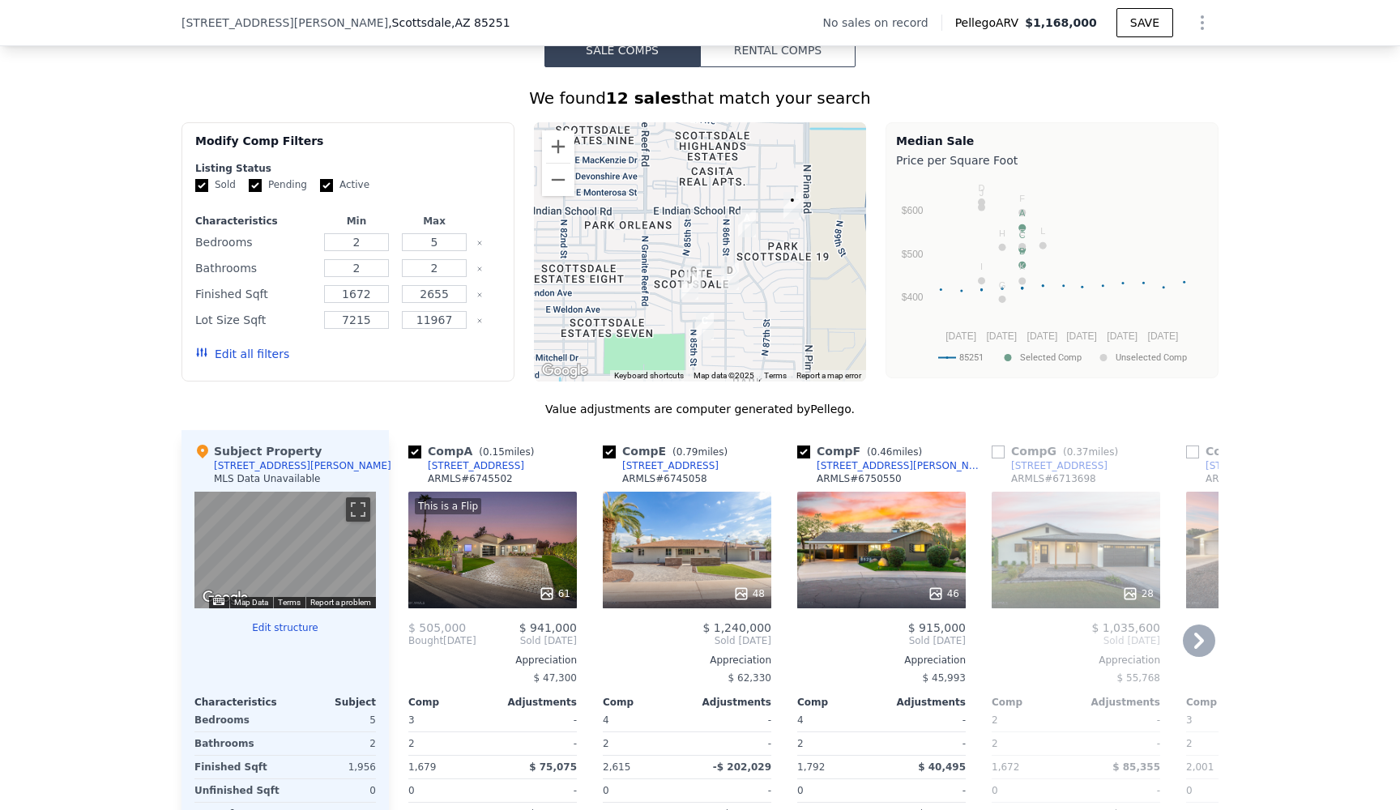
drag, startPoint x: 639, startPoint y: 279, endPoint x: 626, endPoint y: 160, distance: 119.0
click at [626, 160] on div at bounding box center [700, 251] width 333 height 259
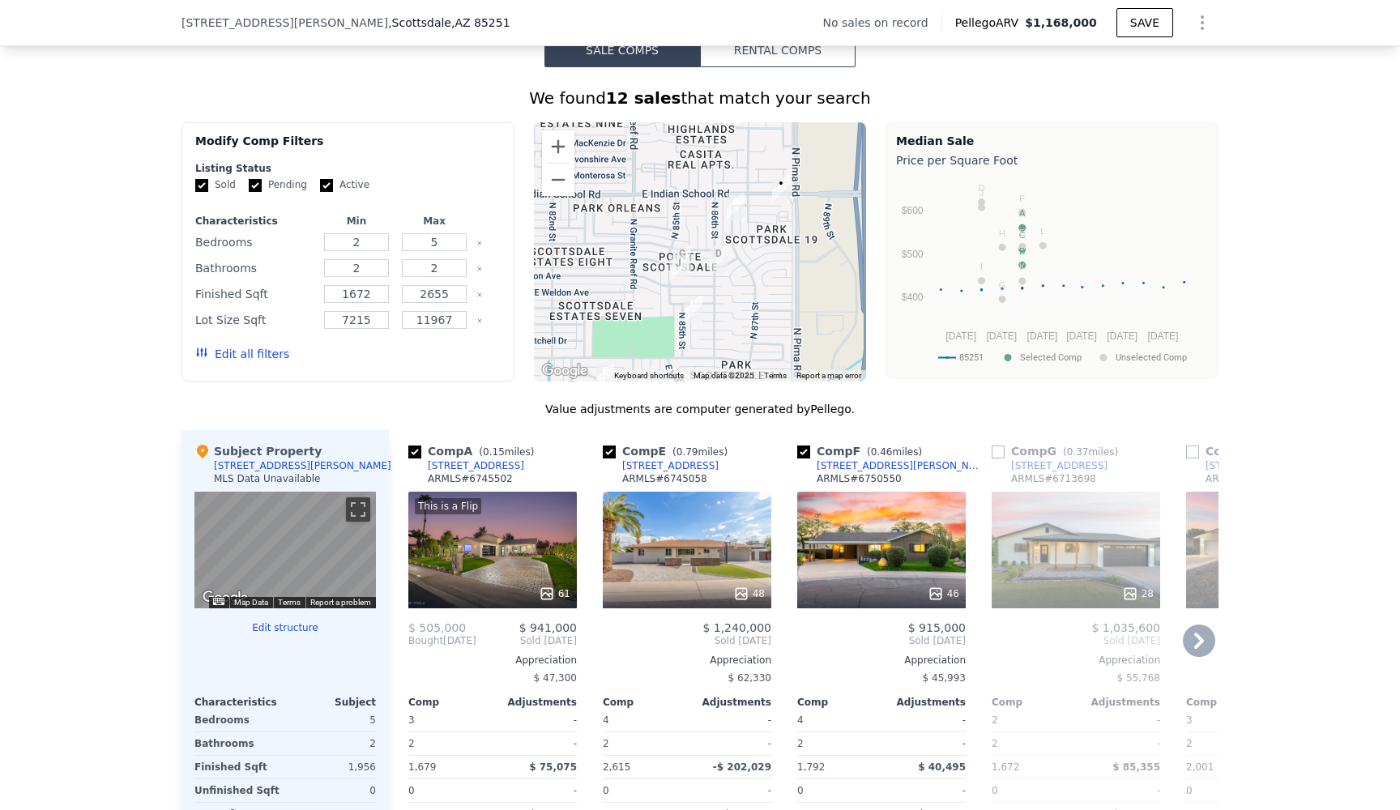
drag, startPoint x: 625, startPoint y: 225, endPoint x: 614, endPoint y: 207, distance: 21.8
click at [614, 207] on div at bounding box center [700, 251] width 333 height 259
click at [695, 306] on img "8526 E Whitton Ave" at bounding box center [694, 310] width 18 height 28
click at [1072, 641] on icon at bounding box center [1199, 641] width 32 height 32
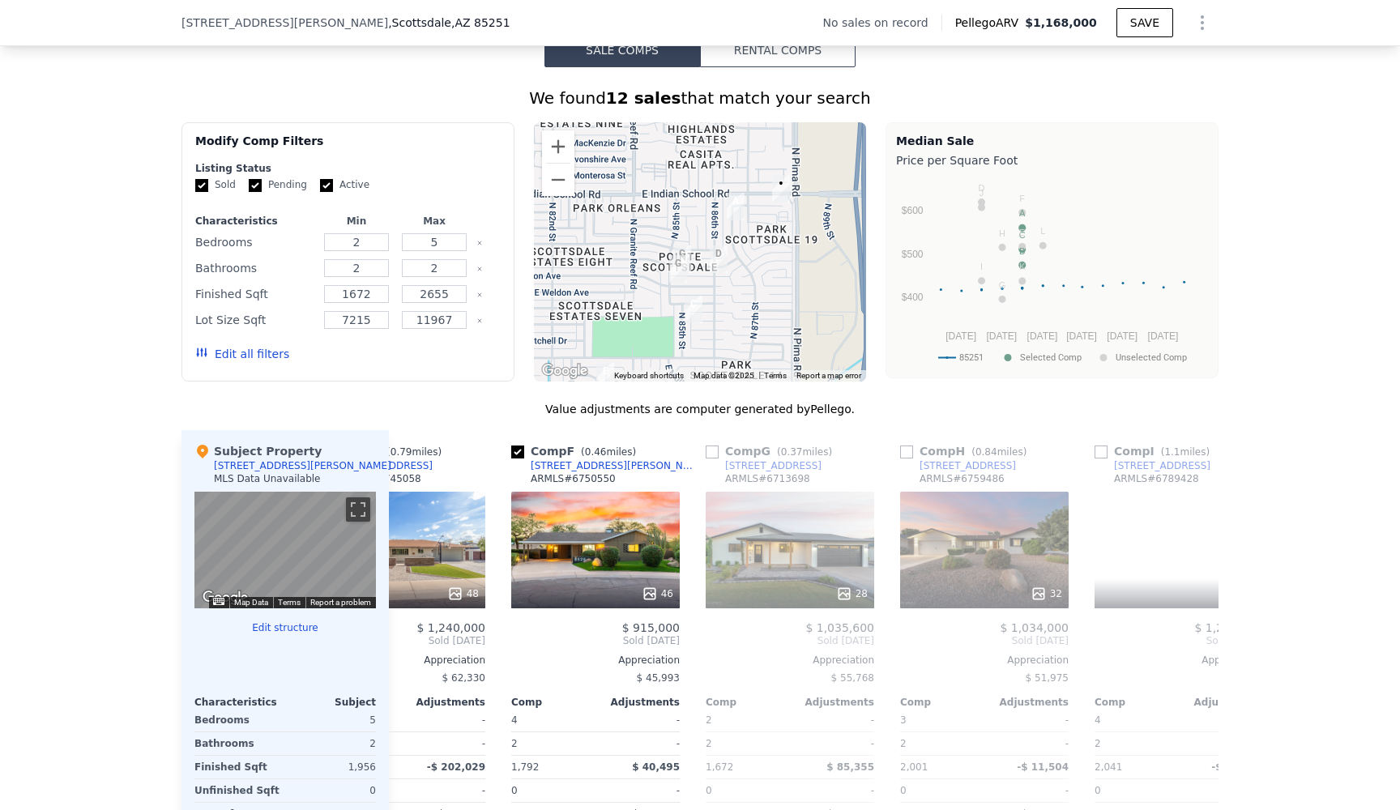
scroll to position [0, 389]
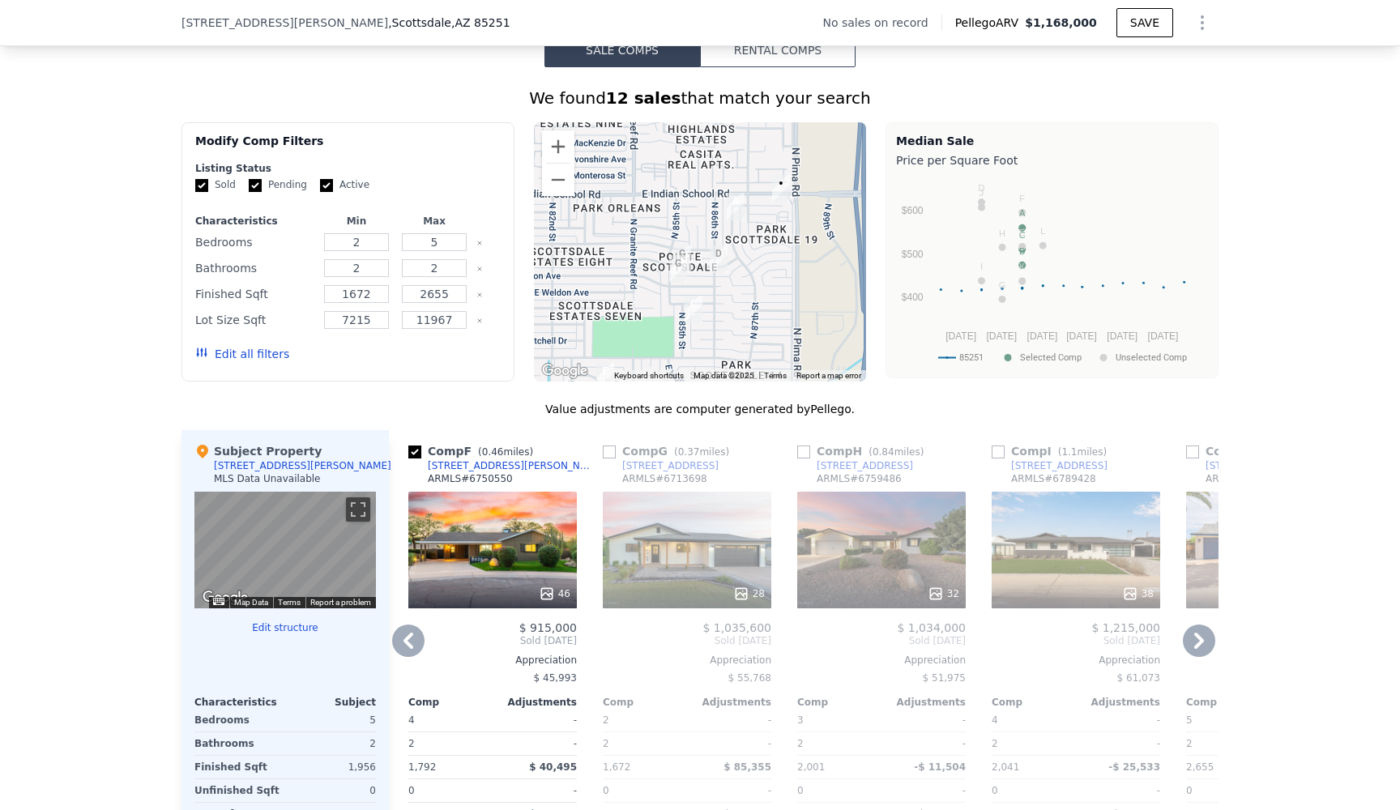
click at [411, 629] on icon at bounding box center [408, 641] width 32 height 32
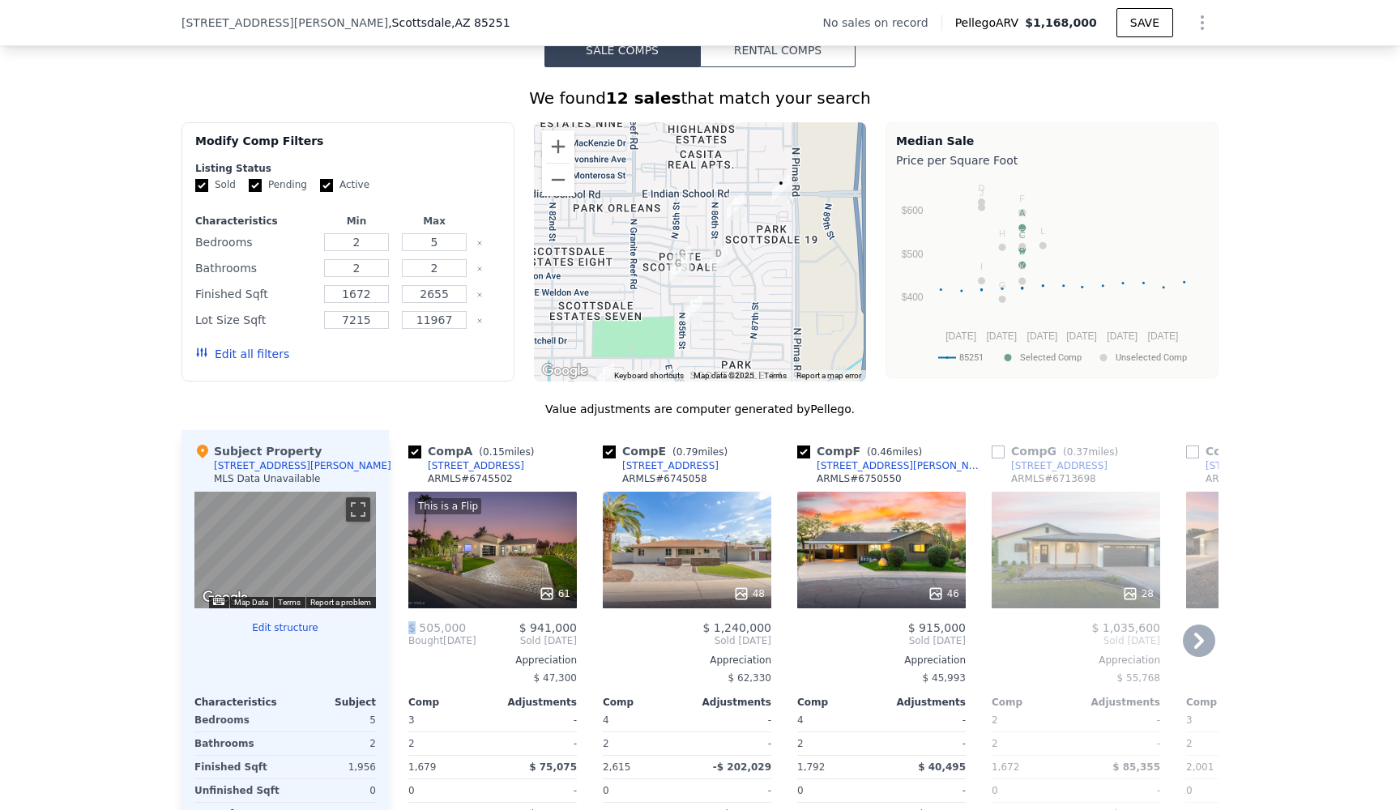
click at [411, 629] on span "$ 505,000" at bounding box center [437, 627] width 58 height 13
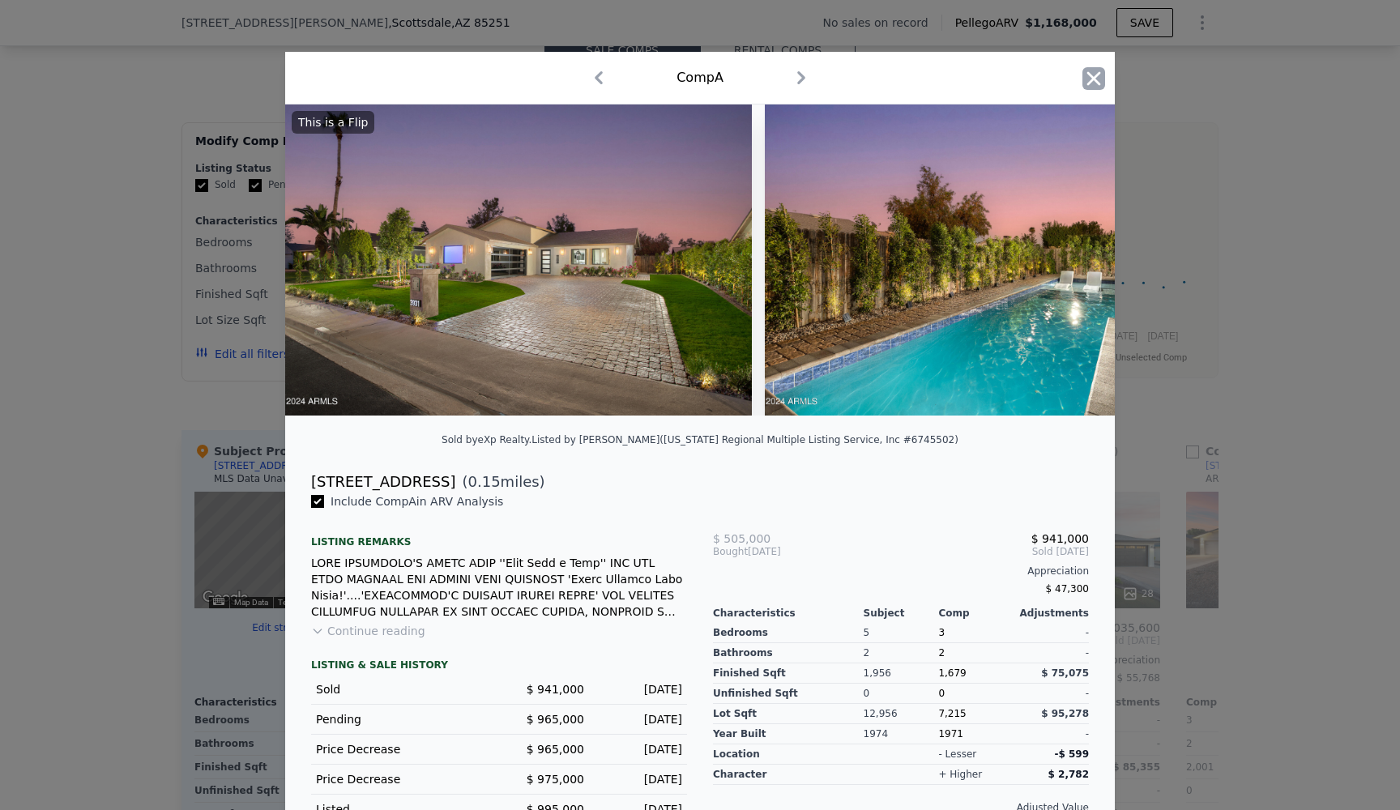
click at [1072, 76] on icon "button" at bounding box center [1093, 78] width 23 height 23
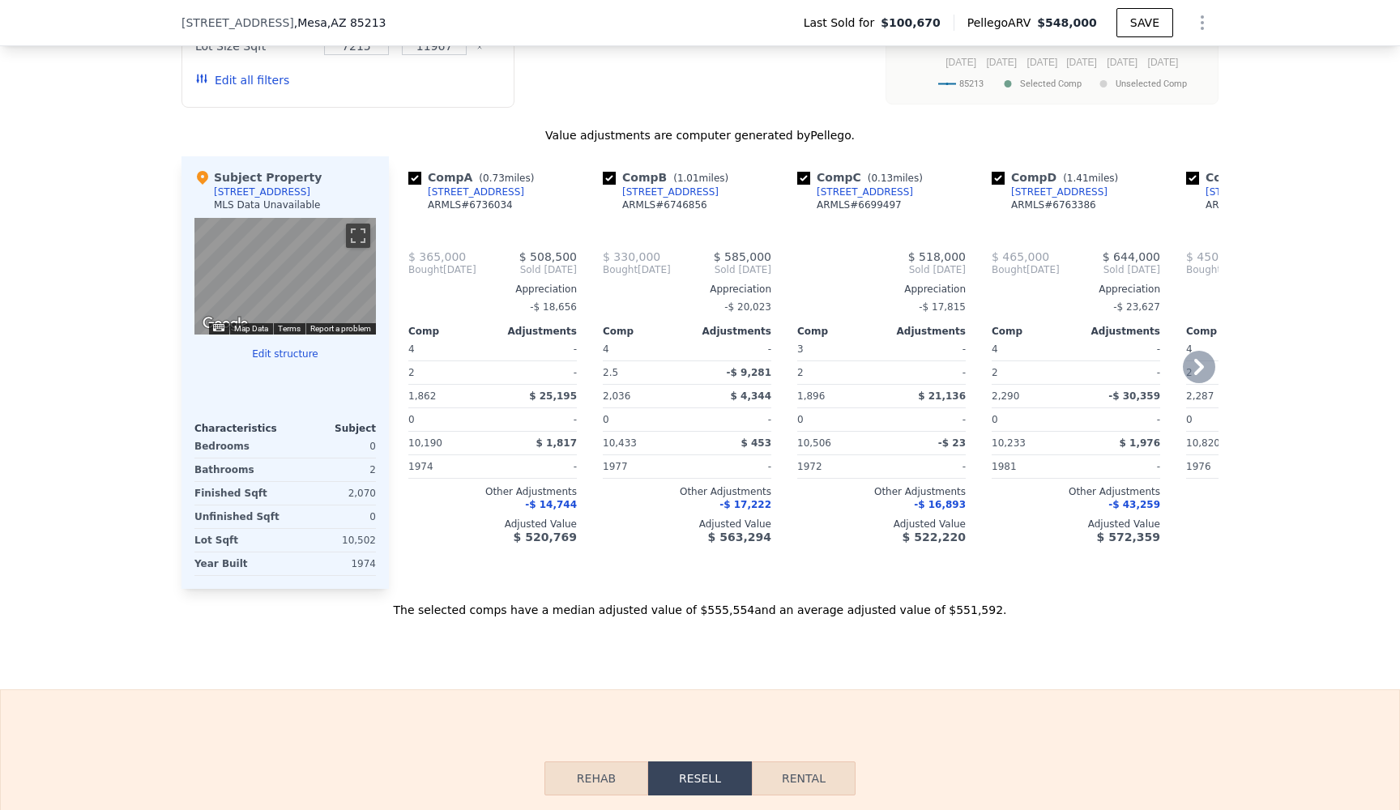
type input "$ 548,000"
type input "5"
type input "3"
type input "4"
type input "2.5"
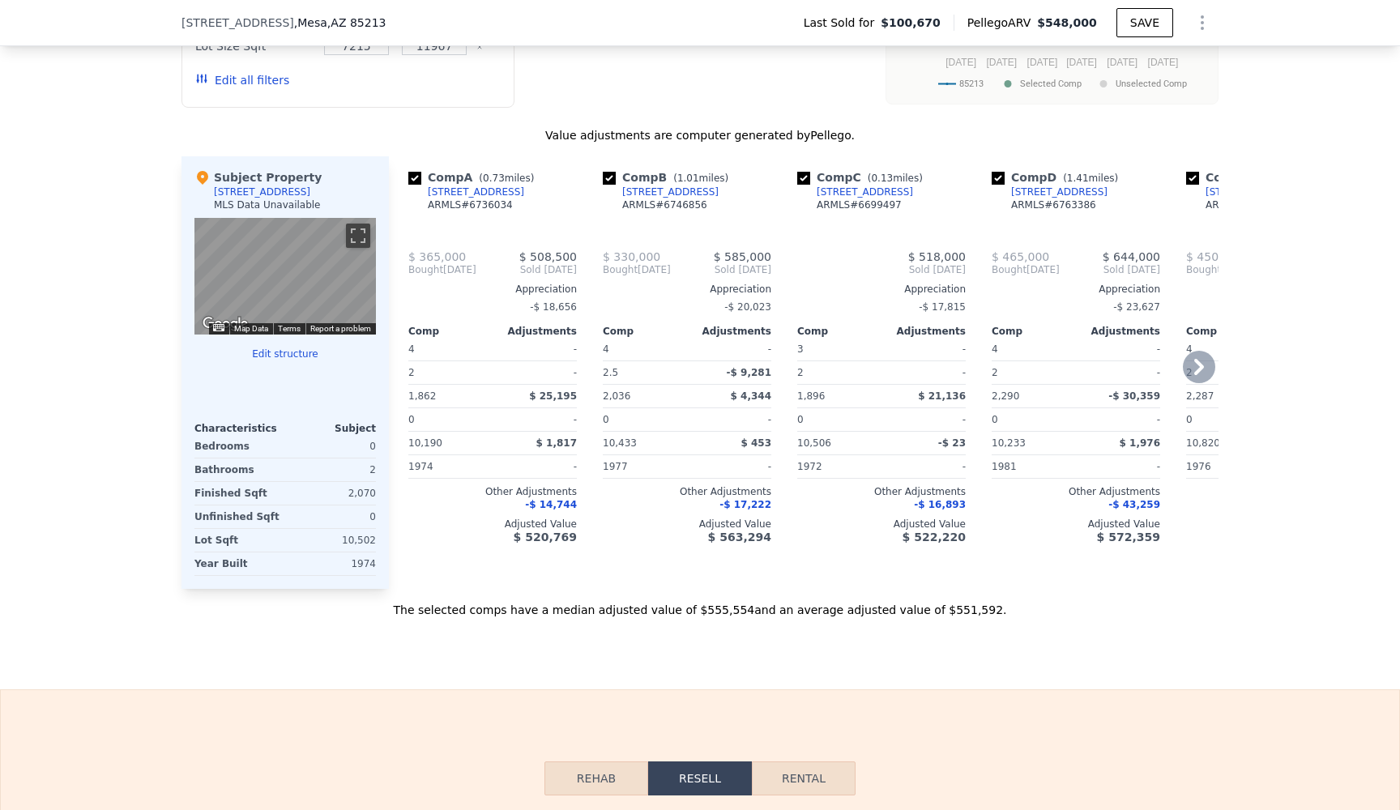
type input "1564"
type input "2290"
type input "9151"
type input "11623"
type input "$ 408,656"
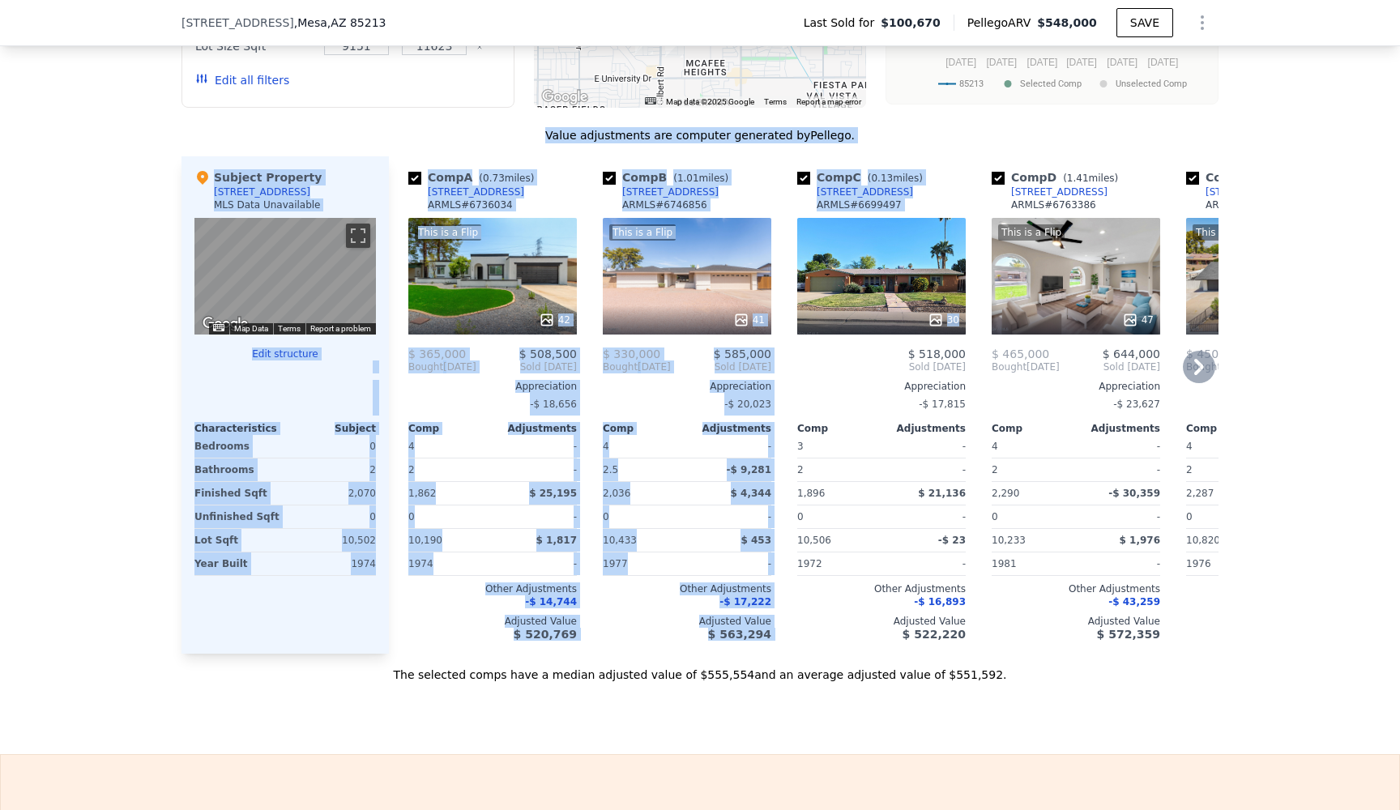
drag, startPoint x: 945, startPoint y: 109, endPoint x: 918, endPoint y: 250, distance: 143.6
click at [918, 250] on div "We found 12 sales that match your search Filters Map Prices Modify Comp Filters…" at bounding box center [699, 248] width 1037 height 870
click at [879, 110] on div "We found 12 sales that match your search Filters Map Prices Modify Comp Filters…" at bounding box center [699, 248] width 1037 height 870
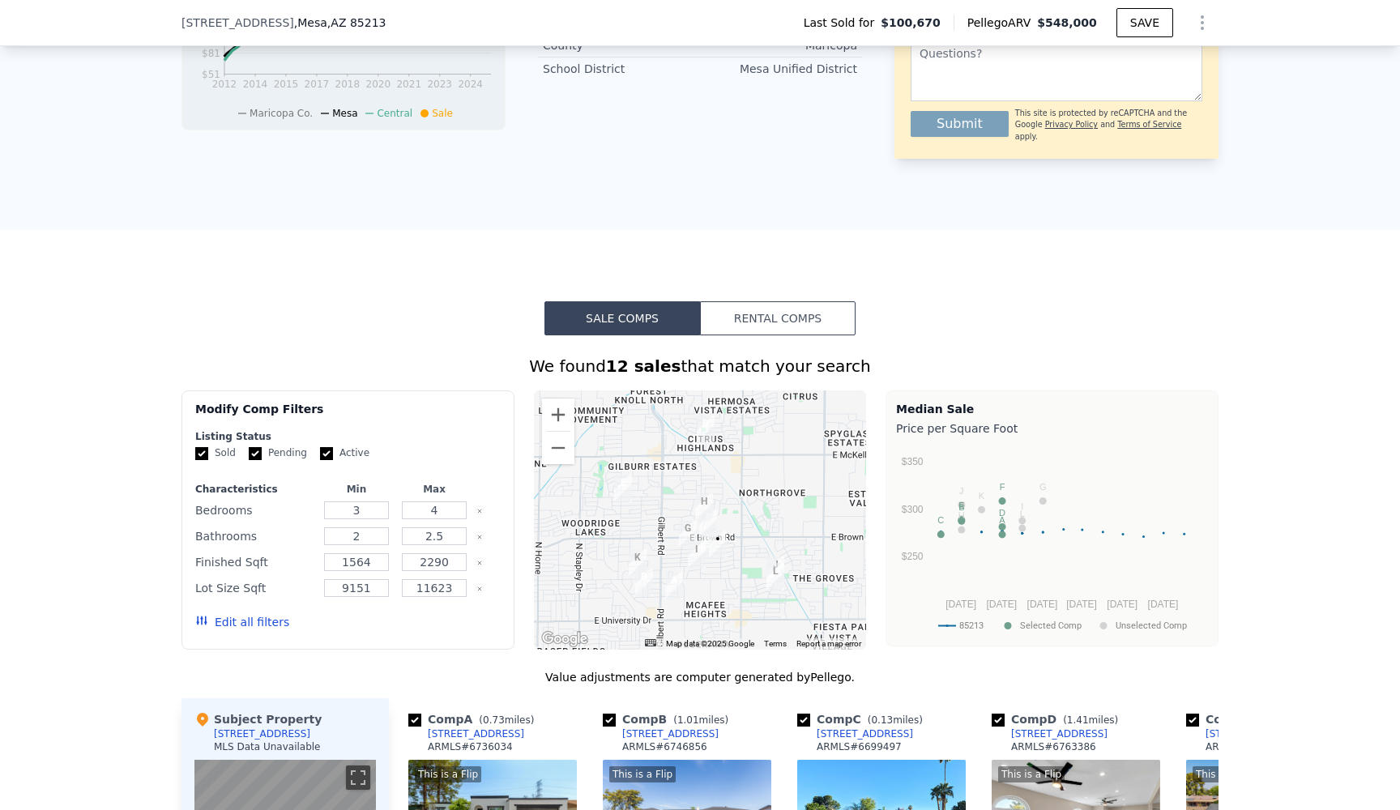
scroll to position [723, 0]
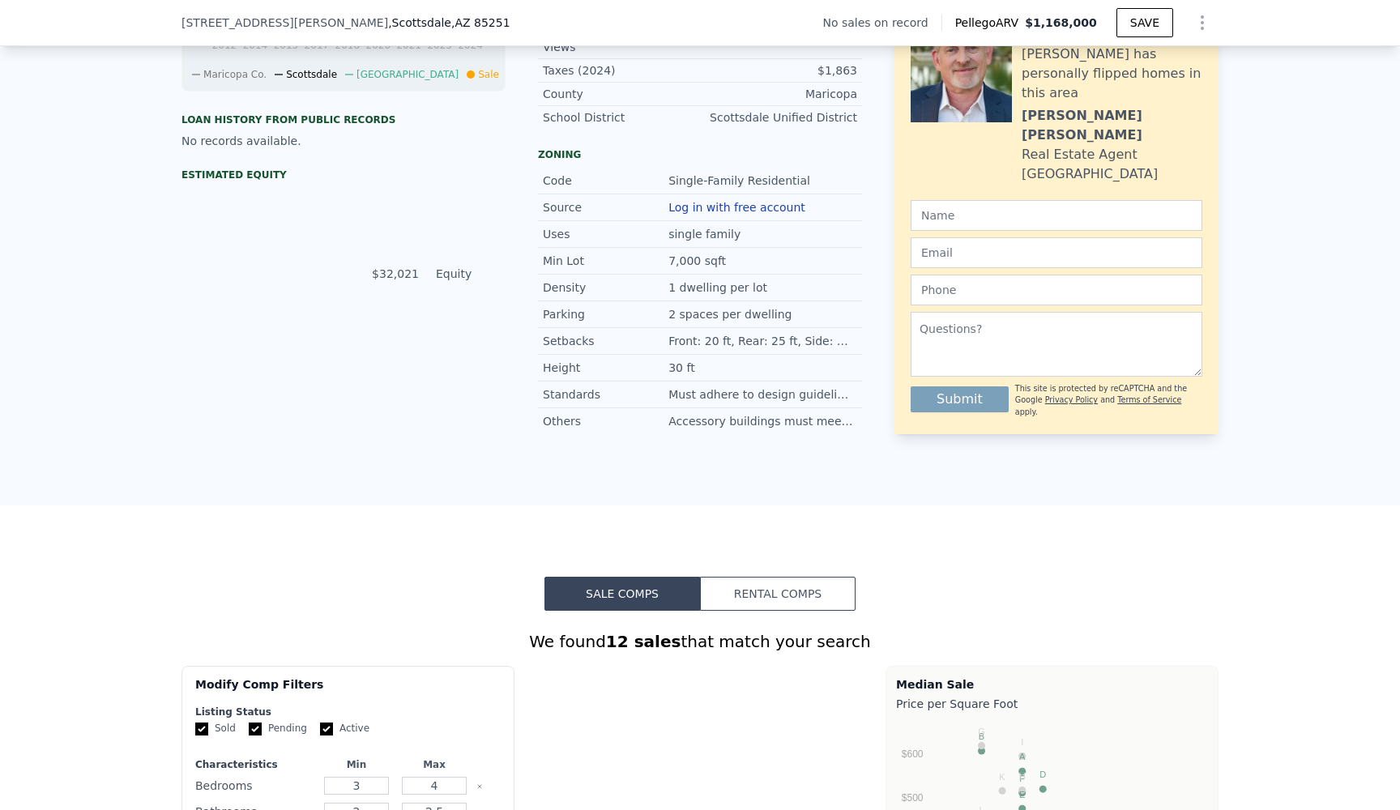
type input "$ 1,168,000"
type input "7"
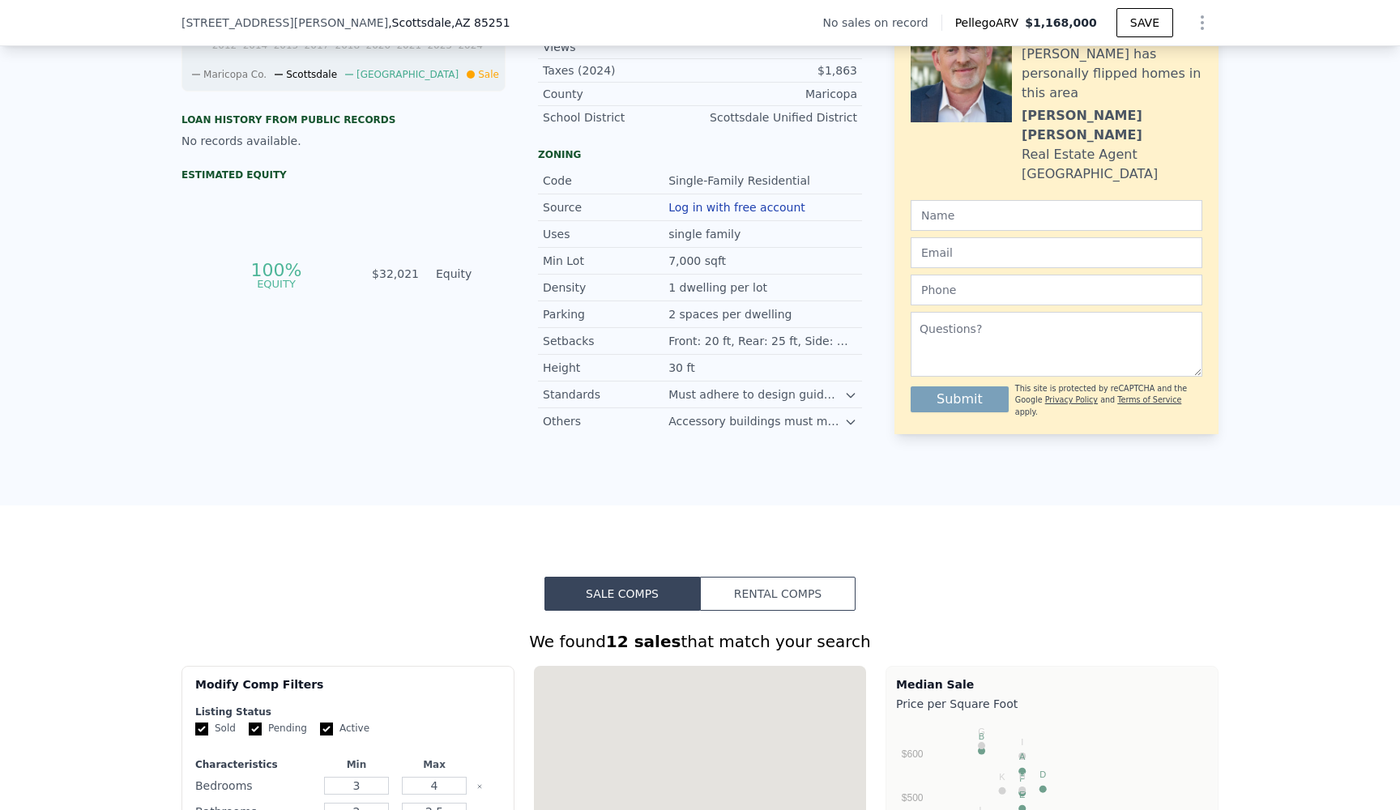
type input "2"
type input "5"
type input "2"
type input "1672"
type input "2655"
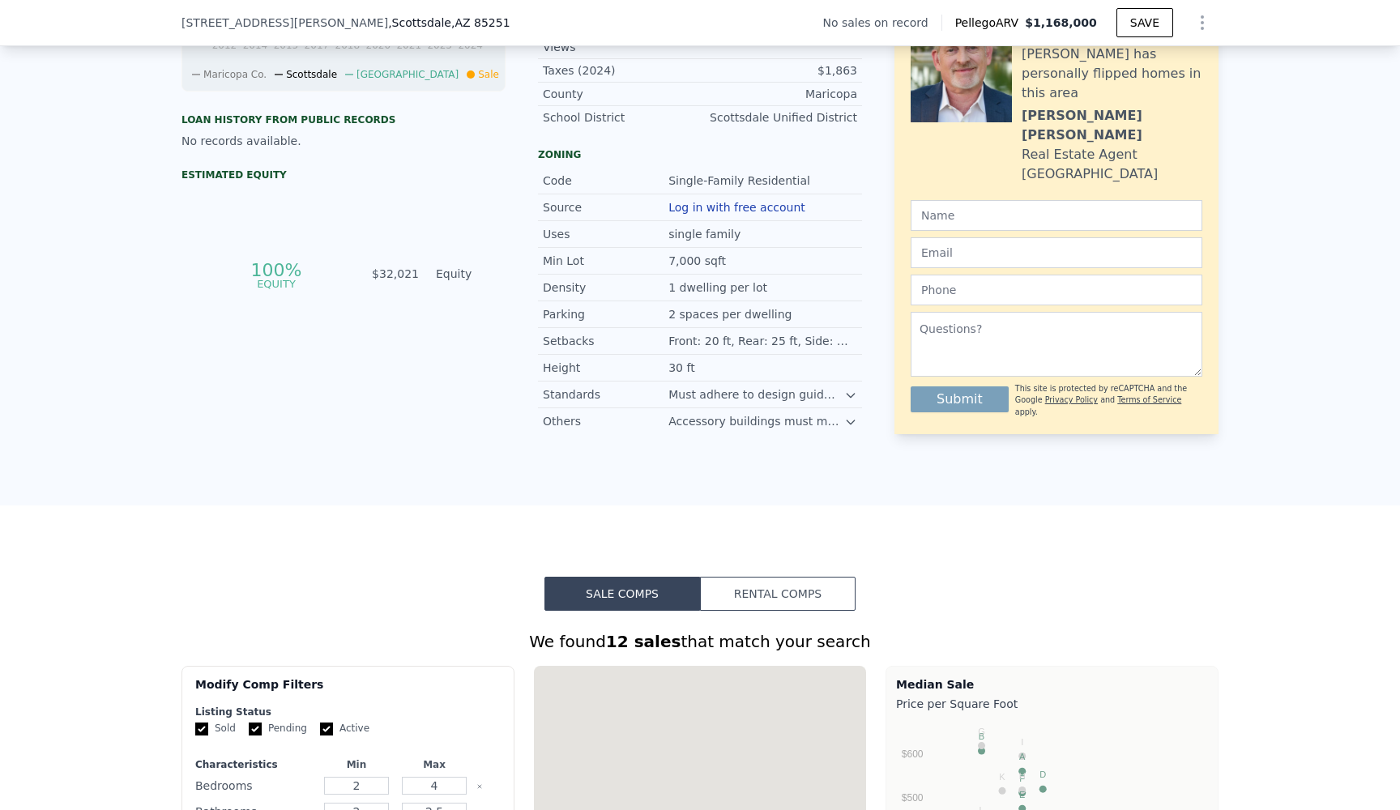
type input "7215"
type input "11967"
type input "$ 30,001"
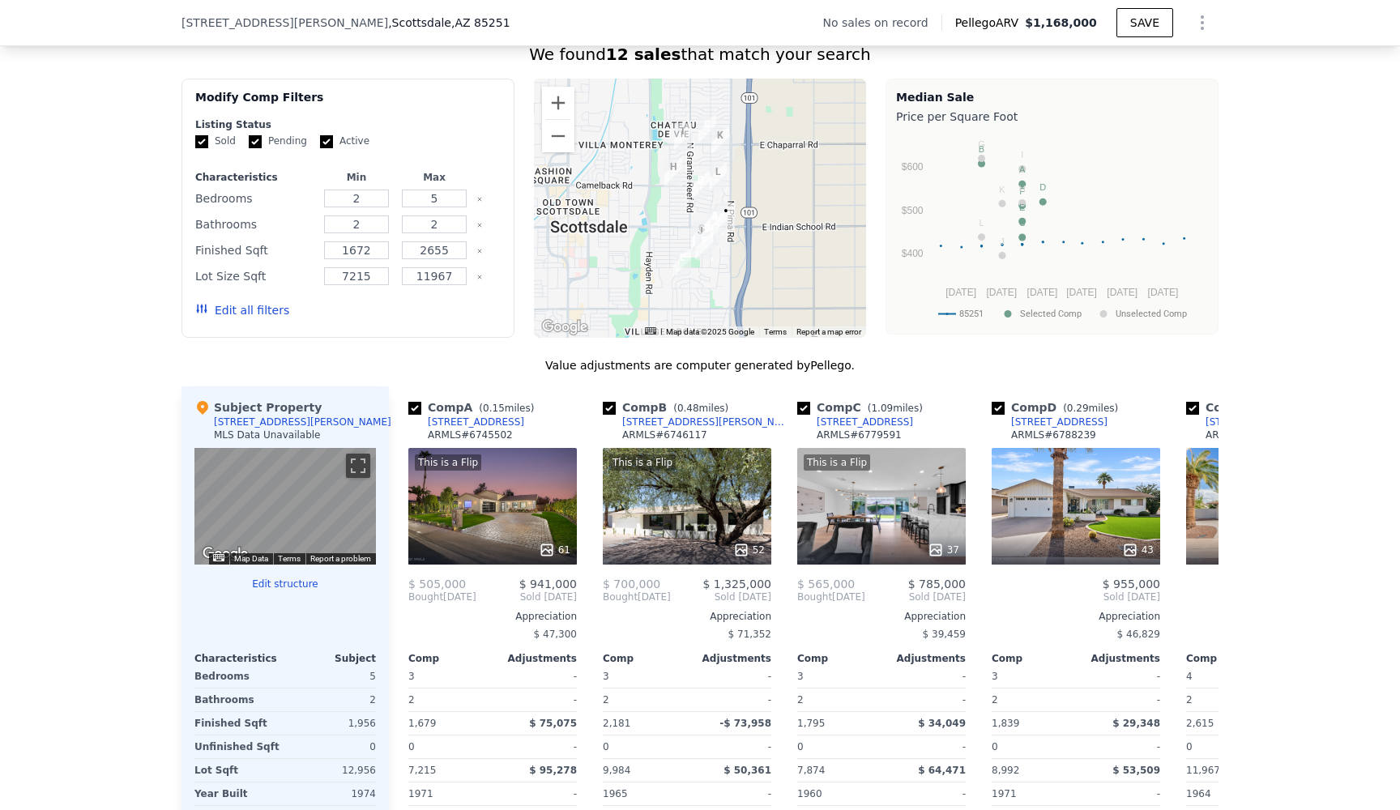
scroll to position [1308, 0]
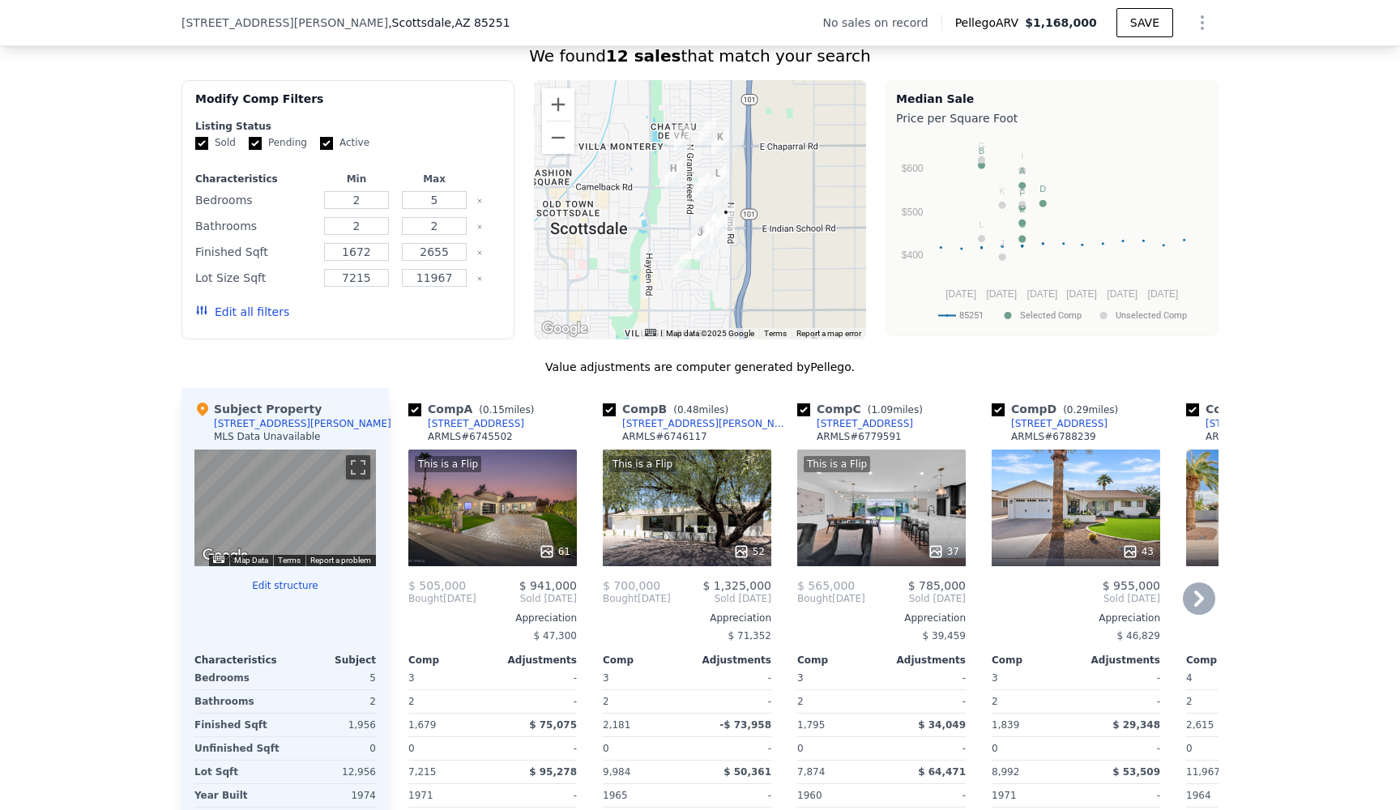
click at [610, 410] on input "checkbox" at bounding box center [609, 409] width 13 height 13
checkbox input "false"
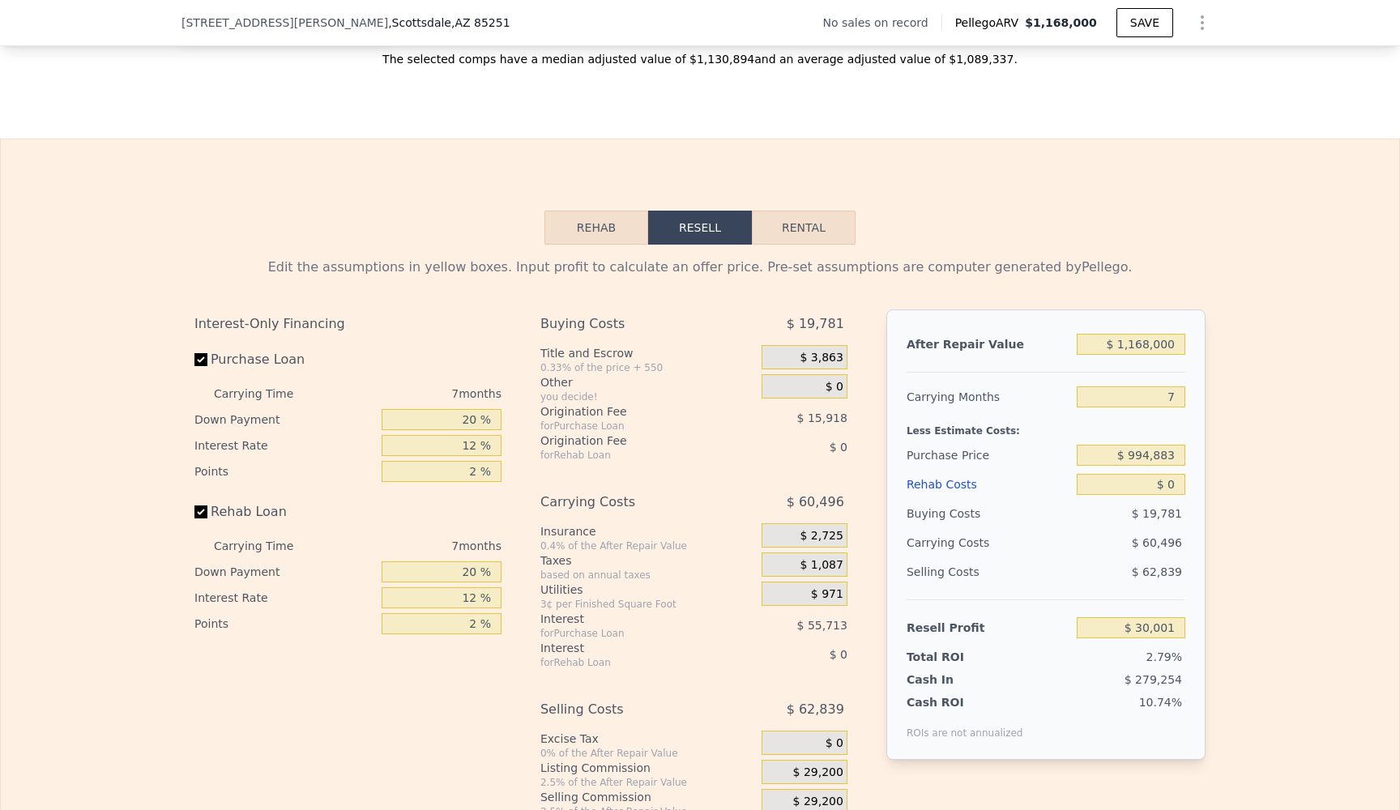
scroll to position [2158, 0]
click at [621, 236] on button "Rehab" at bounding box center [596, 225] width 104 height 34
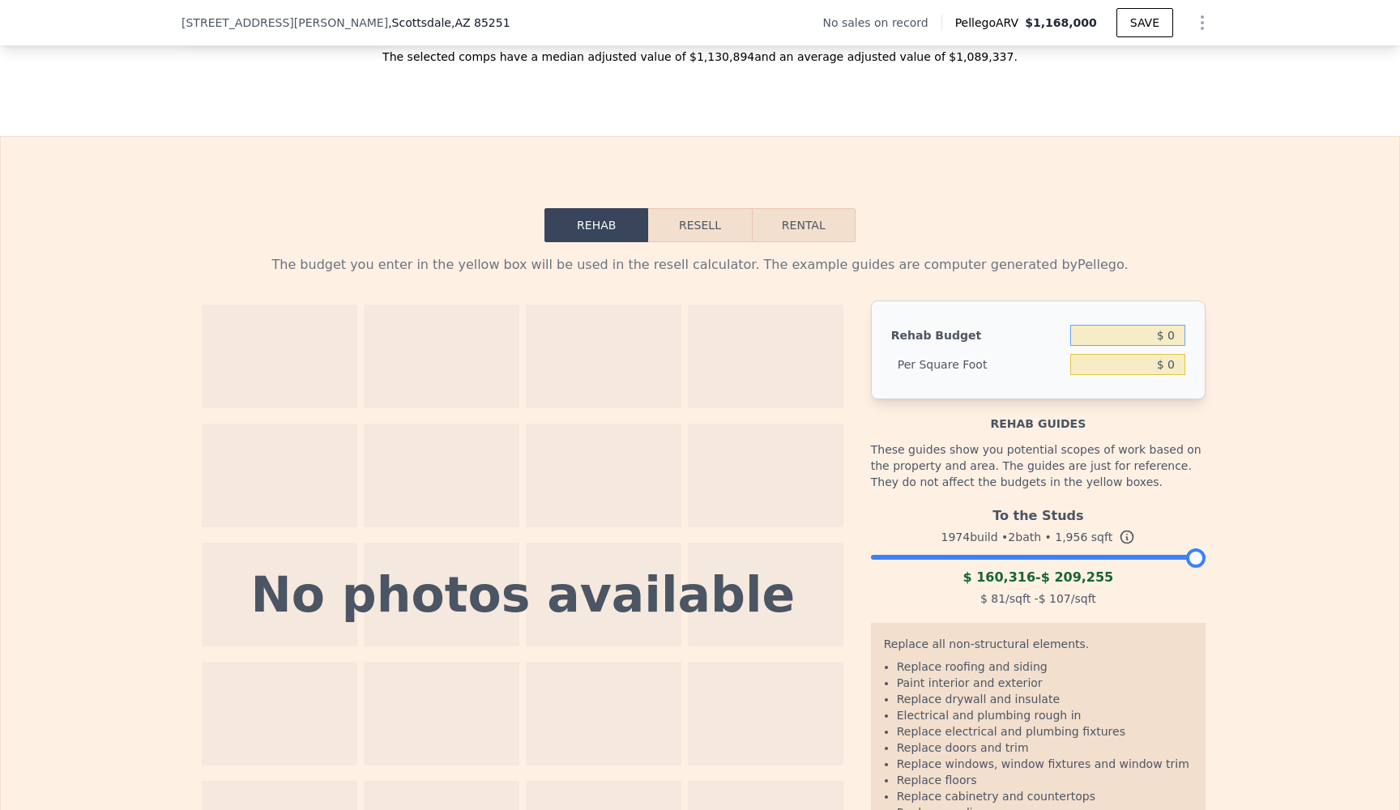
click at [1072, 339] on input "$ 0" at bounding box center [1127, 335] width 115 height 21
type input "$ 200,000"
drag, startPoint x: 1148, startPoint y: 382, endPoint x: 1157, endPoint y: 442, distance: 60.6
click at [1072, 382] on div "Rehab Budget $ 200,000 Per Square Foot $ 0 Rehab guides These guides show you p…" at bounding box center [1038, 595] width 335 height 588
type input "$ 102.25"
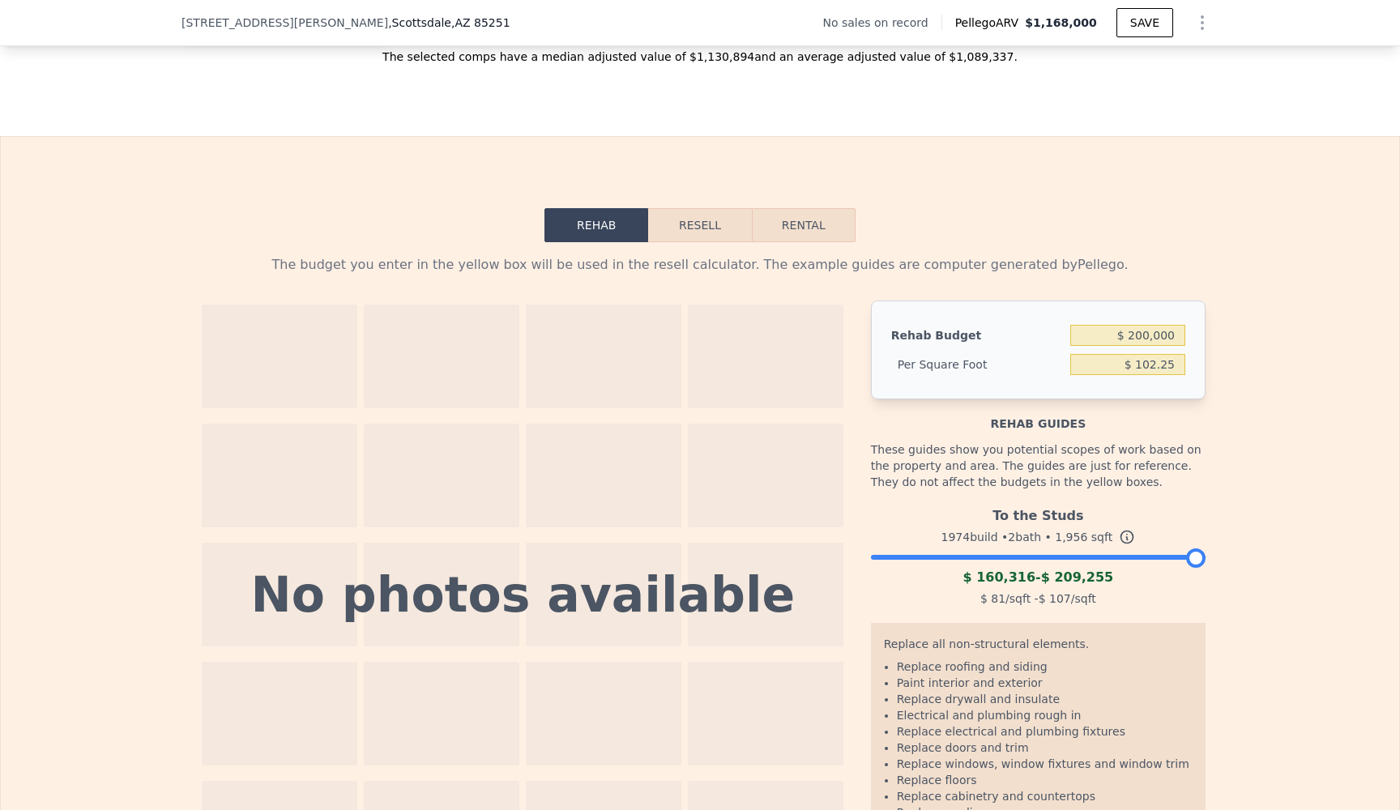
click at [1072, 442] on div "These guides show you potential scopes of work based on the property and area. …" at bounding box center [1038, 466] width 335 height 68
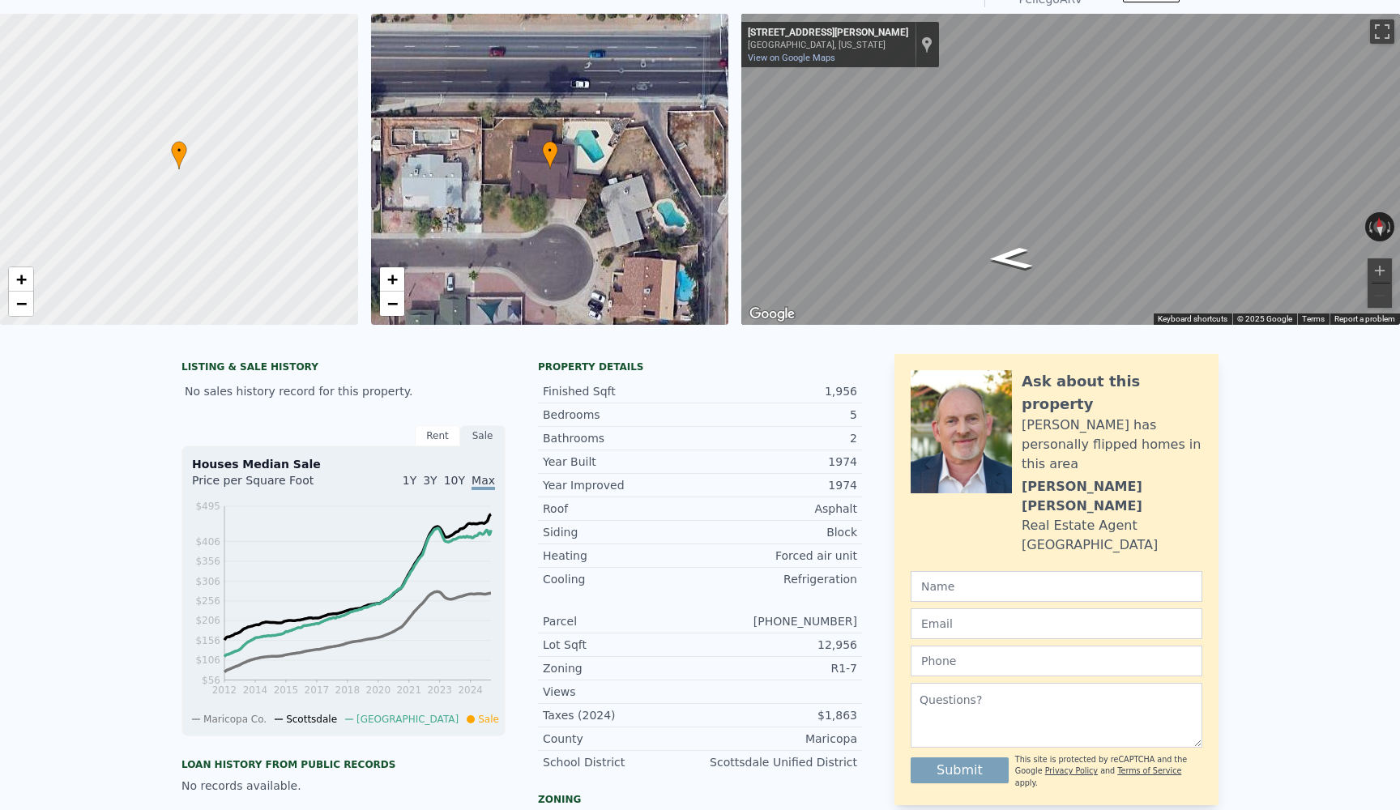
scroll to position [0, 0]
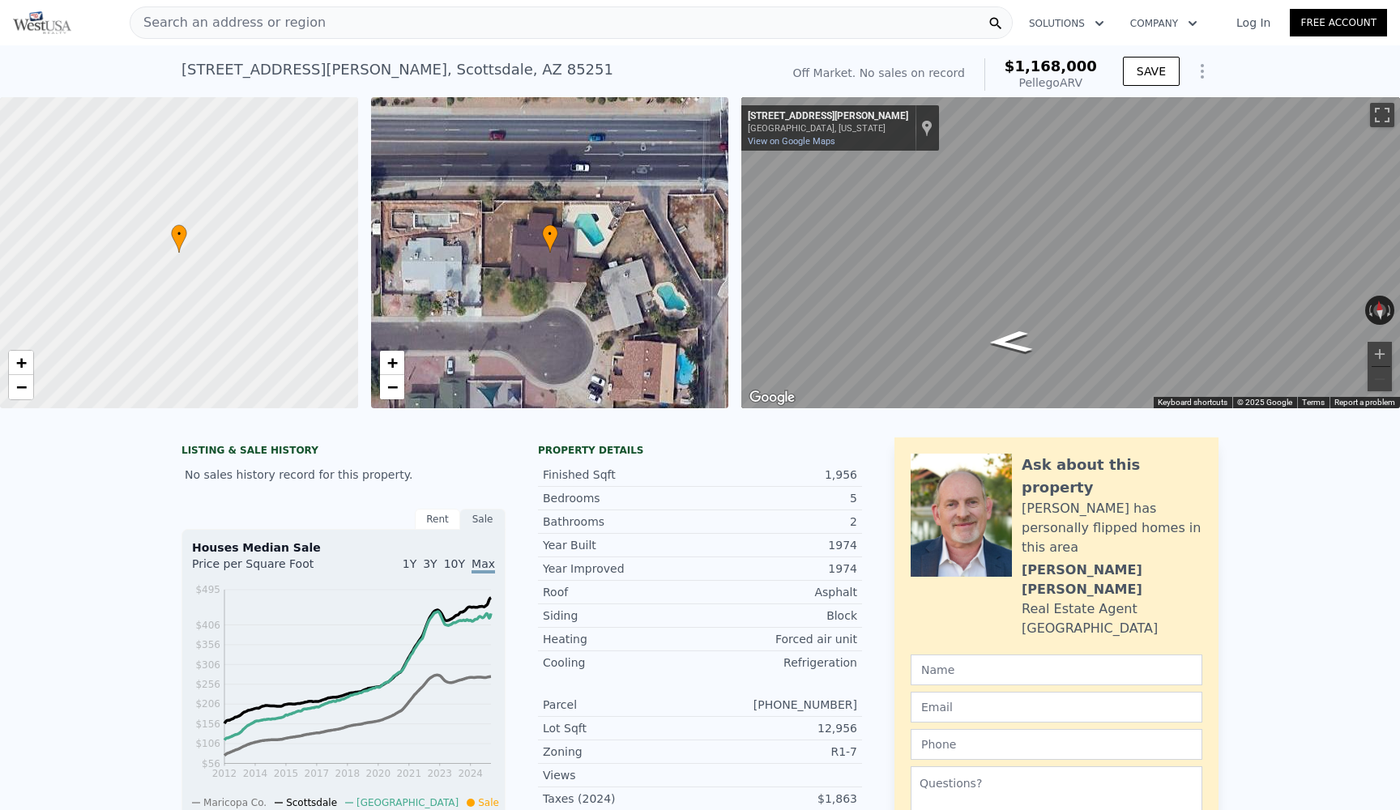
click at [479, 520] on div "Sale" at bounding box center [482, 519] width 45 height 21
click at [438, 520] on div "Rent" at bounding box center [437, 519] width 45 height 21
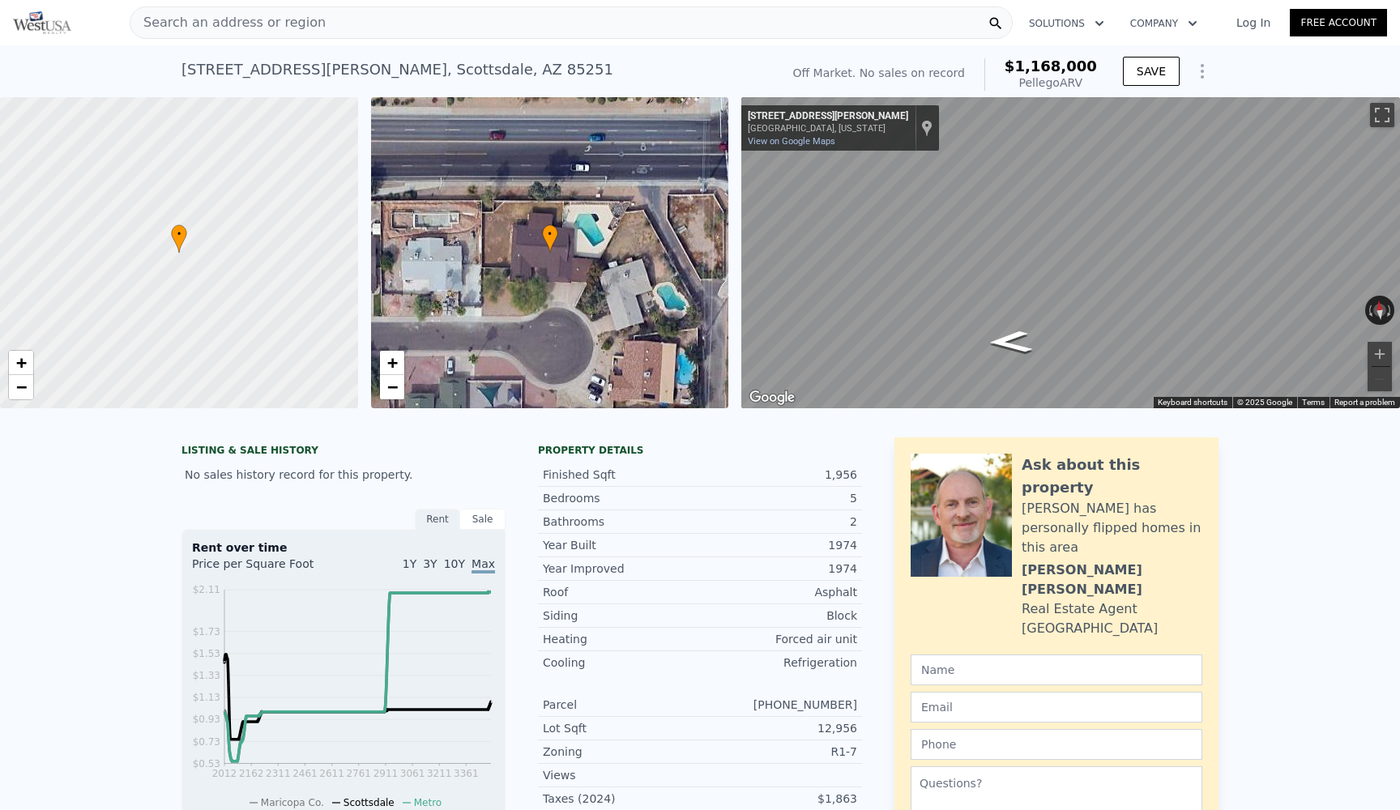
click at [449, 519] on div "Rent" at bounding box center [437, 519] width 45 height 21
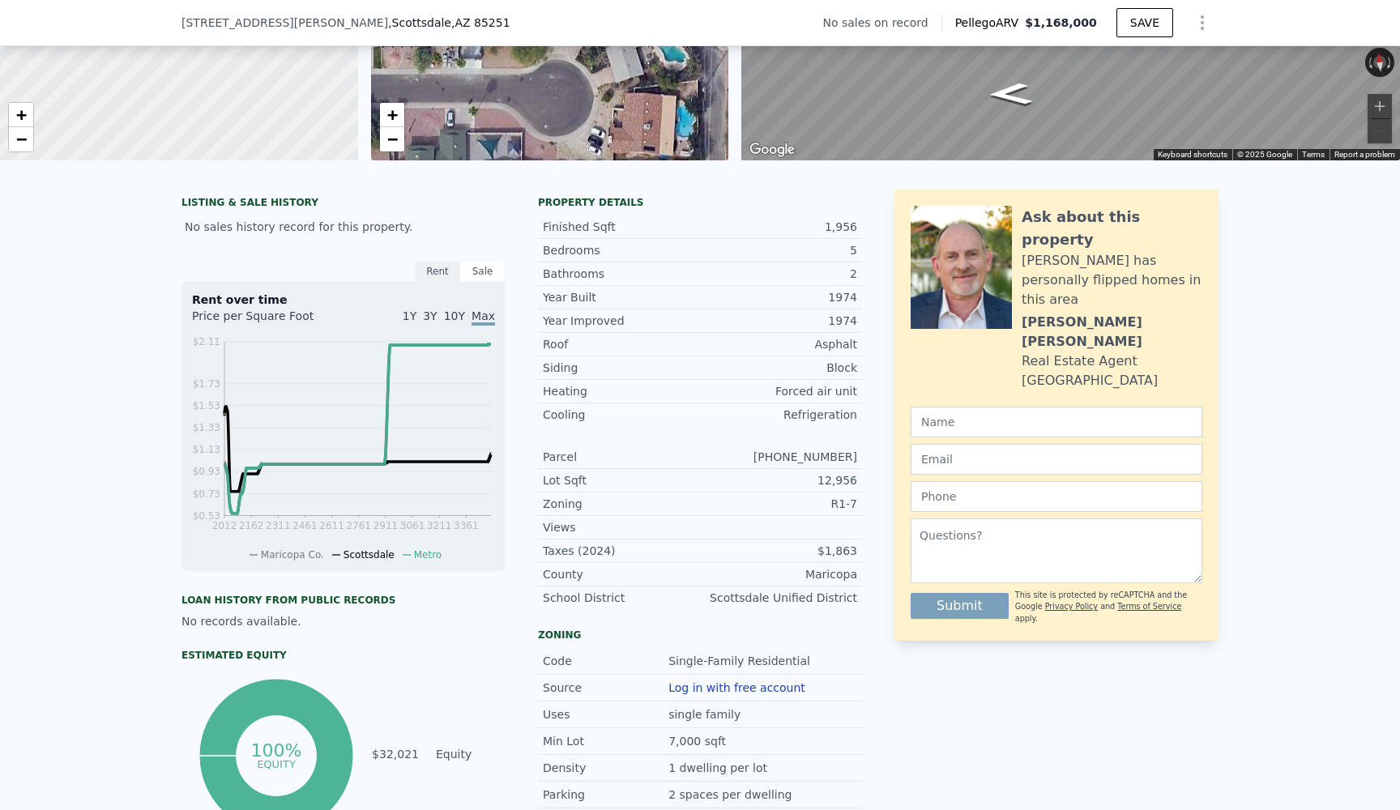
scroll to position [64, 0]
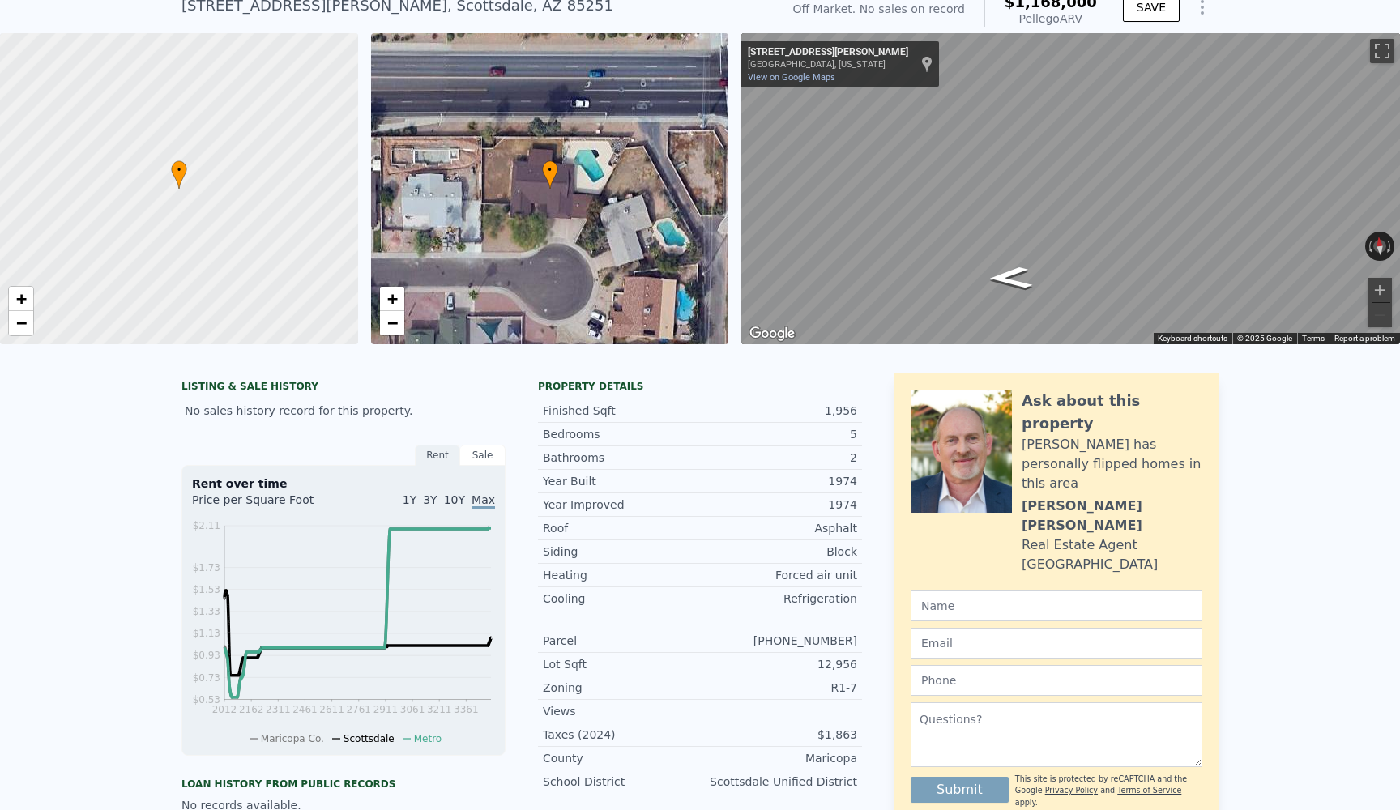
click at [476, 450] on div "Sale" at bounding box center [482, 455] width 45 height 21
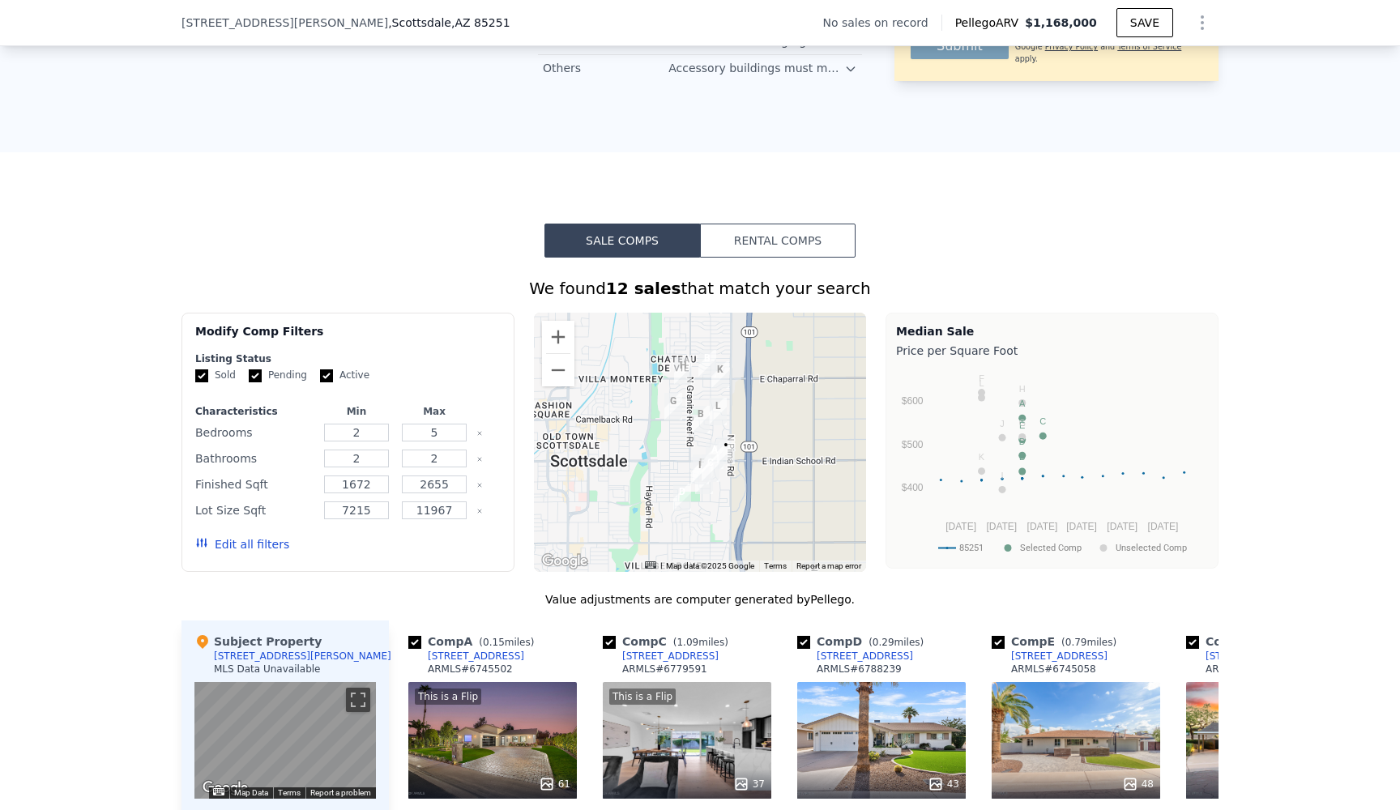
scroll to position [1079, 0]
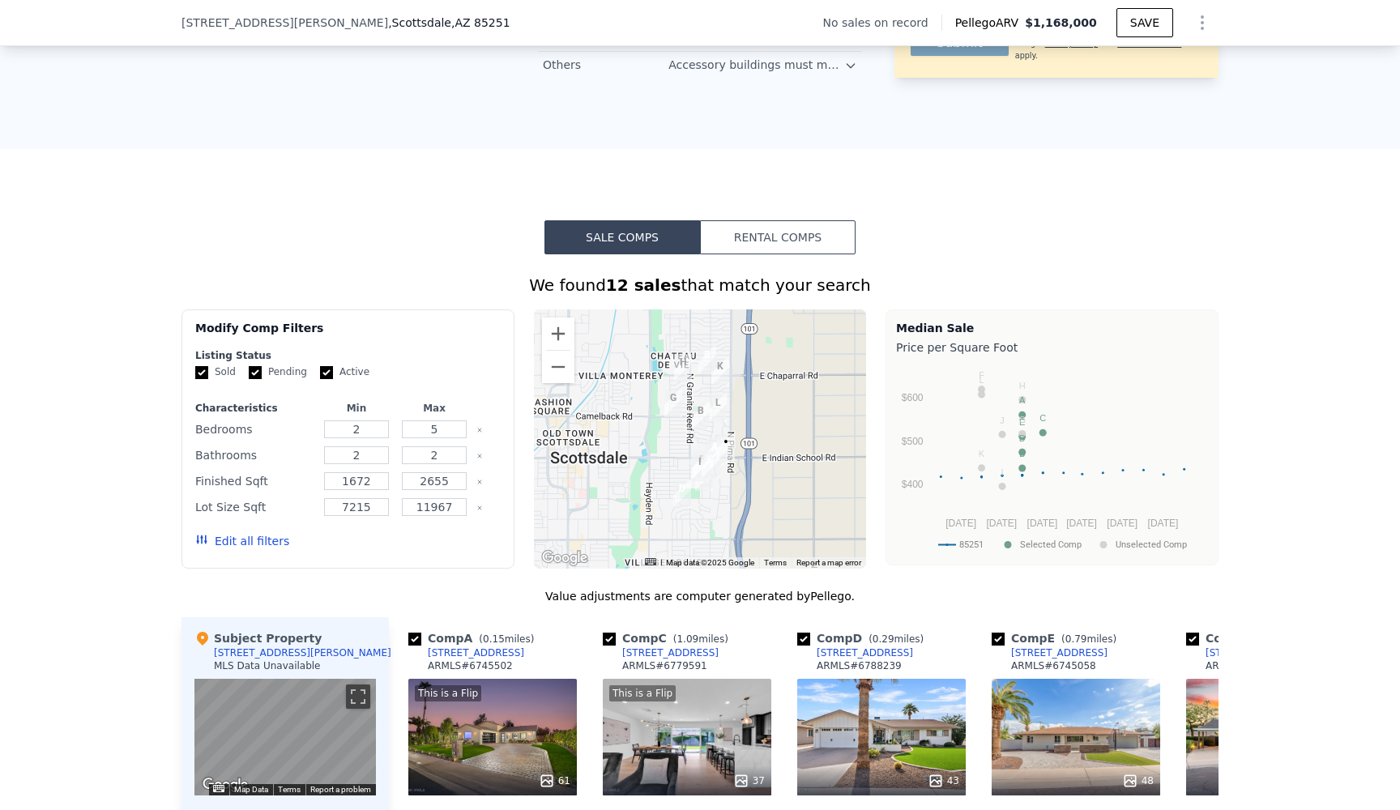
click at [322, 369] on input "Active" at bounding box center [326, 372] width 13 height 13
checkbox input "false"
click at [439, 534] on button "Update Search" at bounding box center [439, 541] width 122 height 23
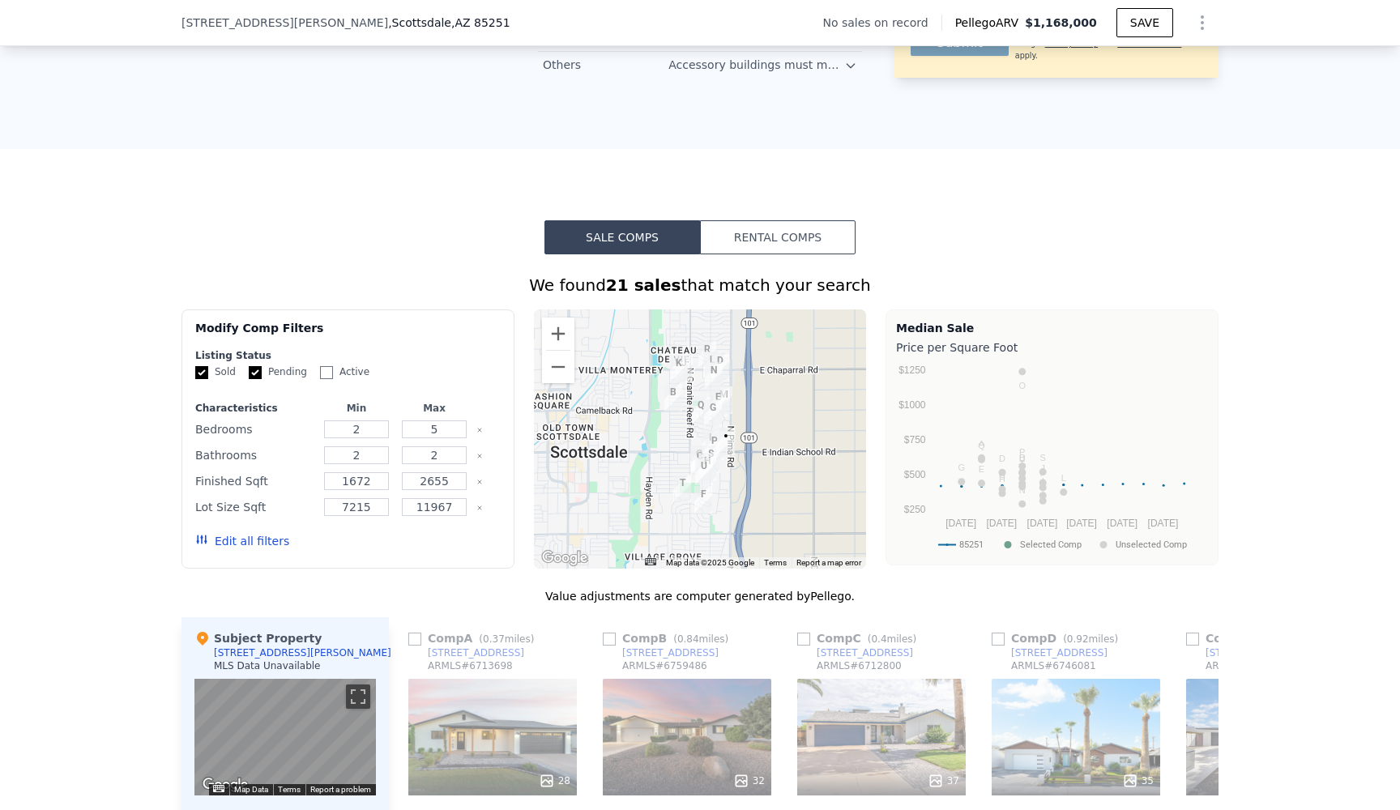
click at [262, 541] on button "Edit all filters" at bounding box center [242, 541] width 94 height 16
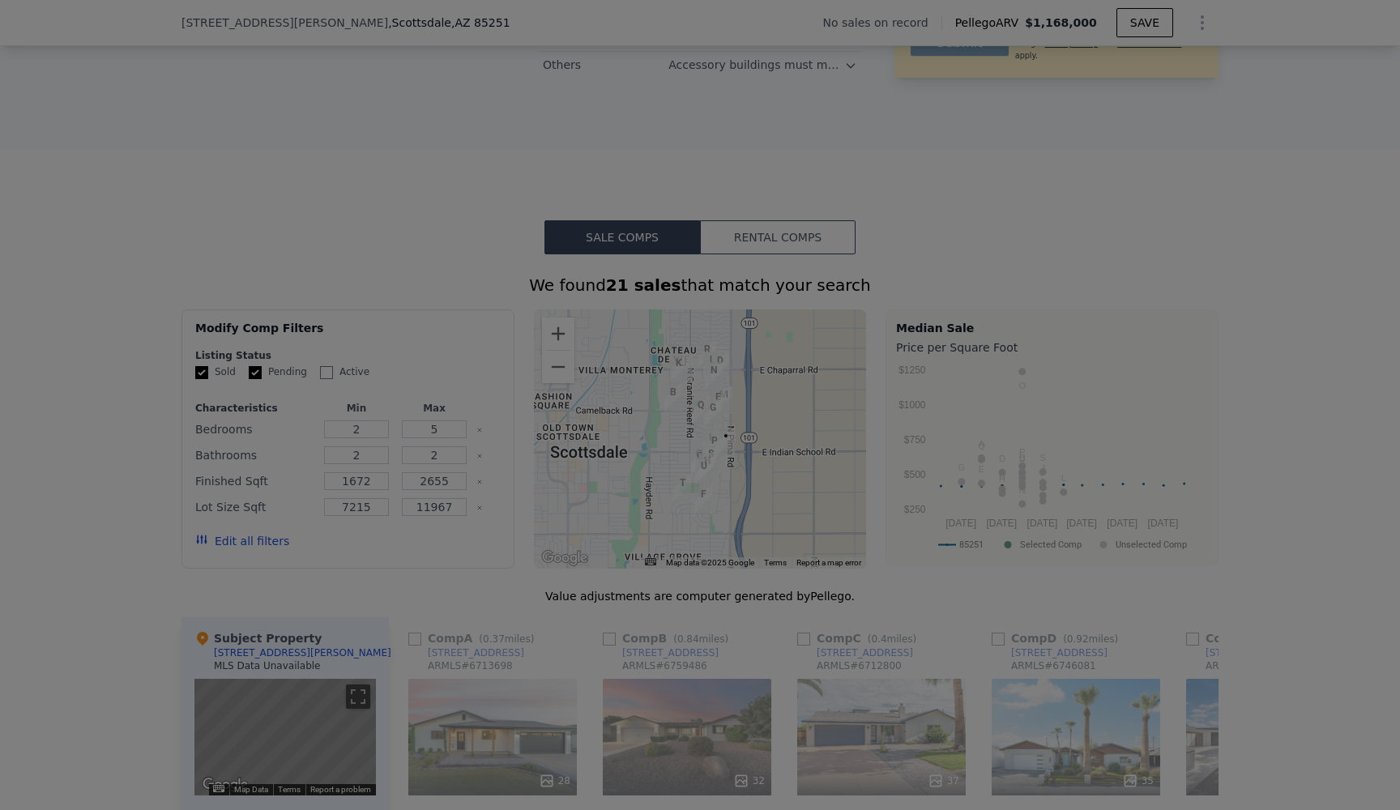
click at [369, 427] on div at bounding box center [700, 405] width 1400 height 810
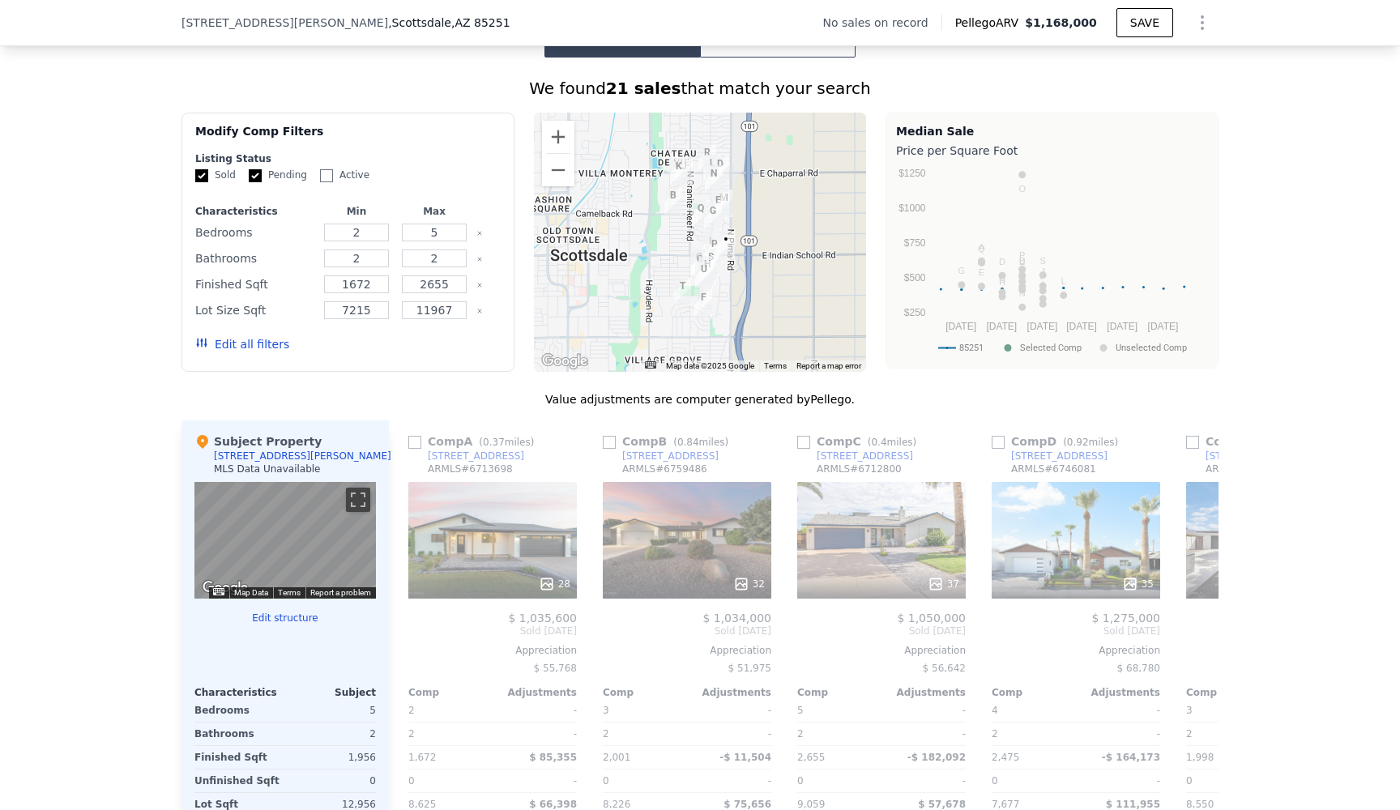
scroll to position [1283, 0]
